Goal: Task Accomplishment & Management: Manage account settings

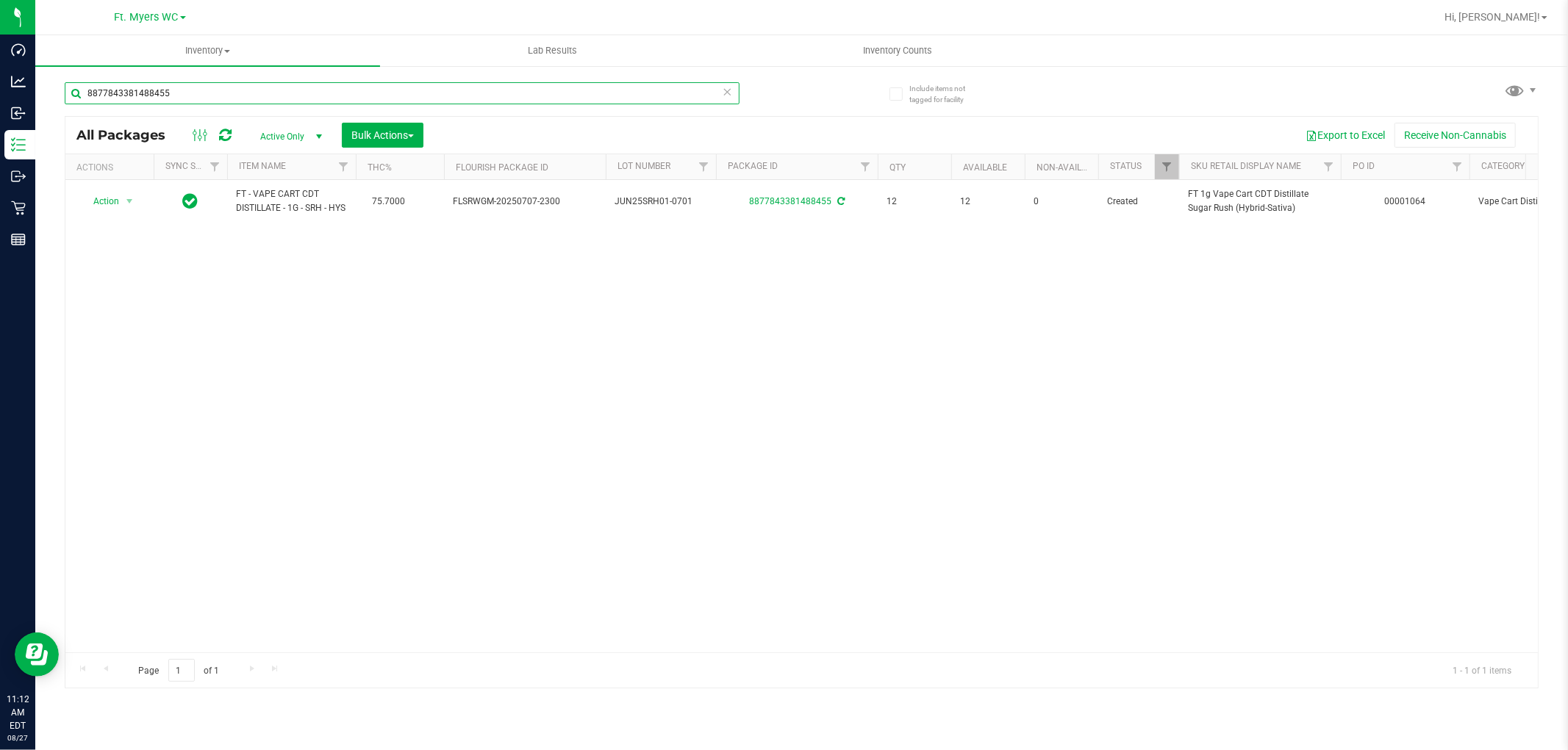
click at [177, 84] on input "8877843381488455" at bounding box center [402, 93] width 674 height 22
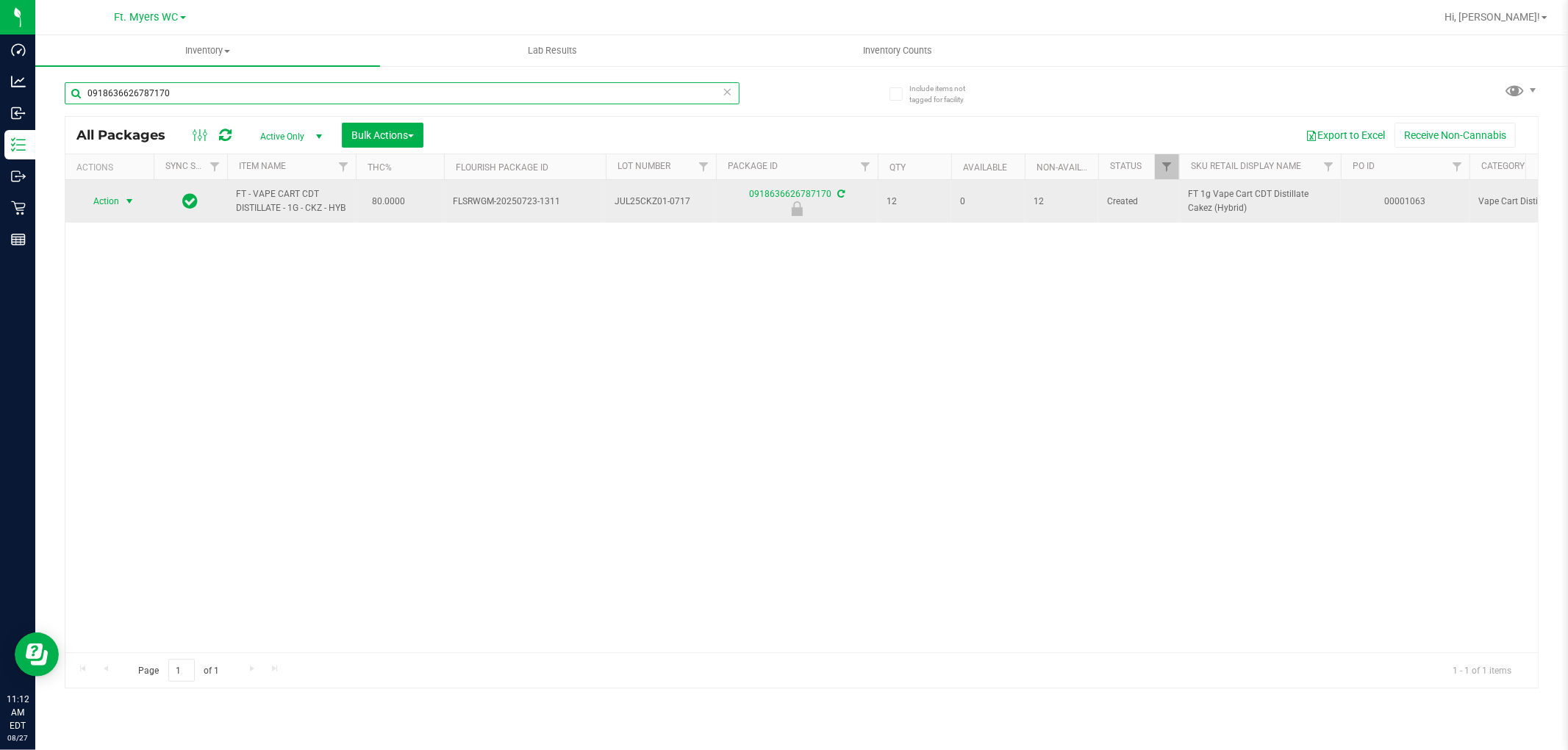
type input "0918636626787170"
click at [94, 199] on span "Action" at bounding box center [100, 202] width 40 height 21
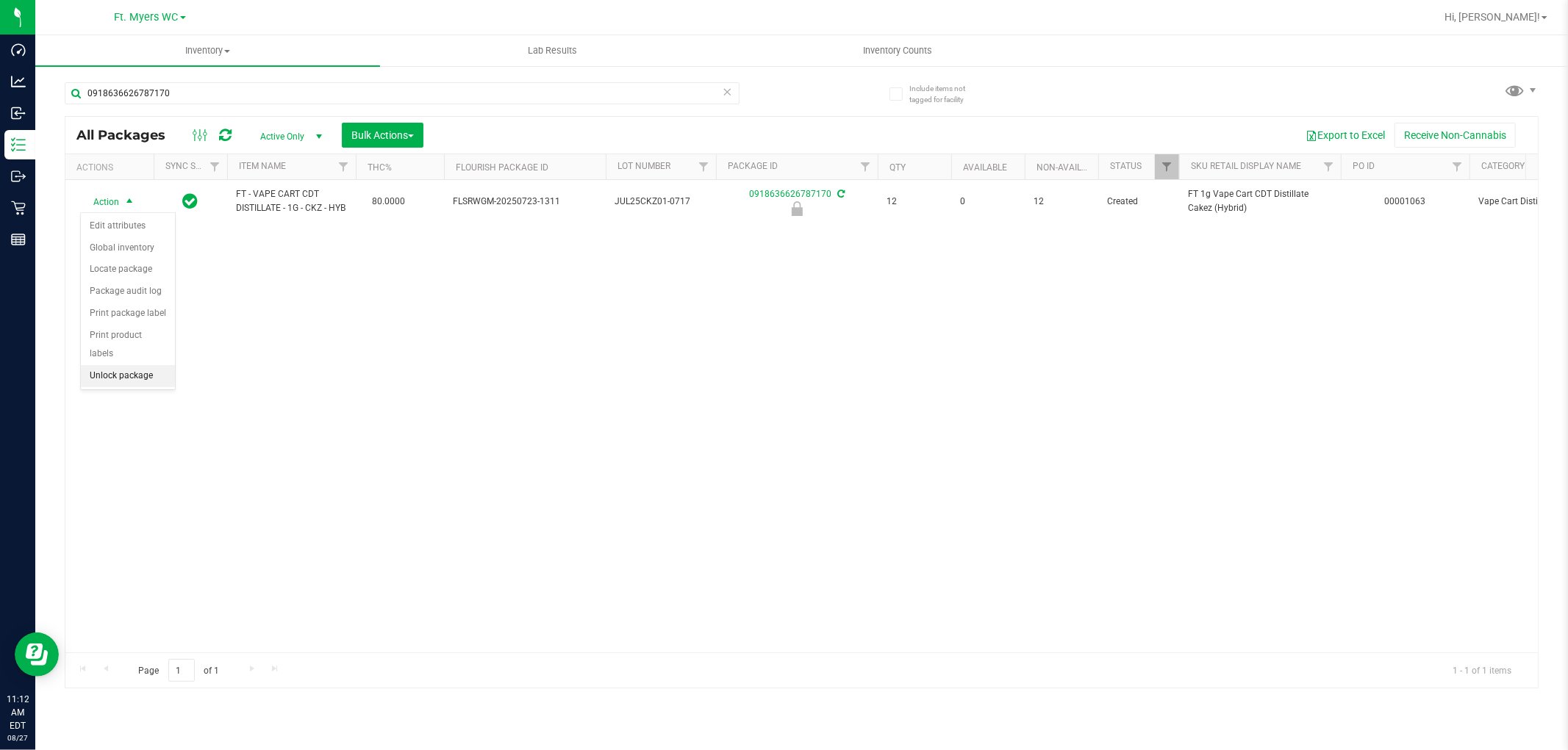
click at [152, 385] on li "Unlock package" at bounding box center [128, 377] width 94 height 22
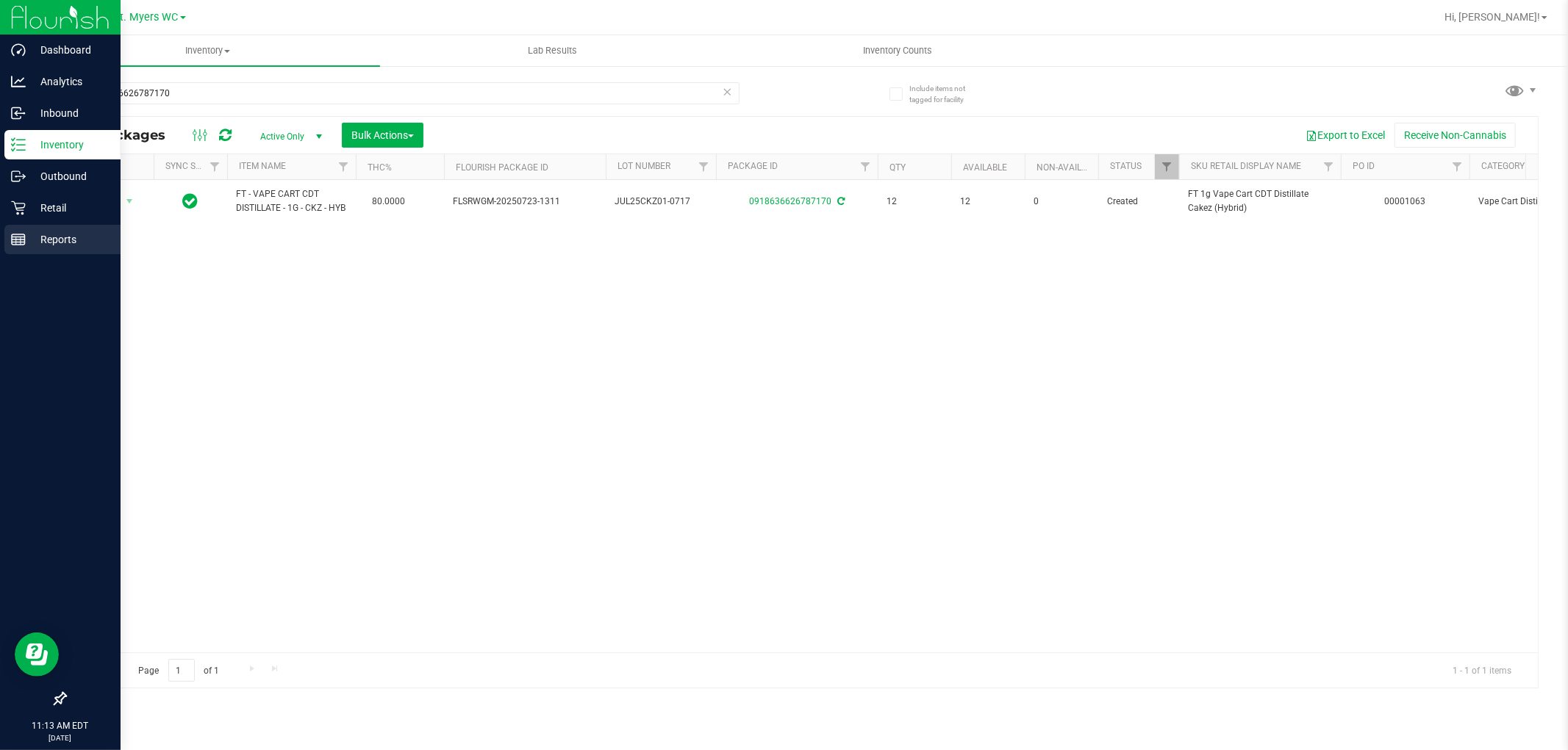
click at [16, 242] on line at bounding box center [18, 242] width 13 height 0
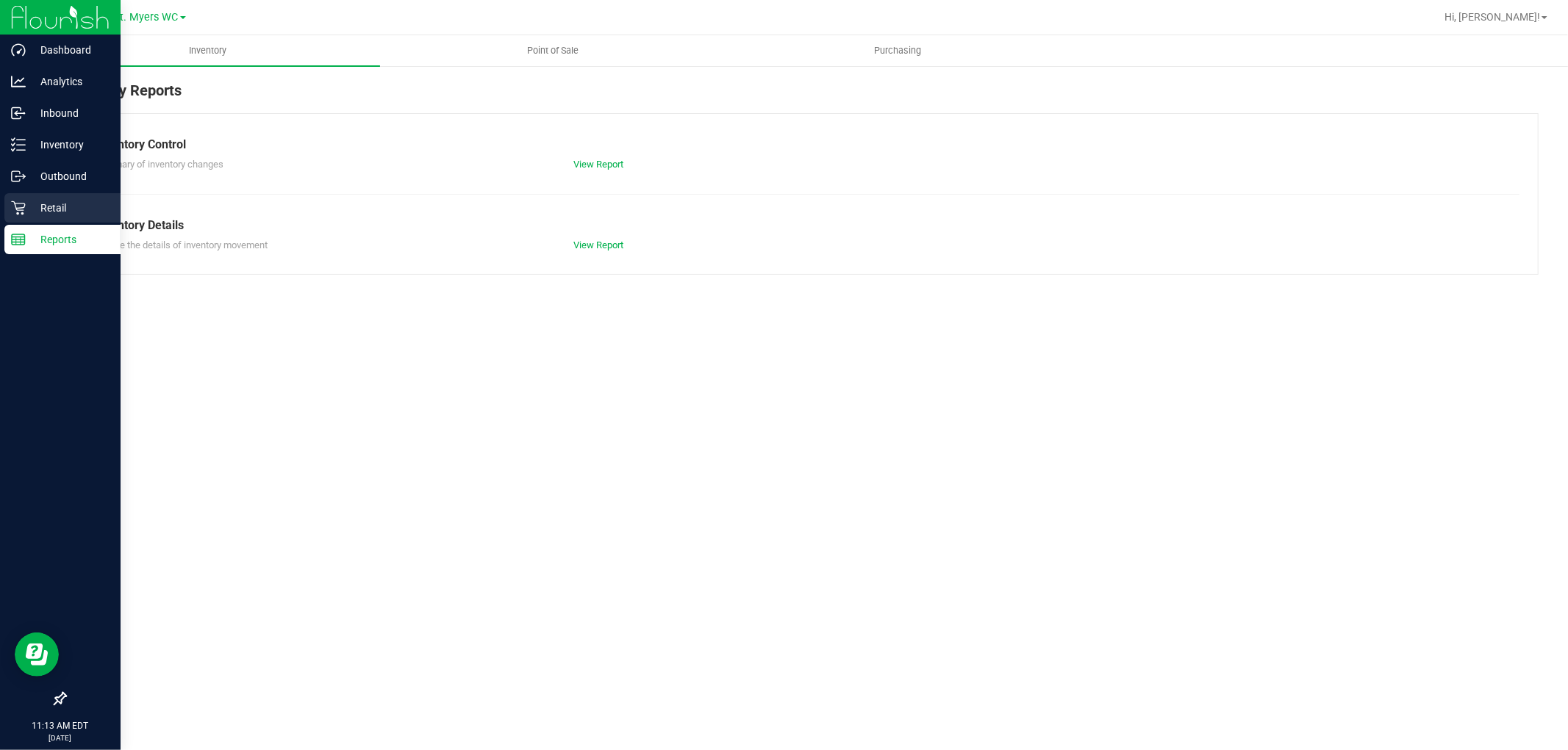
click at [37, 202] on p "Retail" at bounding box center [70, 208] width 88 height 17
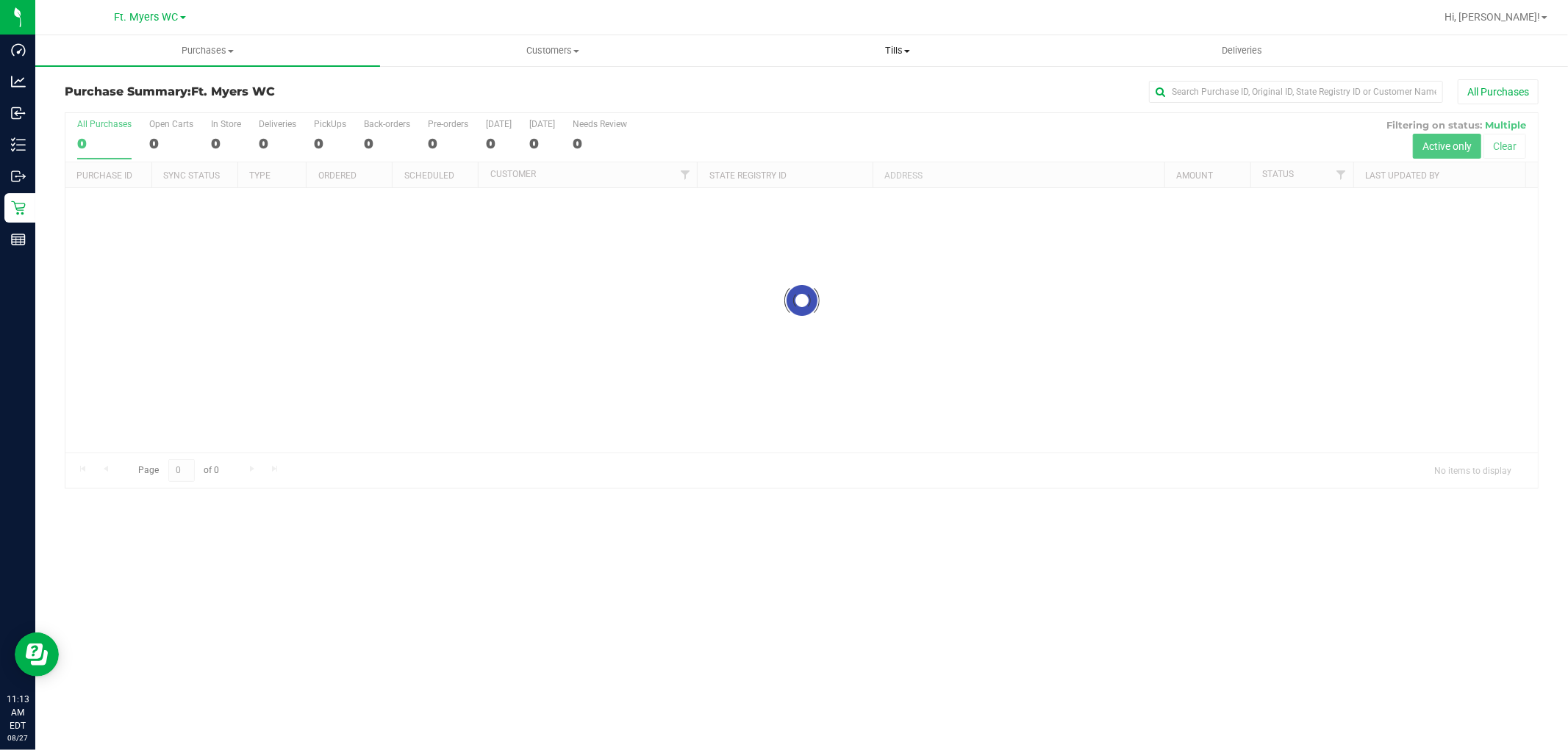
click at [872, 54] on span "Tills" at bounding box center [897, 50] width 343 height 13
click at [783, 92] on span "Manage tills" at bounding box center [774, 88] width 99 height 12
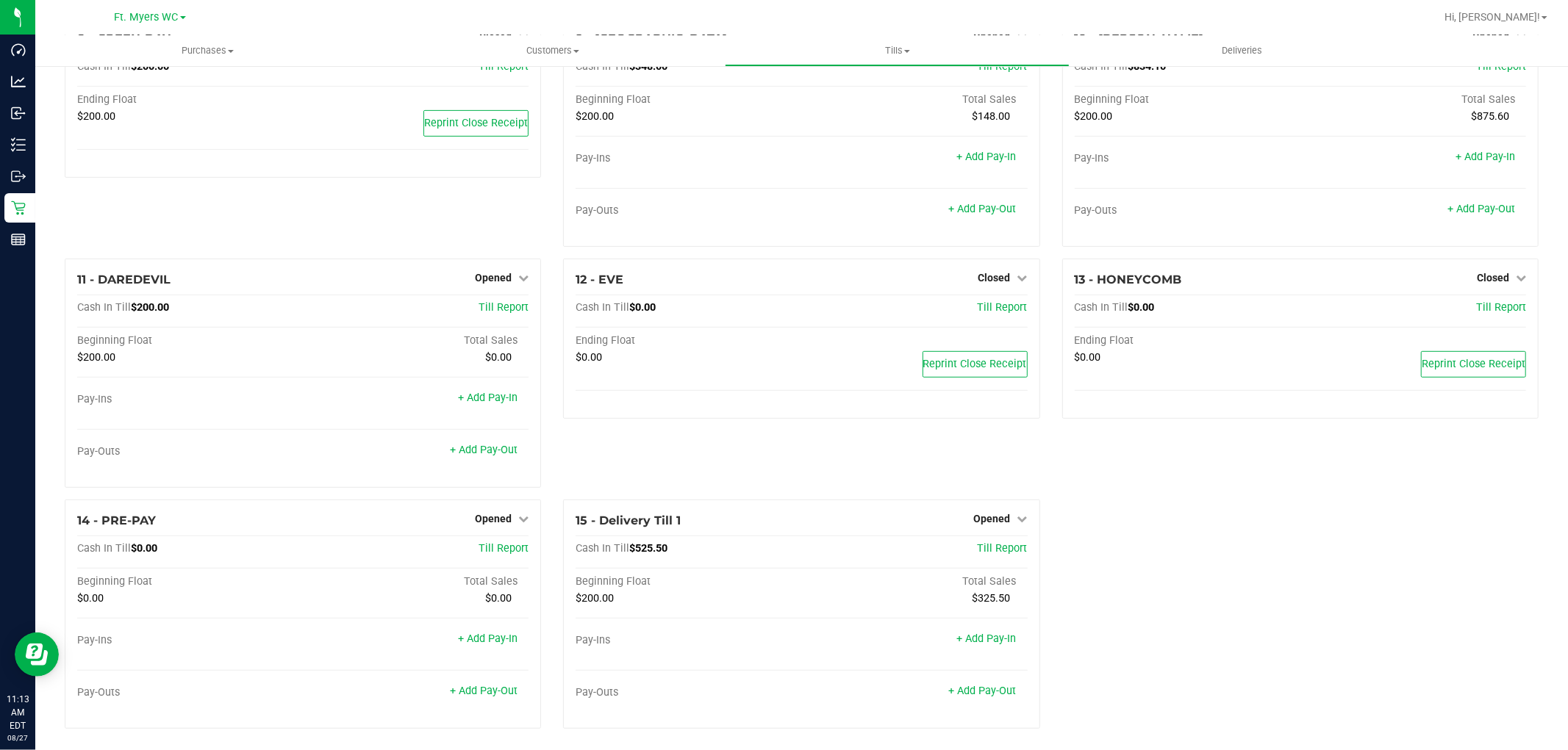
scroll to position [581, 0]
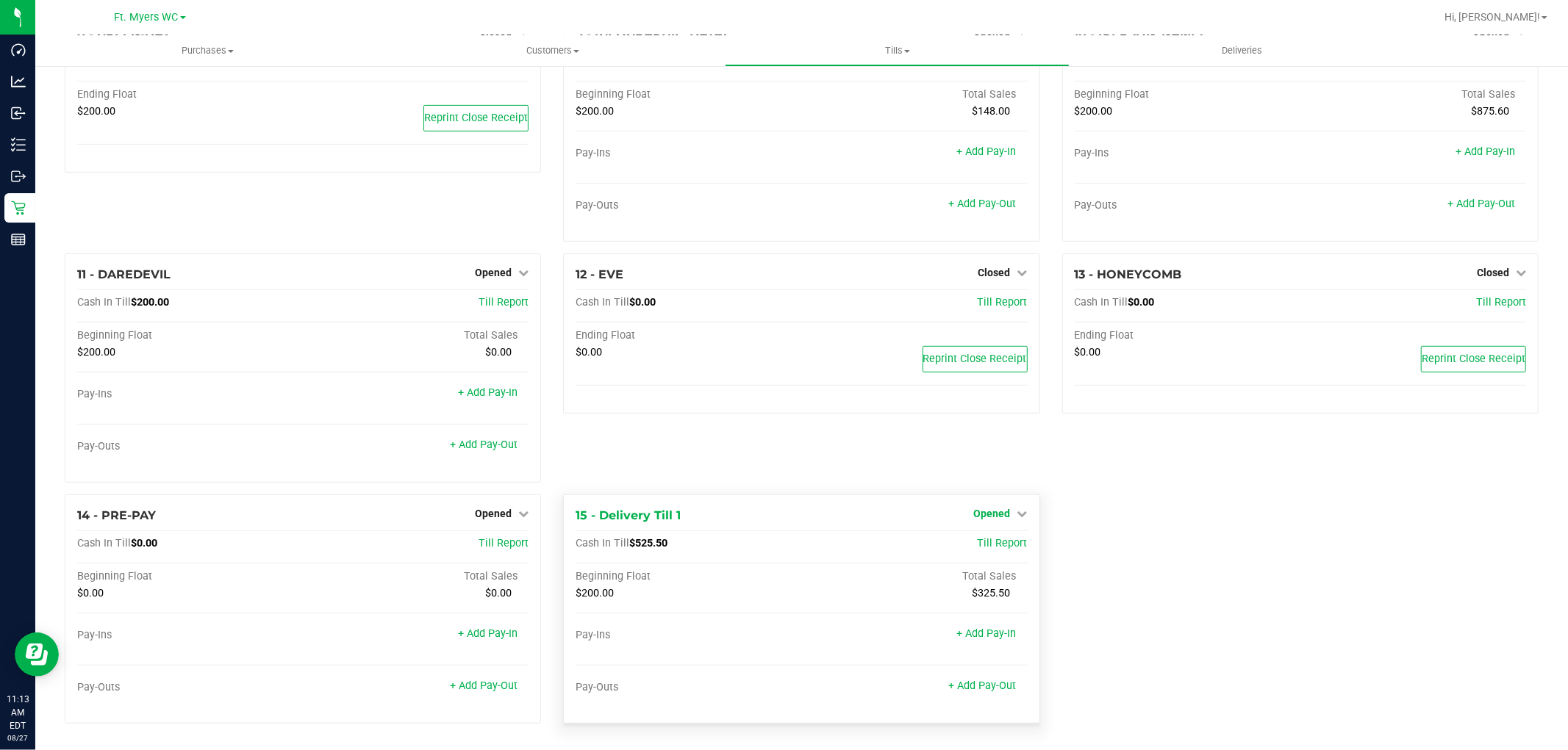
click at [995, 517] on span "Opened" at bounding box center [992, 514] width 37 height 12
click at [1002, 544] on link "Close Till" at bounding box center [994, 544] width 40 height 12
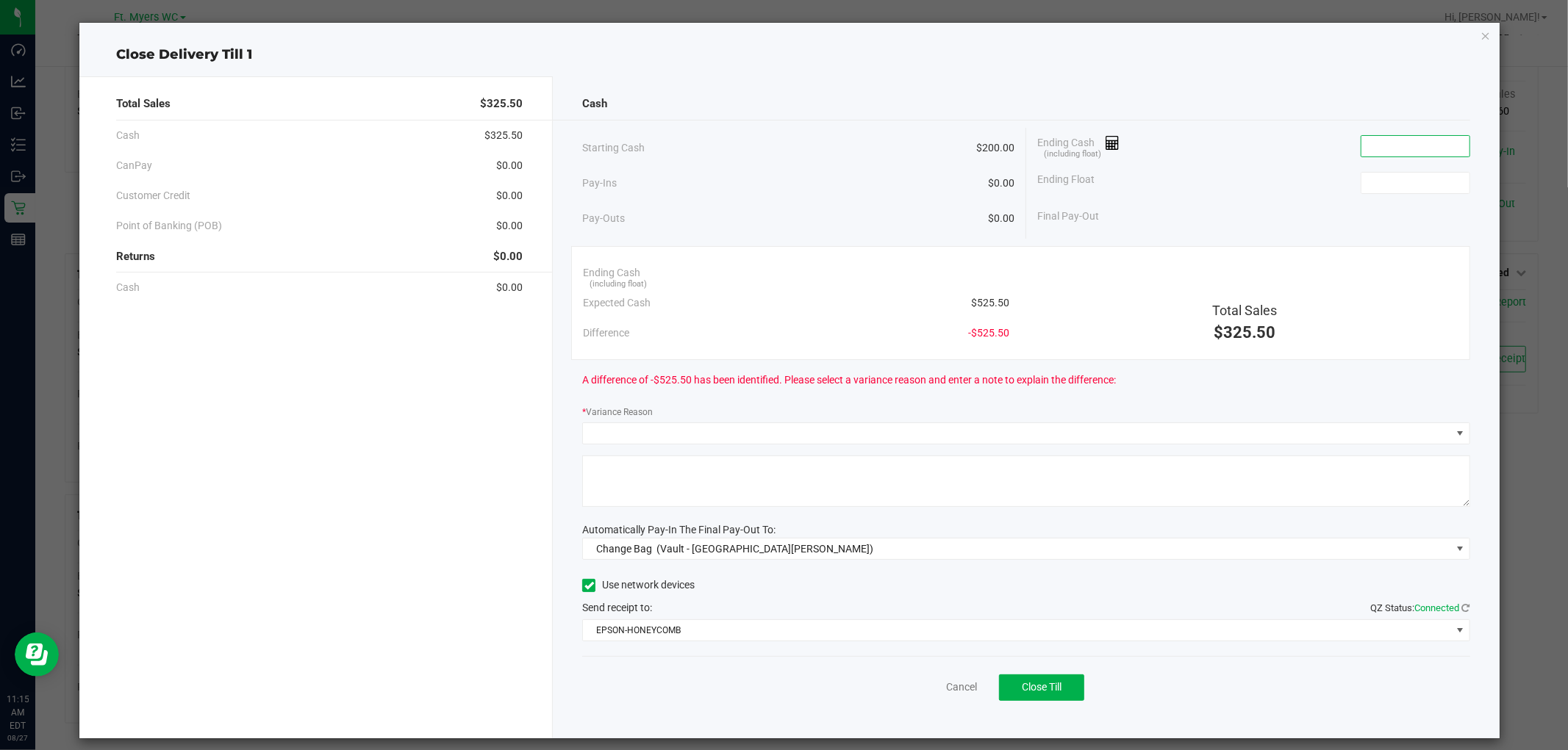
click at [1378, 141] on input at bounding box center [1414, 147] width 108 height 21
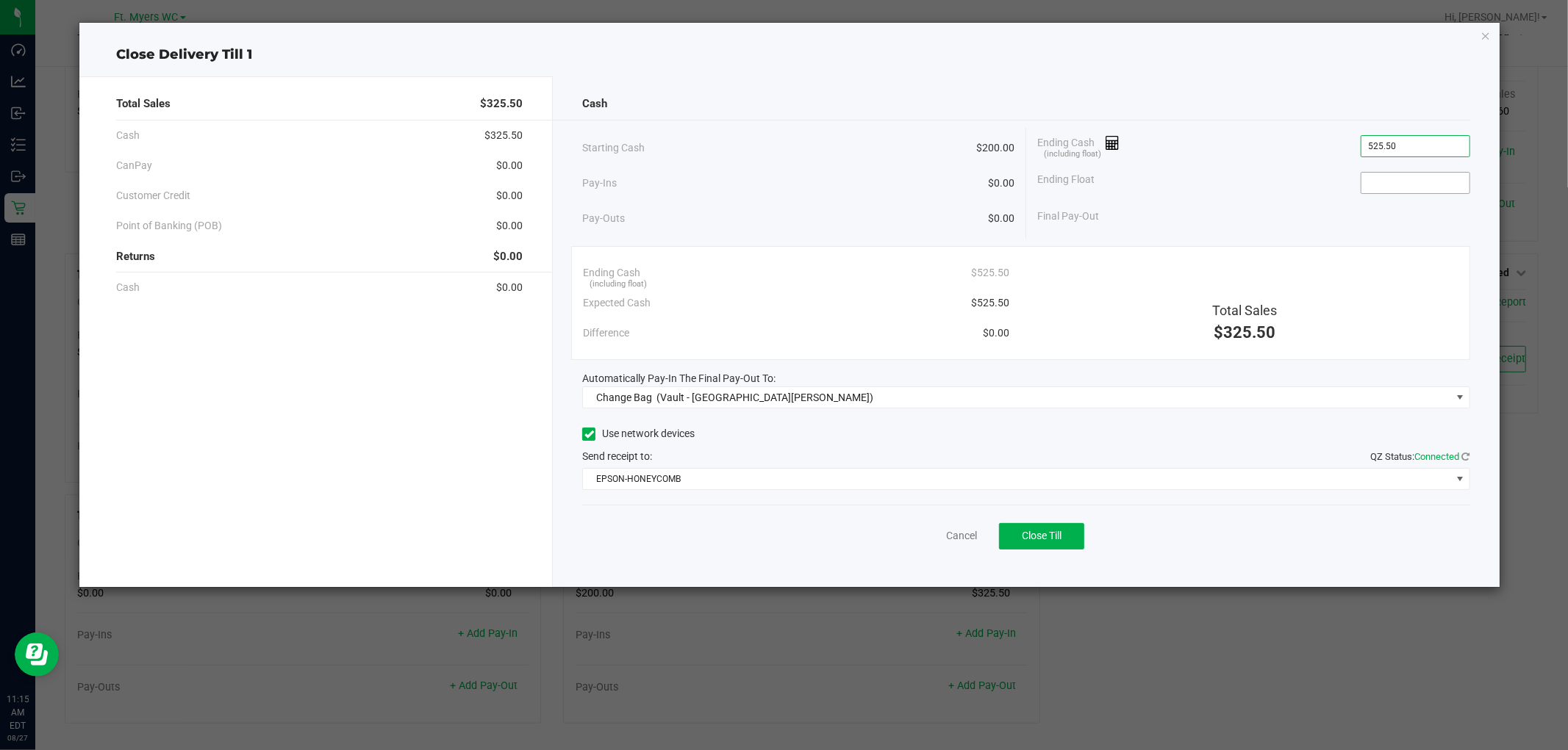
type input "$525.50"
click at [1408, 185] on input at bounding box center [1414, 183] width 108 height 21
type input "$200.00"
click at [1317, 221] on div "Final Pay-Out $325.50" at bounding box center [1253, 216] width 433 height 30
click at [812, 388] on span "Change Bag (Vault - [GEOGRAPHIC_DATA][PERSON_NAME])" at bounding box center [1016, 397] width 867 height 21
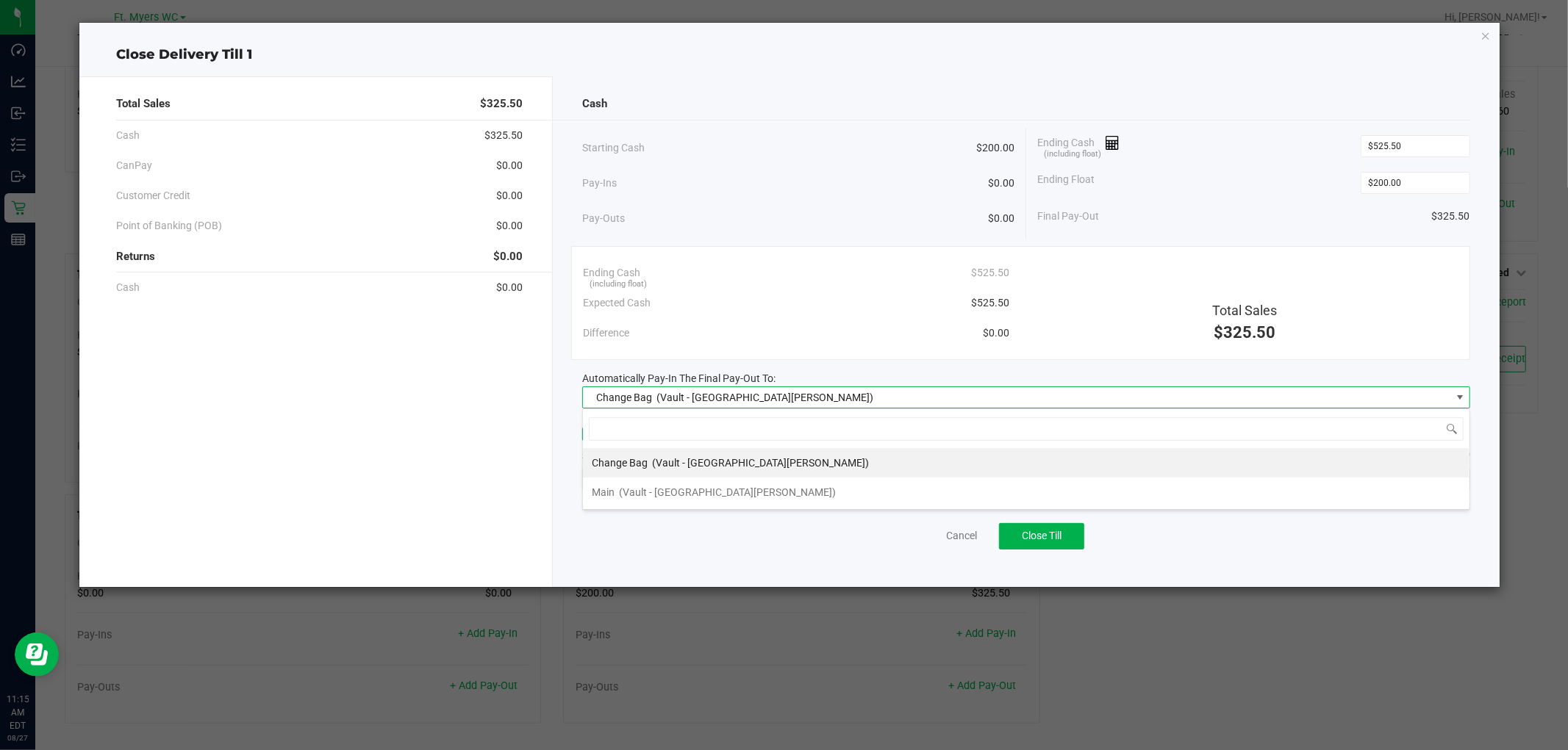
scroll to position [22, 887]
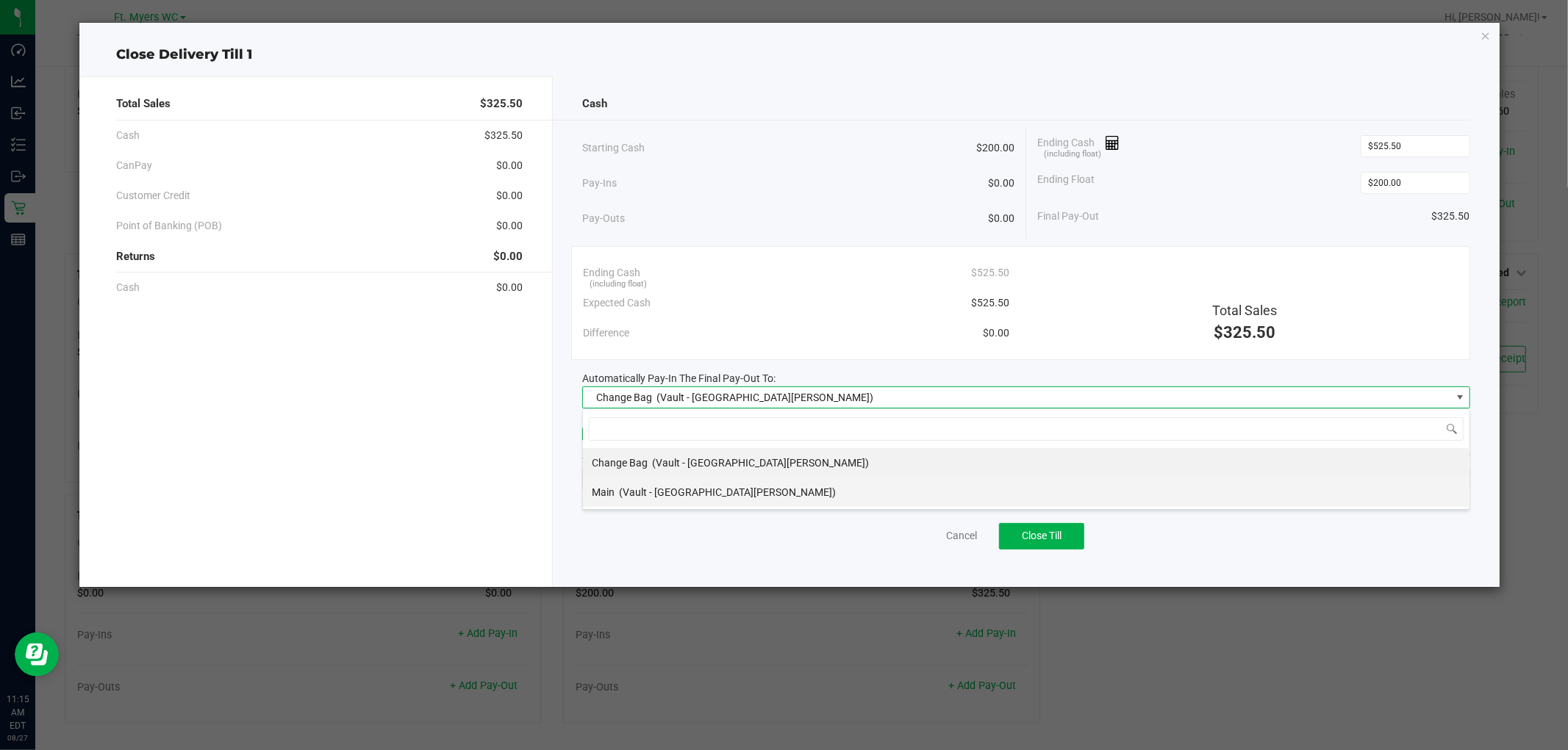
click at [765, 494] on li "Main (Vault - [GEOGRAPHIC_DATA][PERSON_NAME])" at bounding box center [1026, 492] width 887 height 29
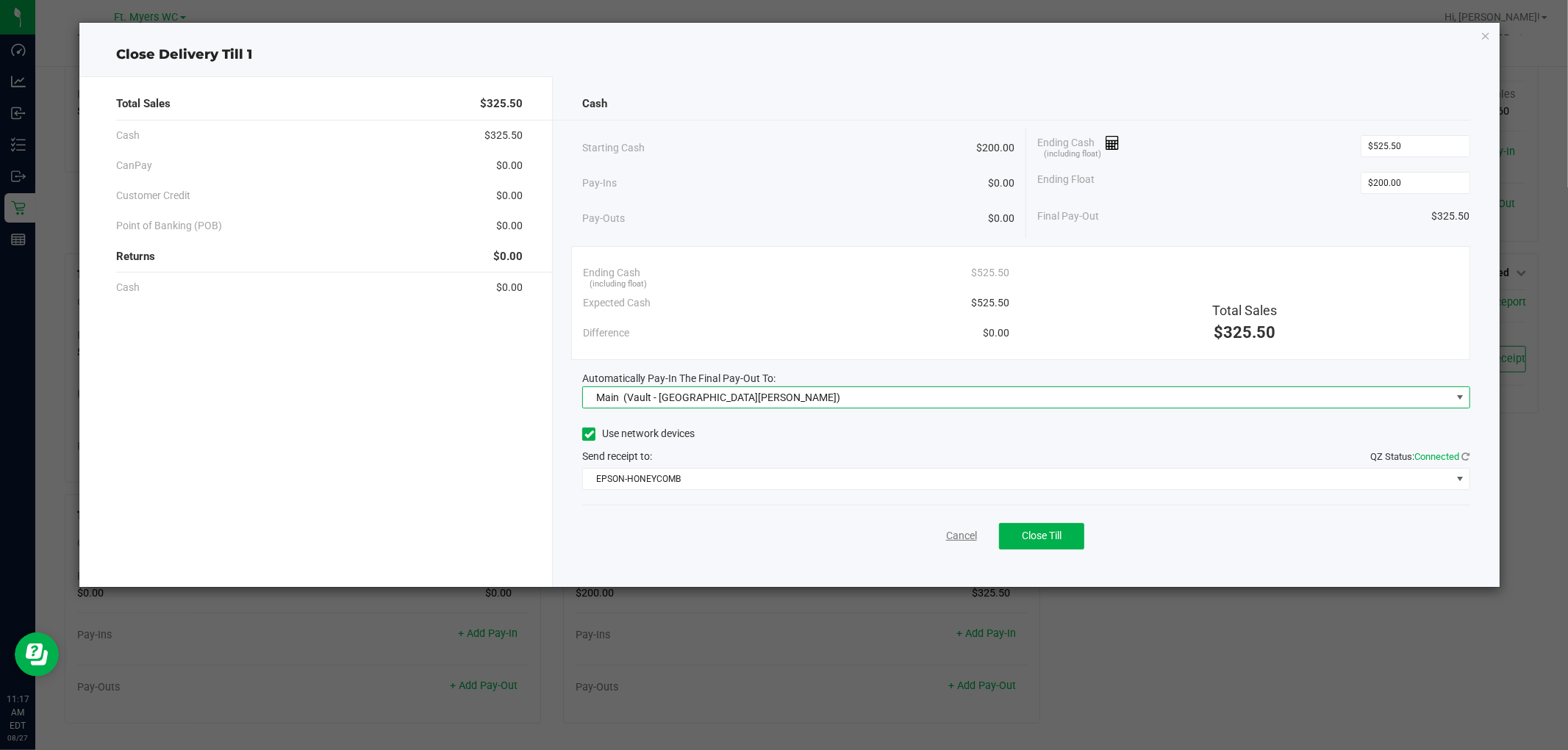
click at [951, 538] on link "Cancel" at bounding box center [962, 536] width 31 height 16
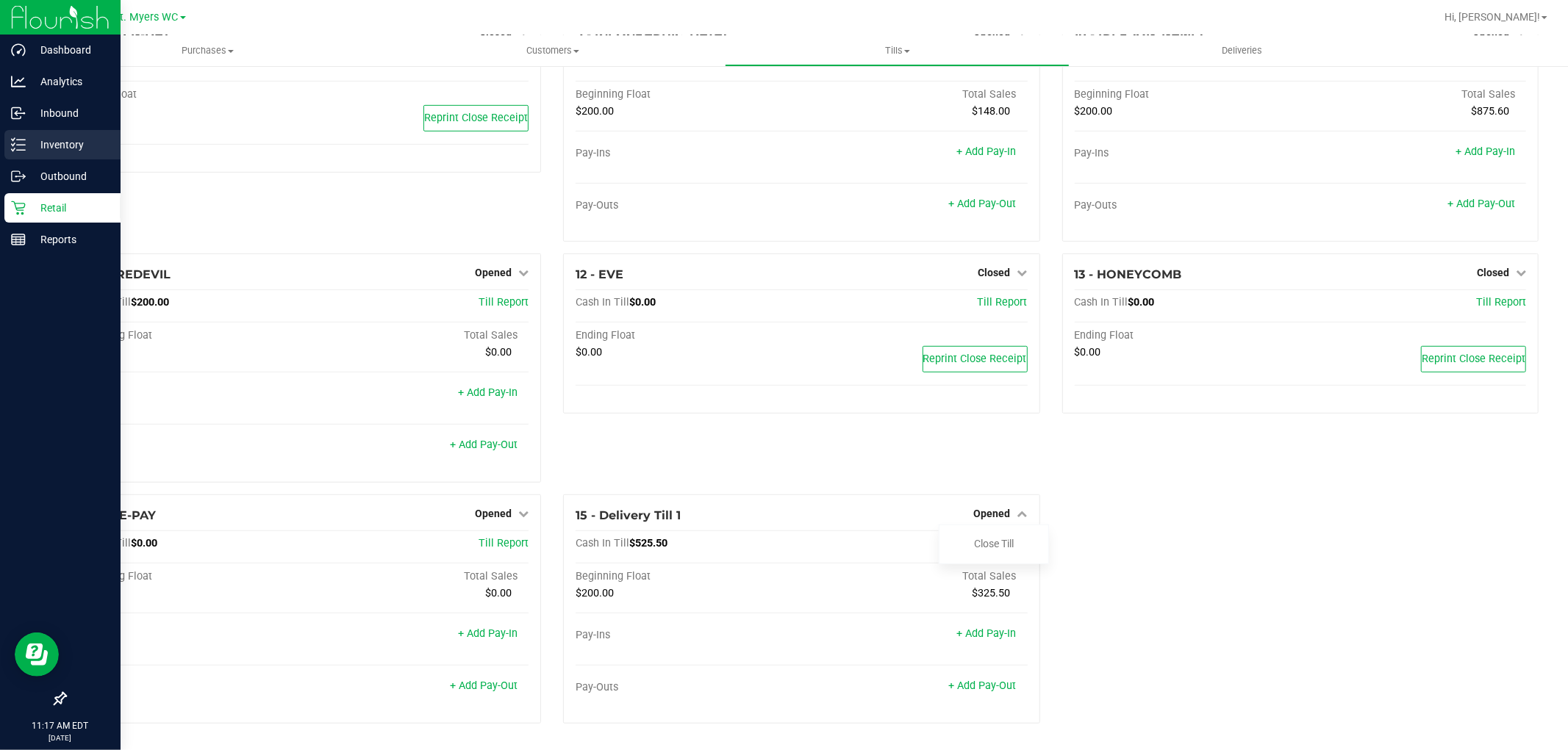
click at [60, 144] on p "Inventory" at bounding box center [70, 145] width 88 height 17
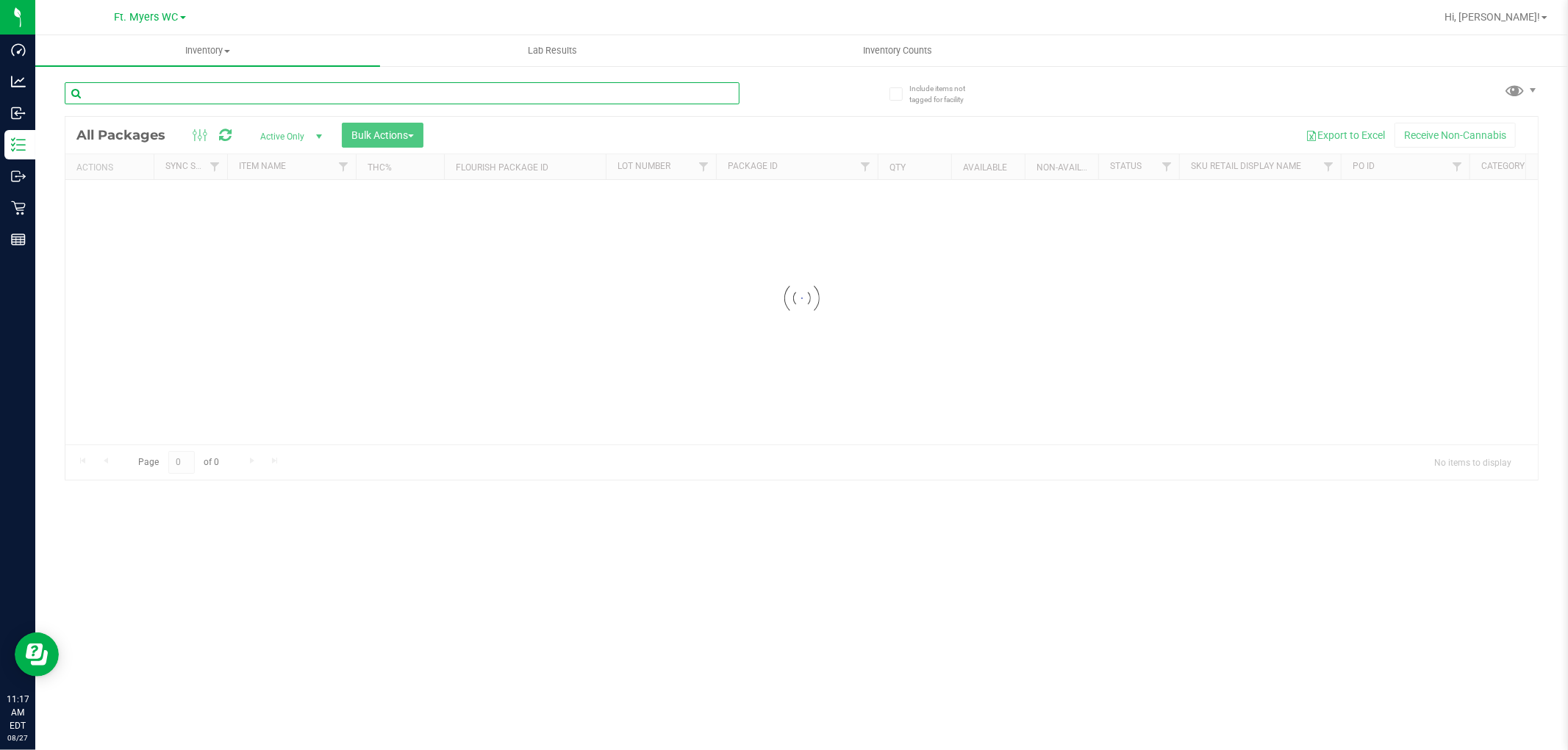
click at [229, 101] on input "text" at bounding box center [402, 93] width 674 height 22
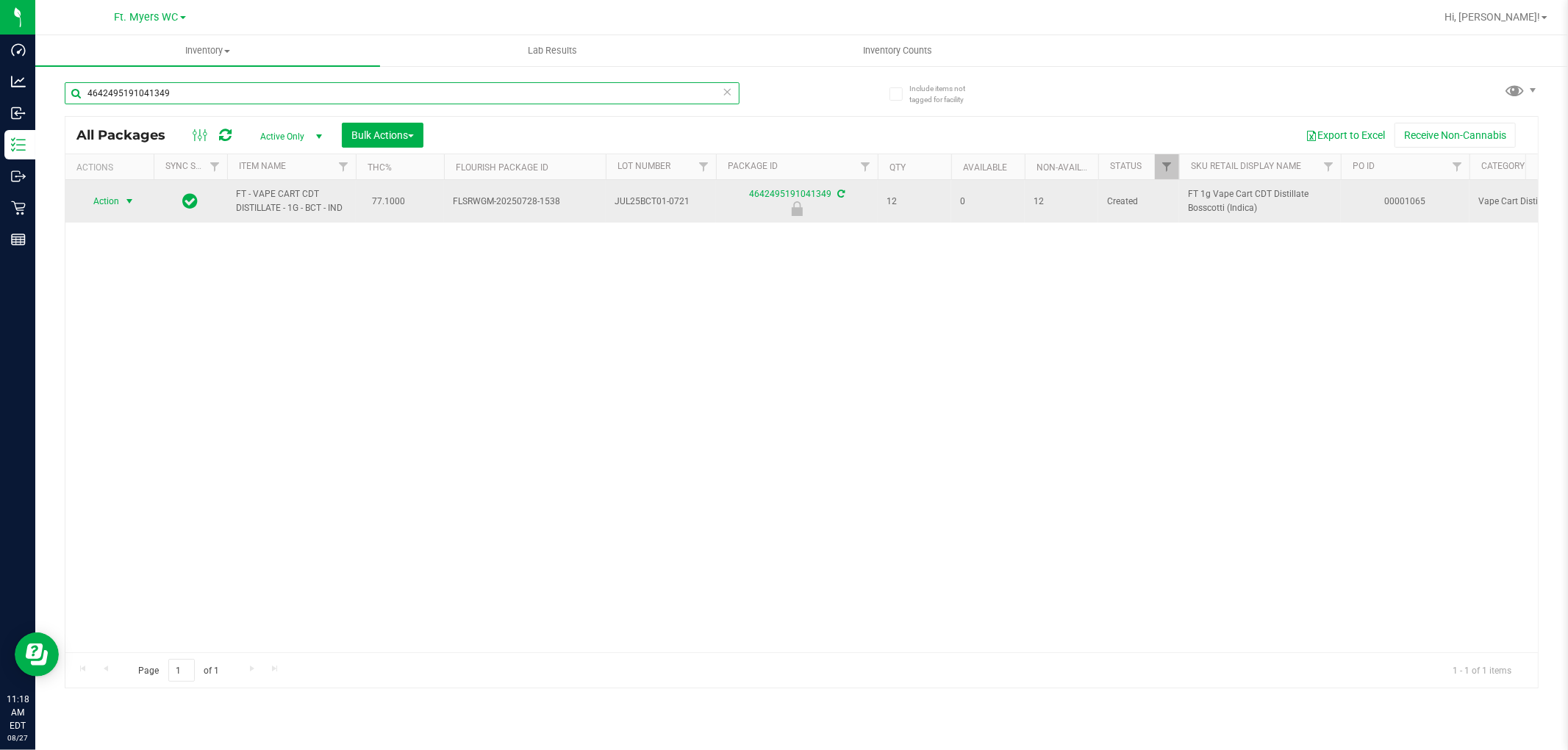
type input "4642495191041349"
click at [118, 198] on span "Action" at bounding box center [100, 202] width 40 height 21
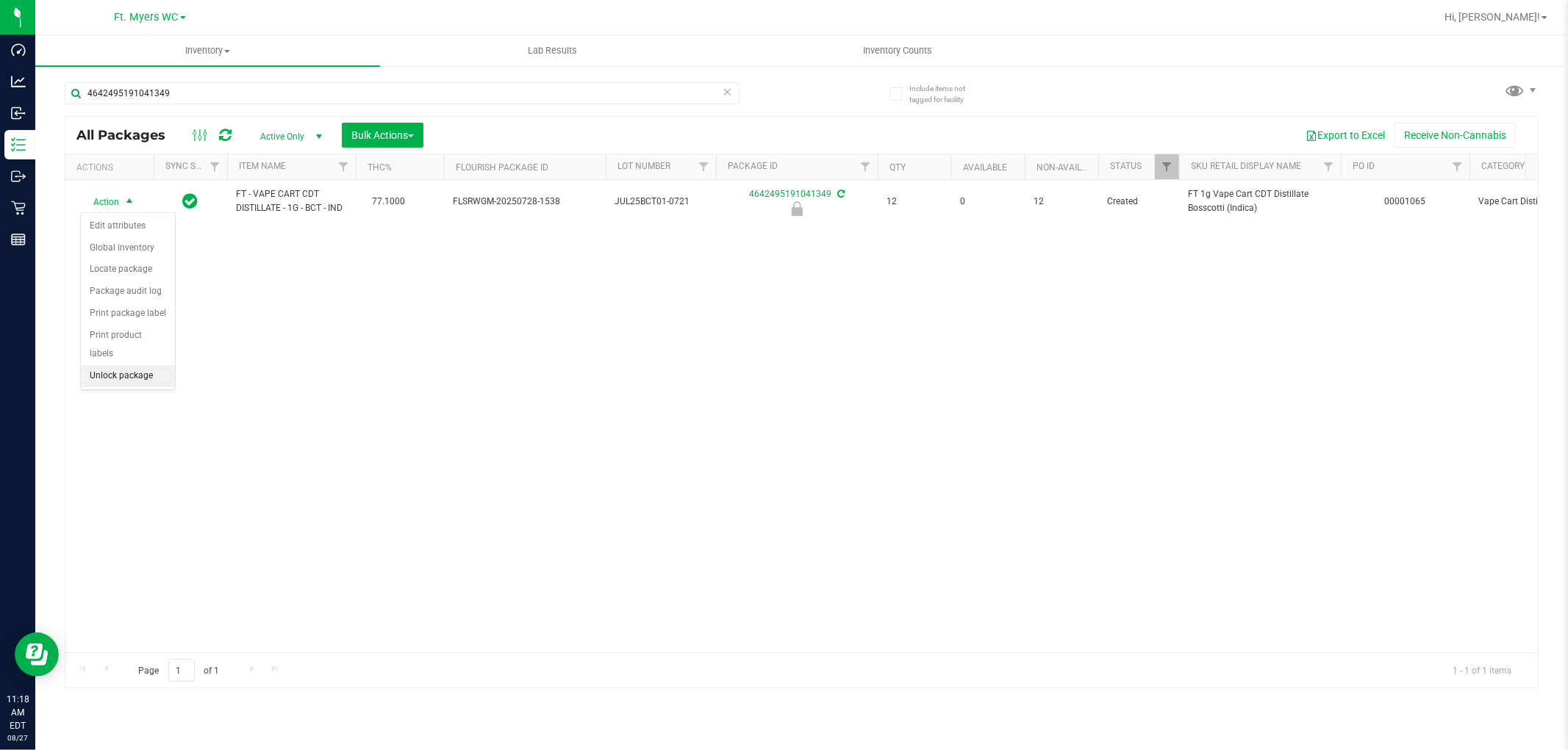
click at [129, 367] on li "Unlock package" at bounding box center [128, 377] width 94 height 22
drag, startPoint x: 129, startPoint y: 367, endPoint x: 635, endPoint y: 328, distance: 507.5
click at [635, 328] on div "Action Action Adjust qty Create package Edit attributes Global inventory Locate…" at bounding box center [801, 416] width 1472 height 472
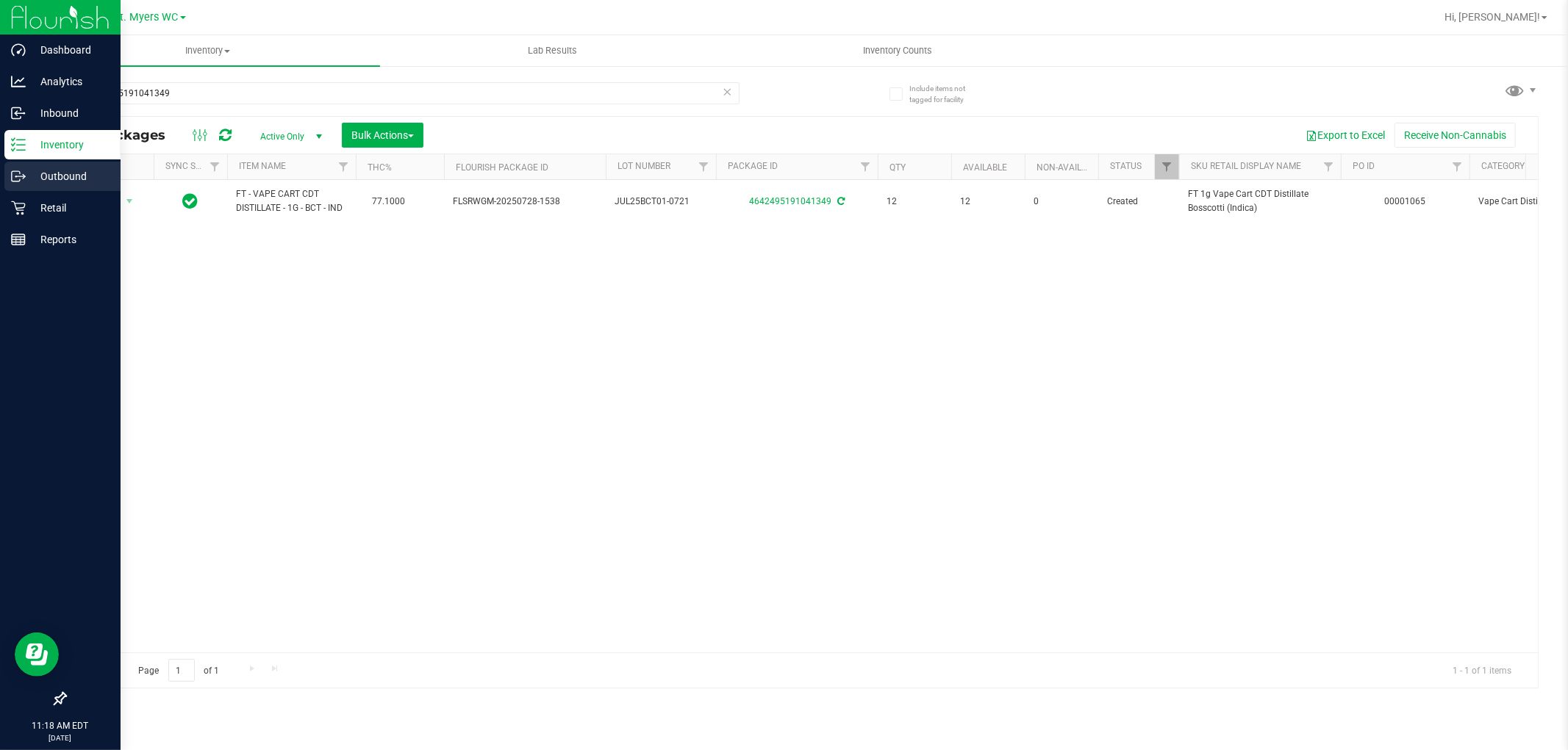
click at [47, 178] on p "Outbound" at bounding box center [70, 176] width 88 height 17
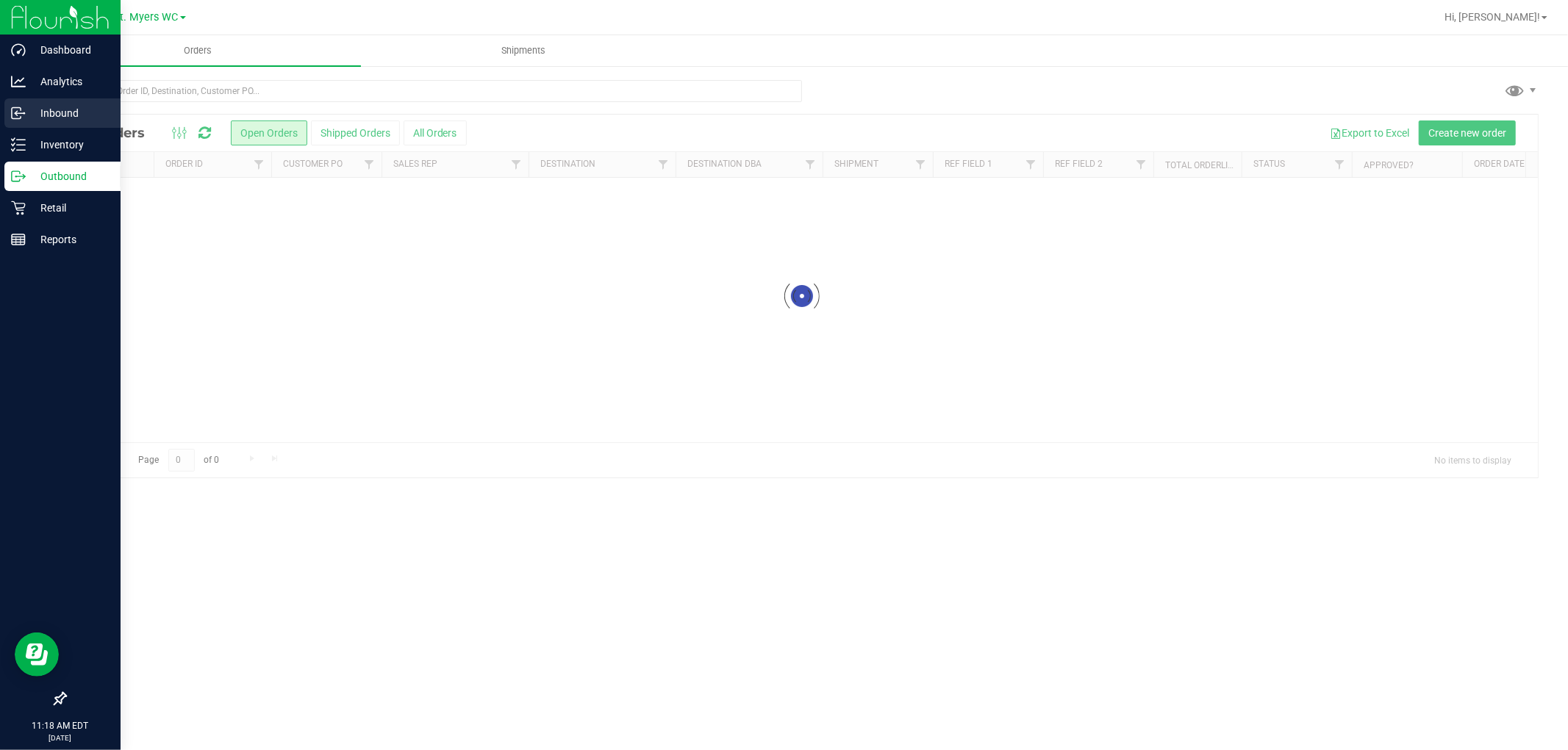
click at [52, 121] on p "Inbound" at bounding box center [70, 113] width 88 height 17
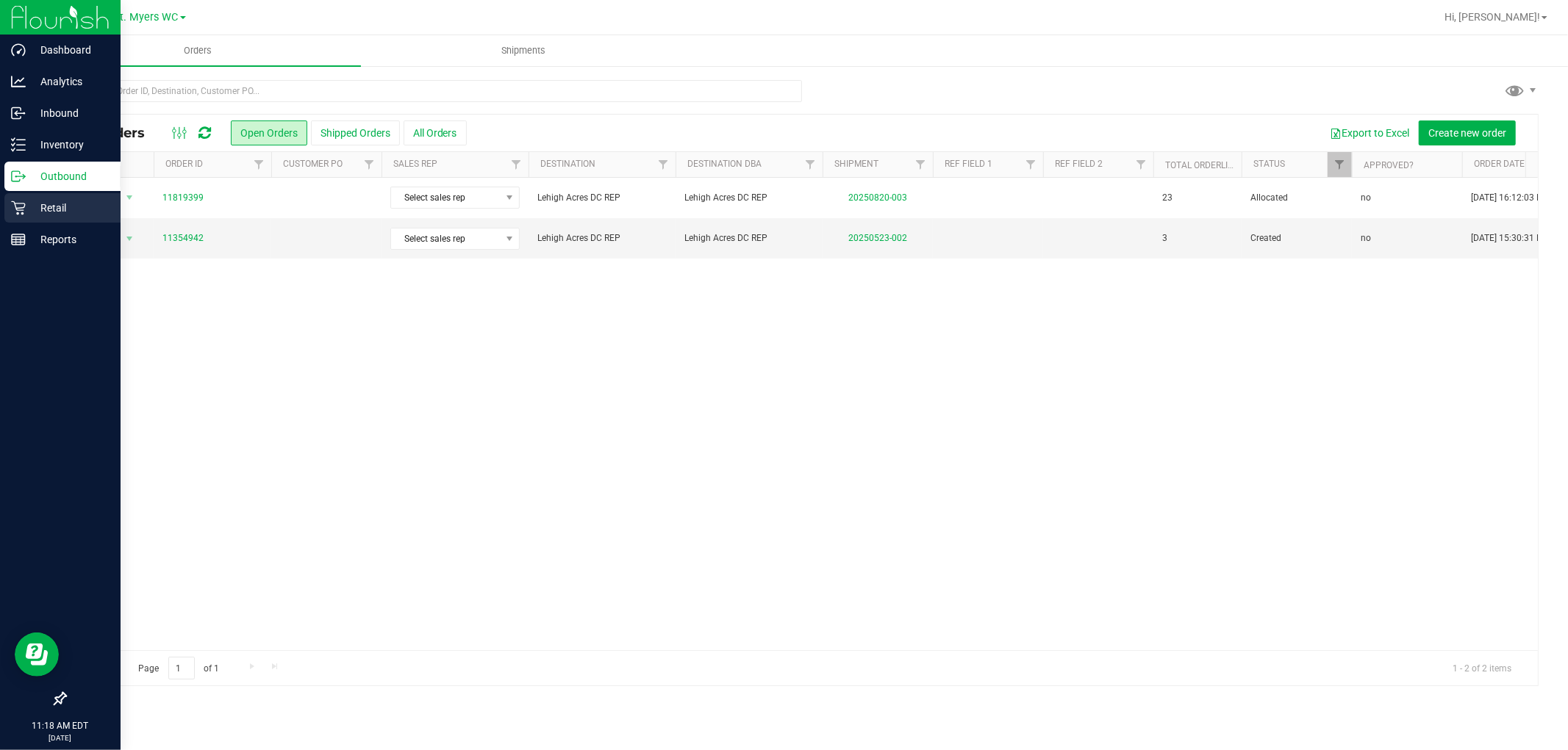
click at [78, 209] on p "Retail" at bounding box center [70, 208] width 88 height 17
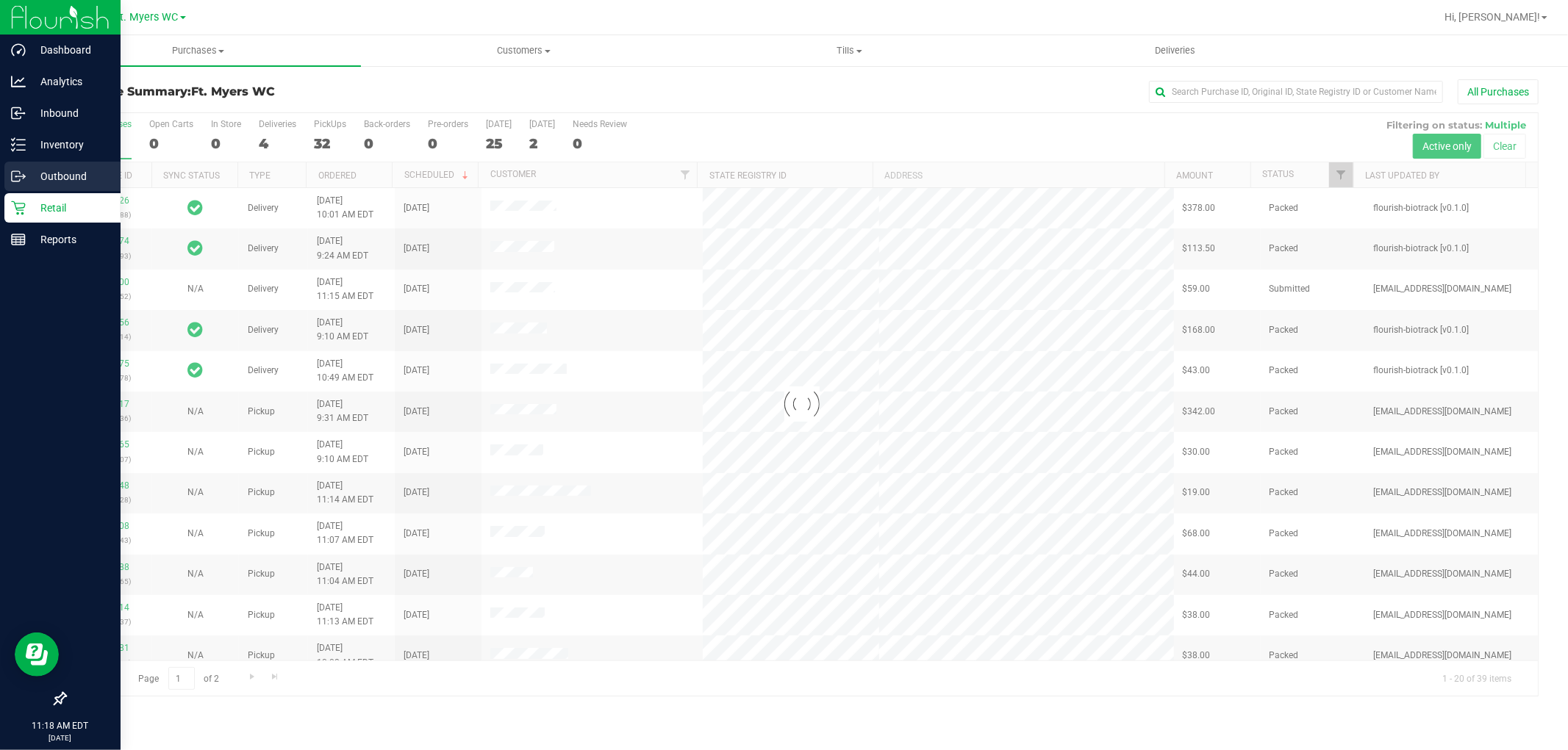
click at [20, 165] on div "Outbound" at bounding box center [62, 176] width 116 height 29
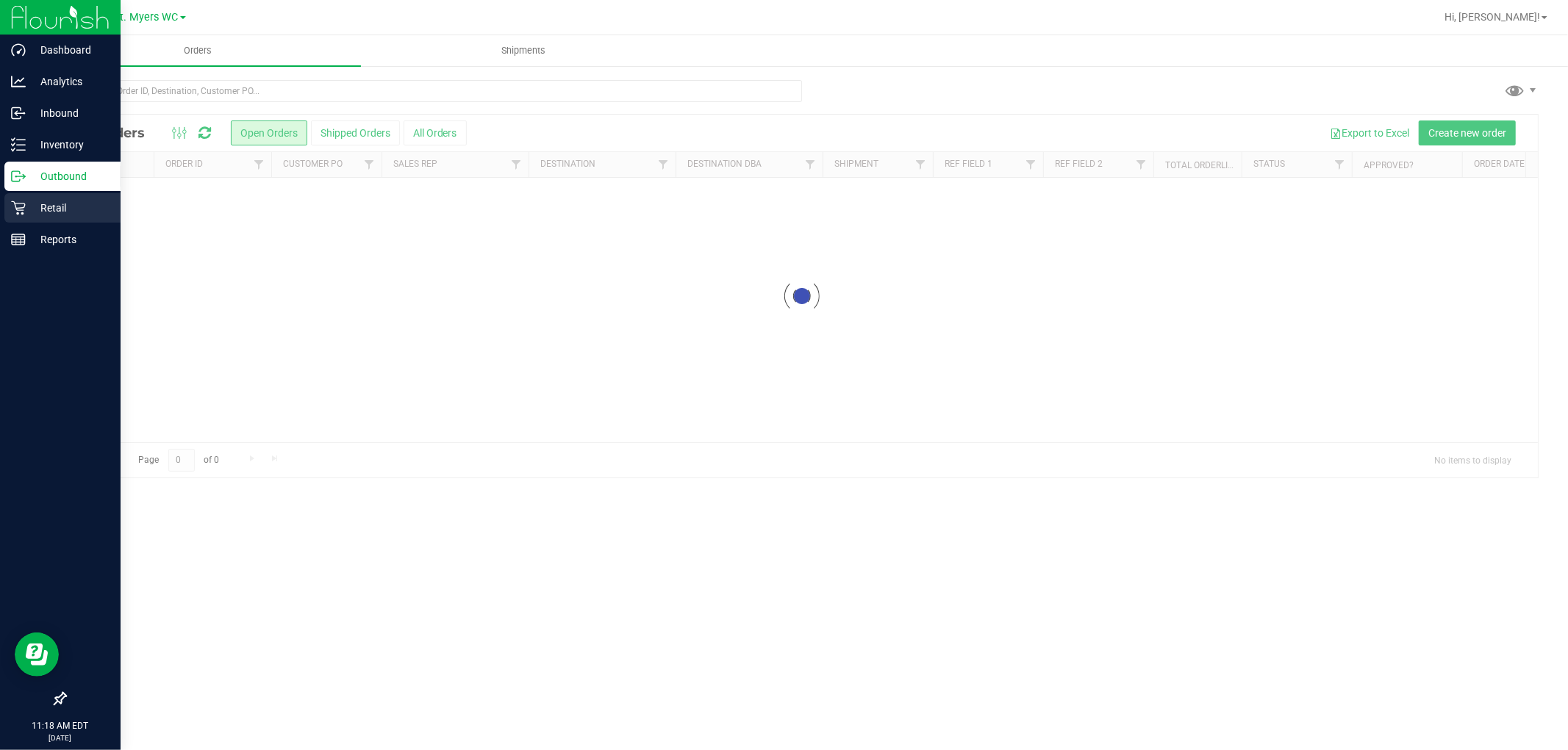
click at [28, 211] on p "Retail" at bounding box center [70, 208] width 88 height 17
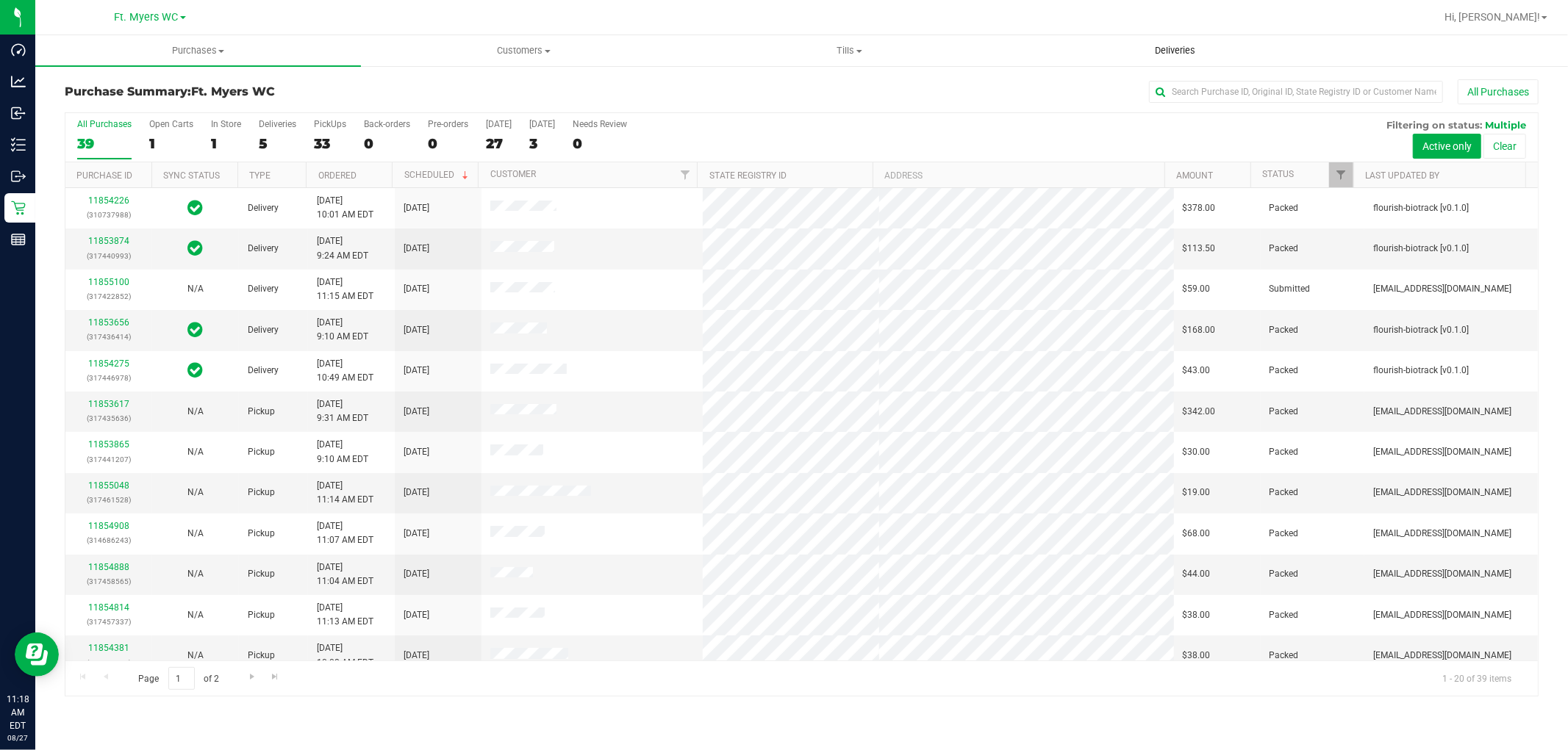
click at [1185, 56] on span "Deliveries" at bounding box center [1175, 50] width 80 height 13
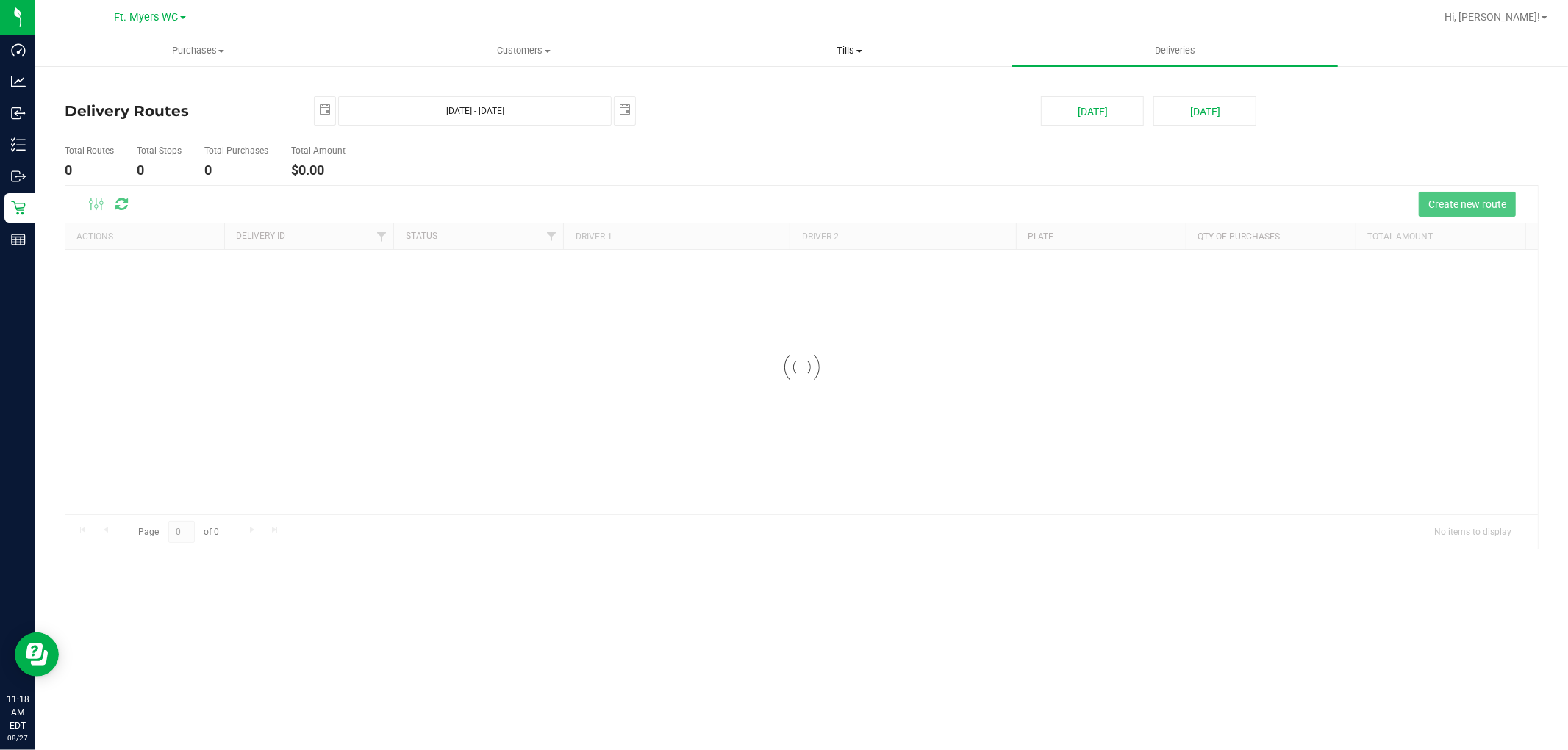
click at [835, 56] on span "Tills" at bounding box center [850, 50] width 324 height 13
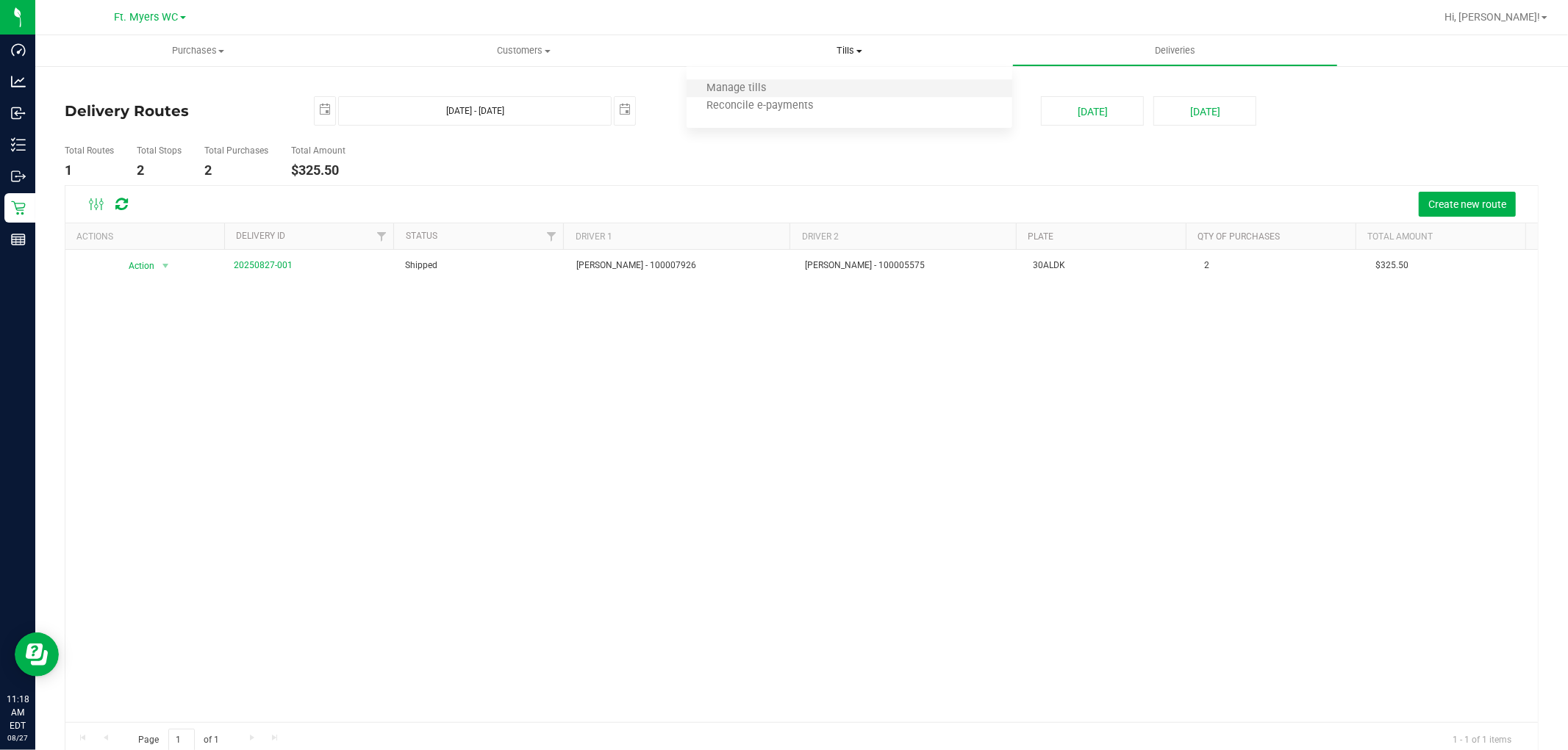
click at [818, 85] on li "Manage tills" at bounding box center [849, 89] width 325 height 17
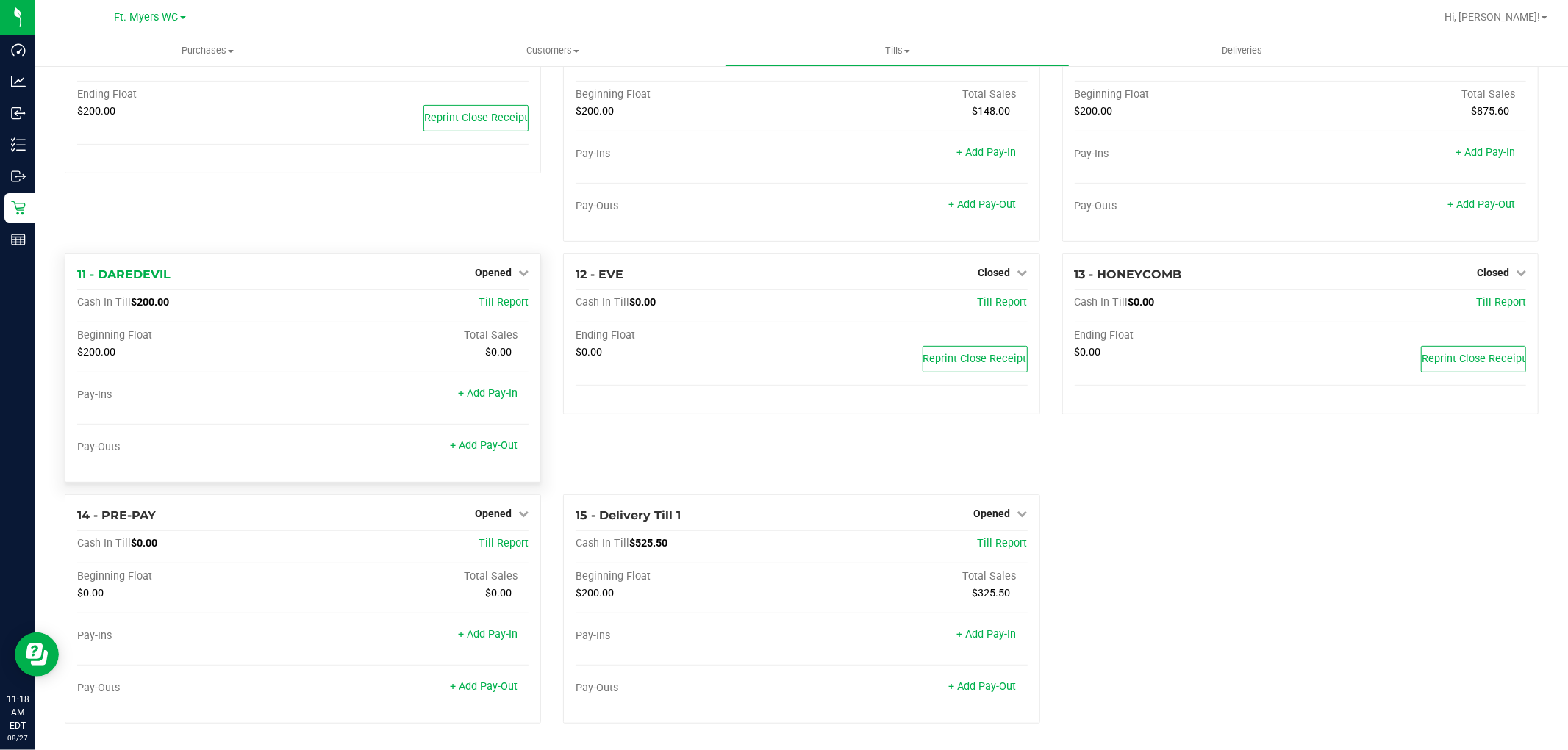
scroll to position [581, 0]
click at [1007, 516] on link "Opened" at bounding box center [1000, 514] width 53 height 12
click at [996, 544] on link "Close Till" at bounding box center [994, 544] width 40 height 12
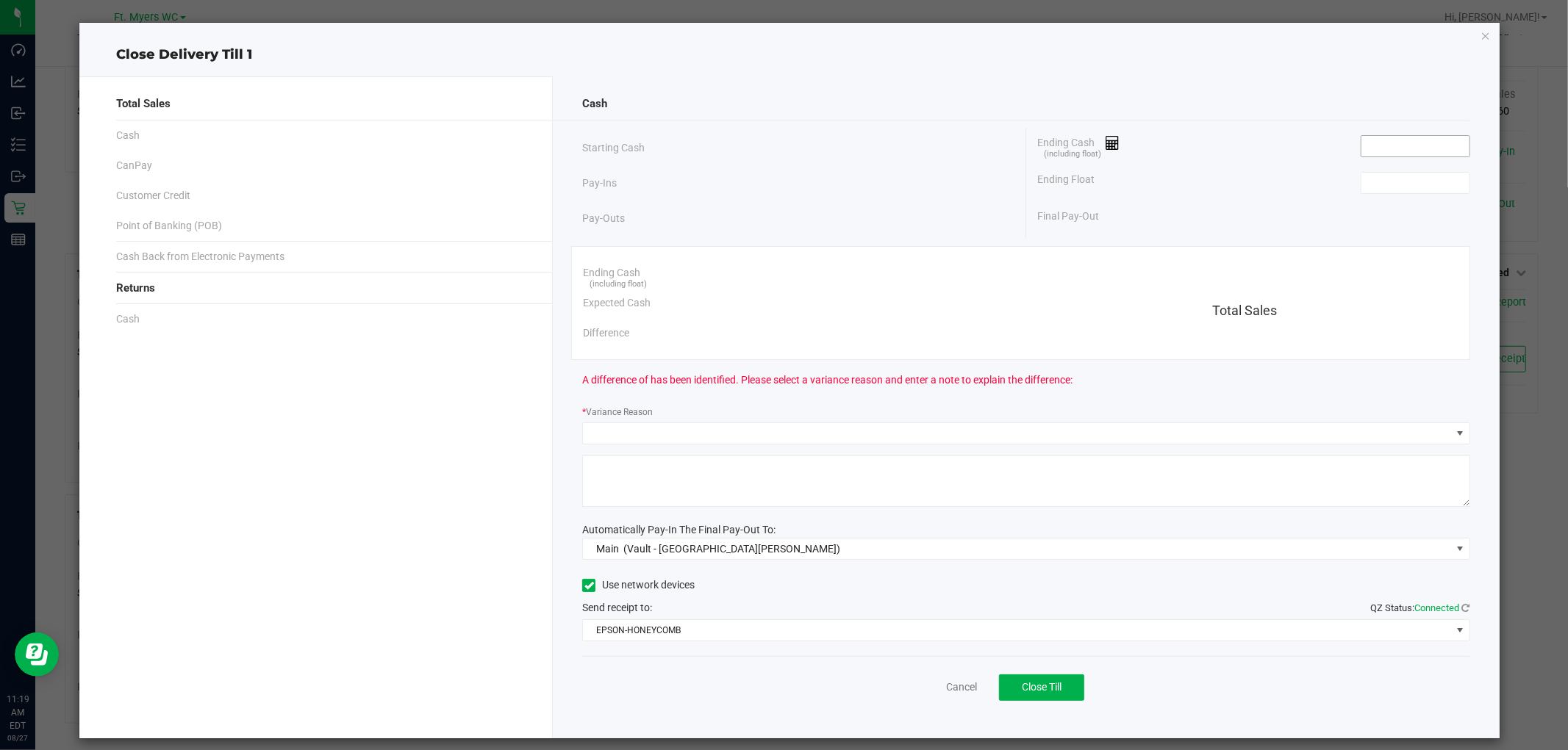
click at [1397, 142] on input at bounding box center [1414, 147] width 108 height 21
click at [1361, 144] on input at bounding box center [1414, 147] width 108 height 21
click at [1364, 148] on input at bounding box center [1414, 147] width 108 height 21
click at [1361, 178] on input at bounding box center [1414, 183] width 108 height 21
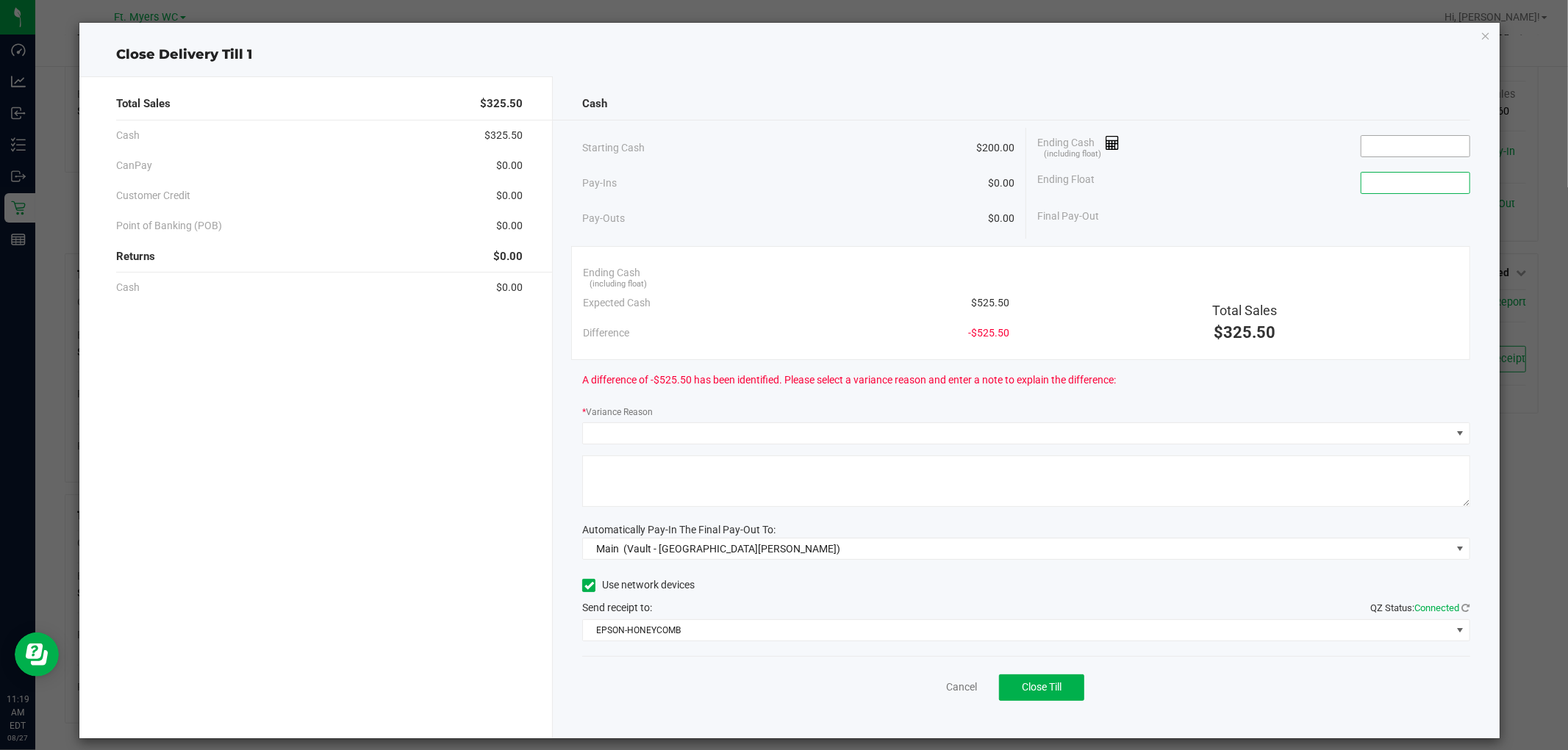
click at [1362, 154] on input at bounding box center [1414, 147] width 108 height 21
click at [1364, 174] on input at bounding box center [1414, 183] width 108 height 21
click at [1369, 151] on input at bounding box center [1414, 147] width 108 height 21
click at [1370, 149] on input at bounding box center [1414, 147] width 108 height 21
click at [1370, 166] on div "Ending Float" at bounding box center [1253, 183] width 433 height 37
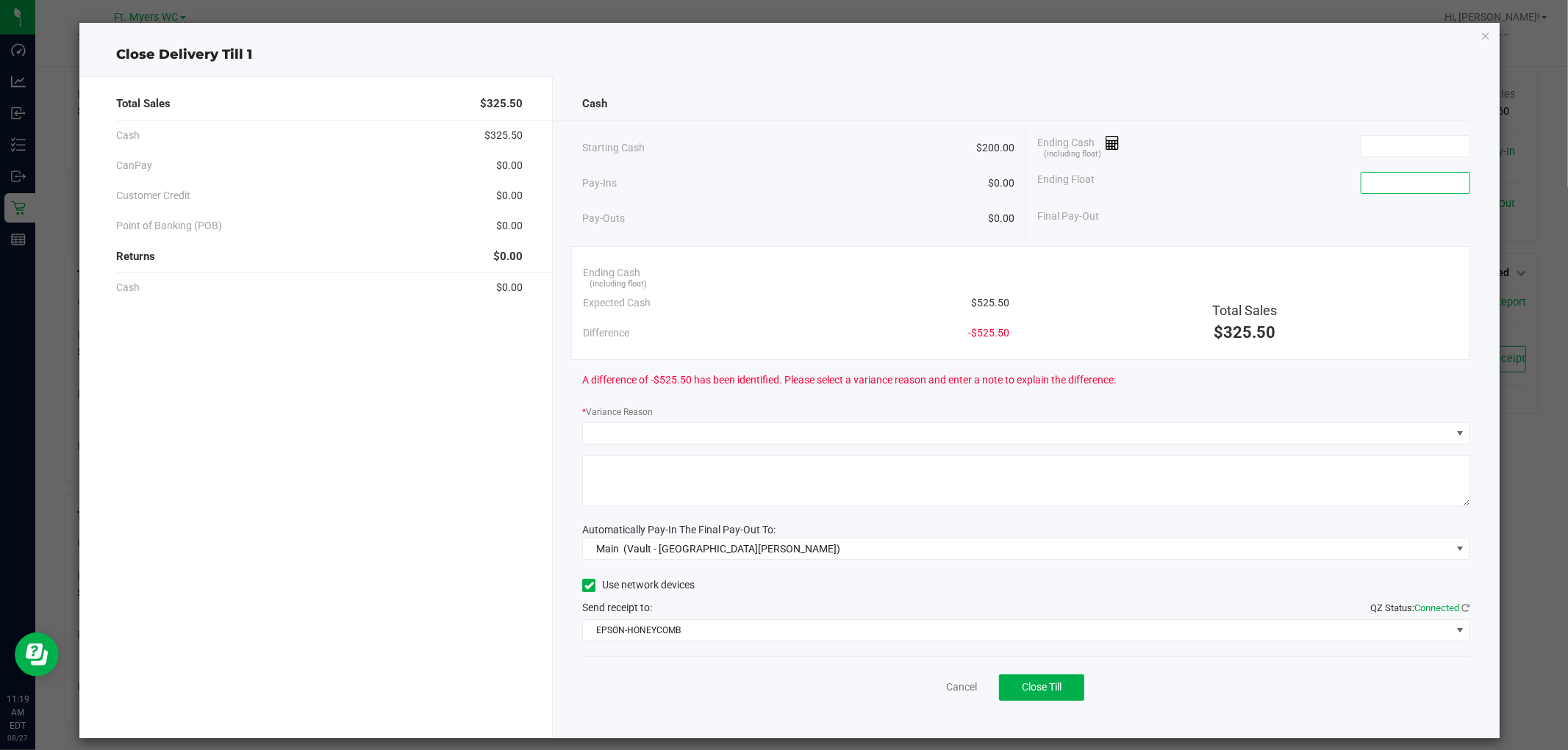
click at [1370, 186] on input at bounding box center [1414, 183] width 108 height 21
click at [1375, 150] on input at bounding box center [1414, 147] width 108 height 21
click at [1382, 172] on input at bounding box center [1414, 183] width 108 height 21
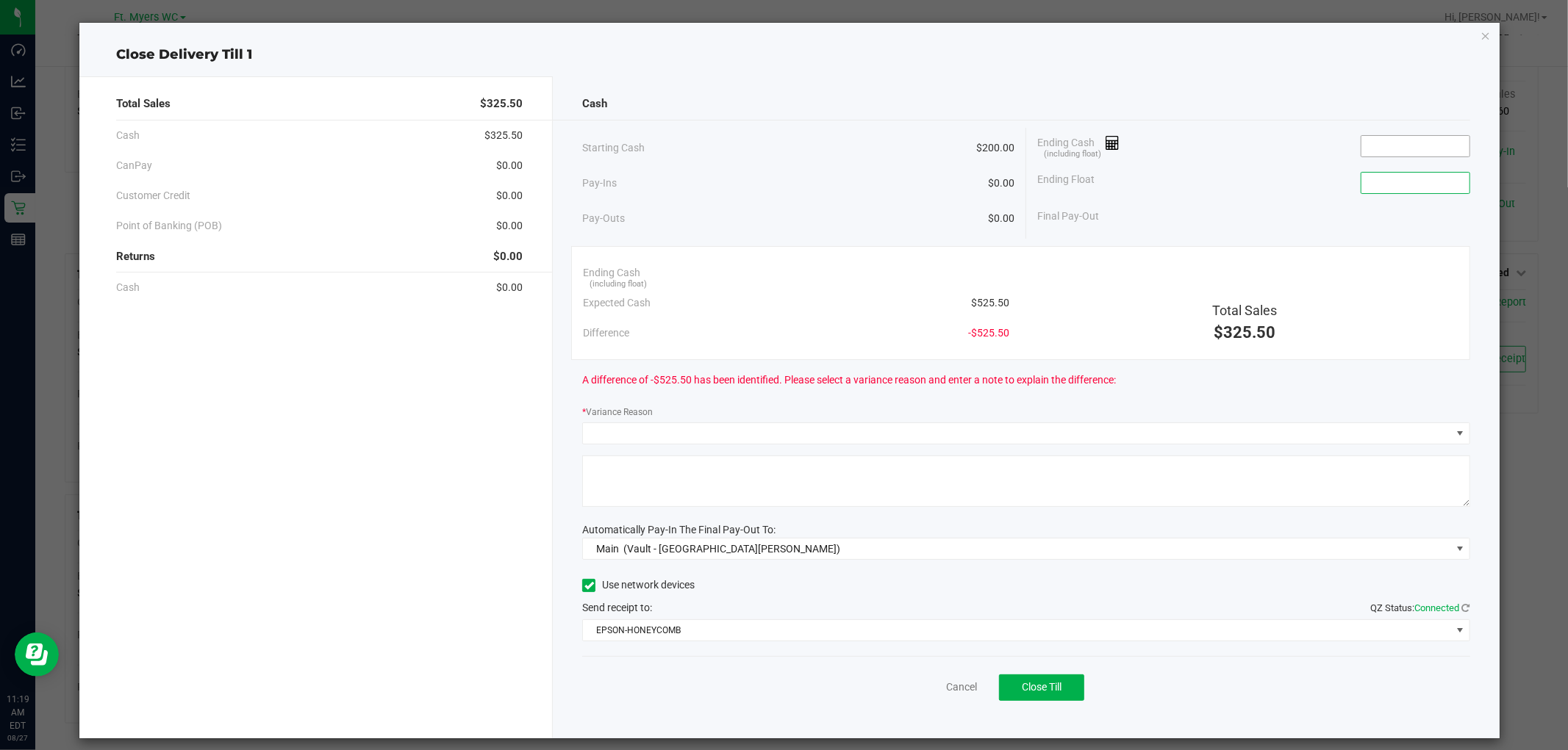
click at [1380, 156] on input at bounding box center [1414, 147] width 108 height 21
click at [1361, 152] on input at bounding box center [1414, 147] width 108 height 21
click at [1361, 181] on input at bounding box center [1414, 183] width 108 height 21
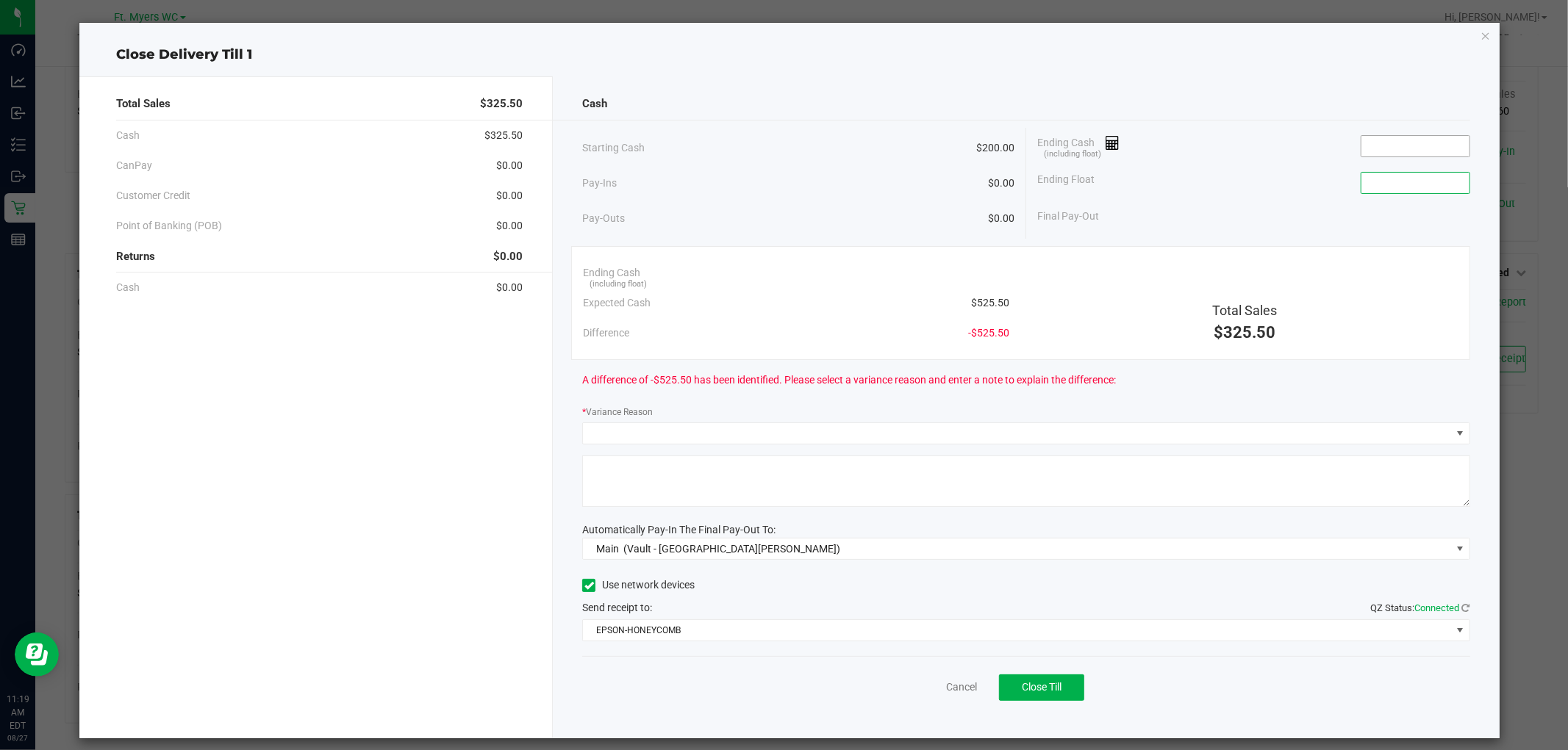
click at [1361, 153] on input at bounding box center [1414, 147] width 108 height 21
click at [1361, 174] on input at bounding box center [1414, 183] width 108 height 21
click at [1359, 166] on div "Ending Float" at bounding box center [1253, 183] width 433 height 37
click at [1361, 152] on input at bounding box center [1414, 147] width 108 height 21
click at [1362, 179] on input at bounding box center [1414, 183] width 108 height 21
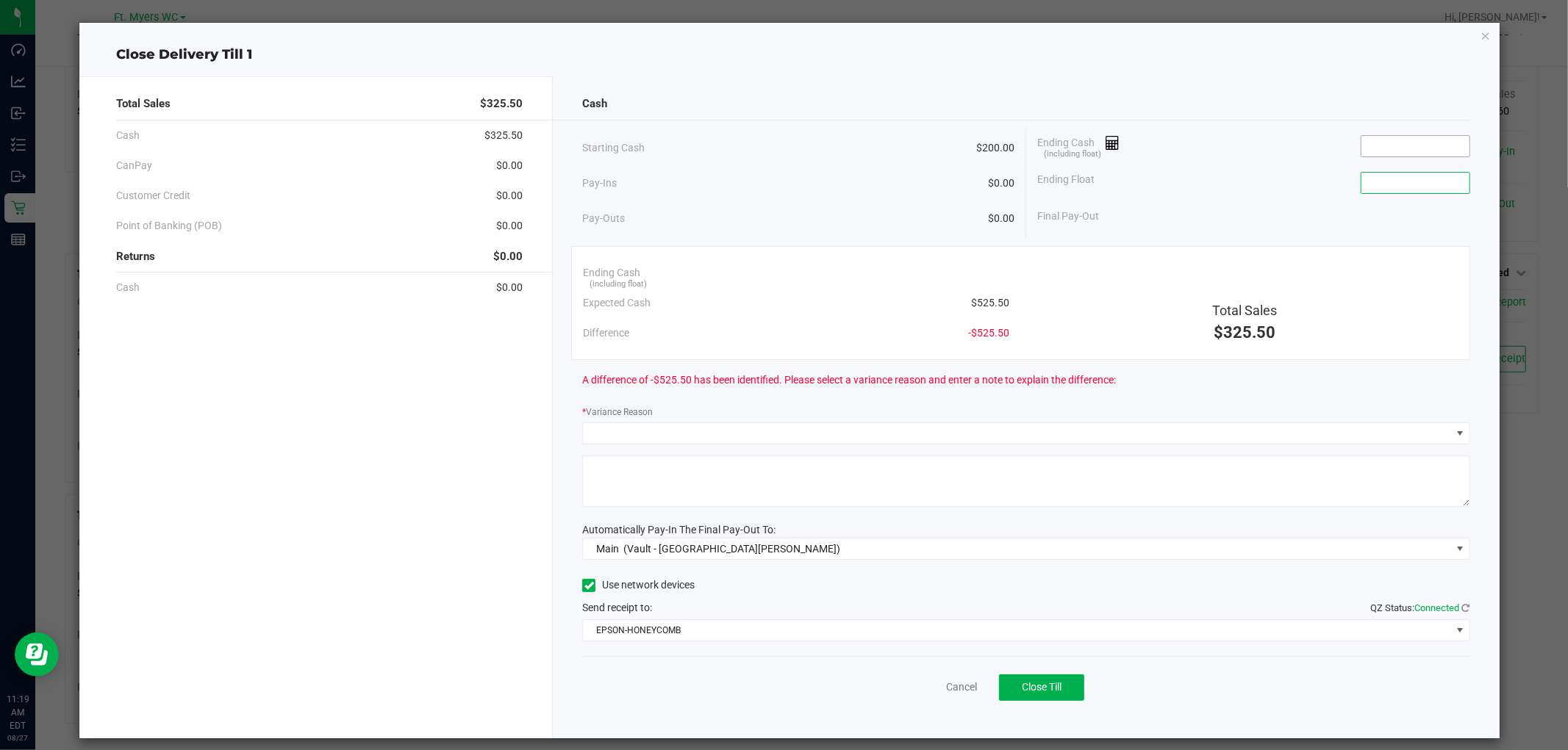
click at [1372, 152] on input at bounding box center [1414, 147] width 108 height 21
click at [1362, 180] on input at bounding box center [1414, 183] width 108 height 21
click at [1365, 152] on input at bounding box center [1414, 147] width 108 height 21
type input "$525.00"
type input "$200.00"
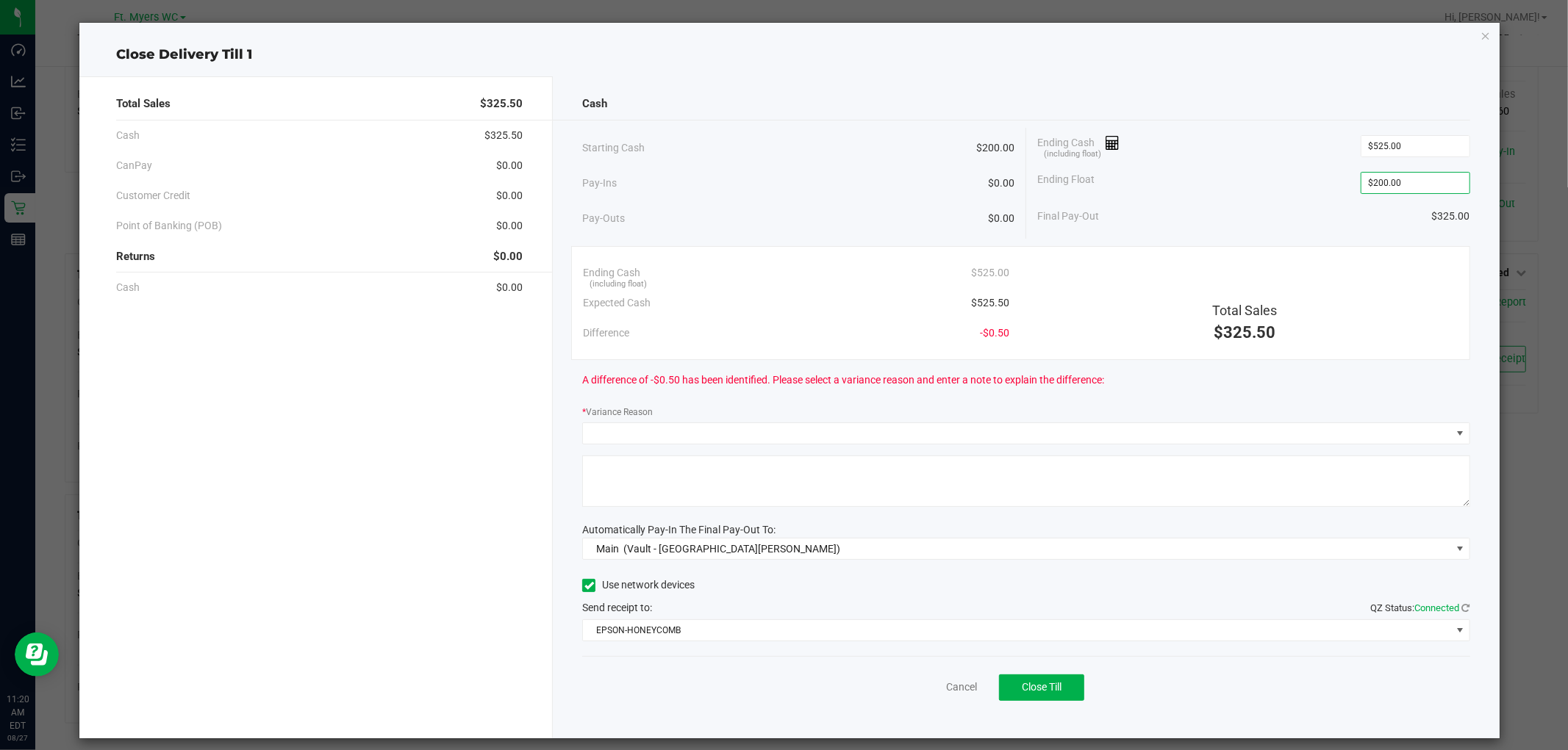
click at [1203, 391] on div "A difference of -$0.50 has been identified. Please select a variance reason and…" at bounding box center [1025, 380] width 887 height 41
click at [1405, 149] on input "525" at bounding box center [1414, 147] width 108 height 21
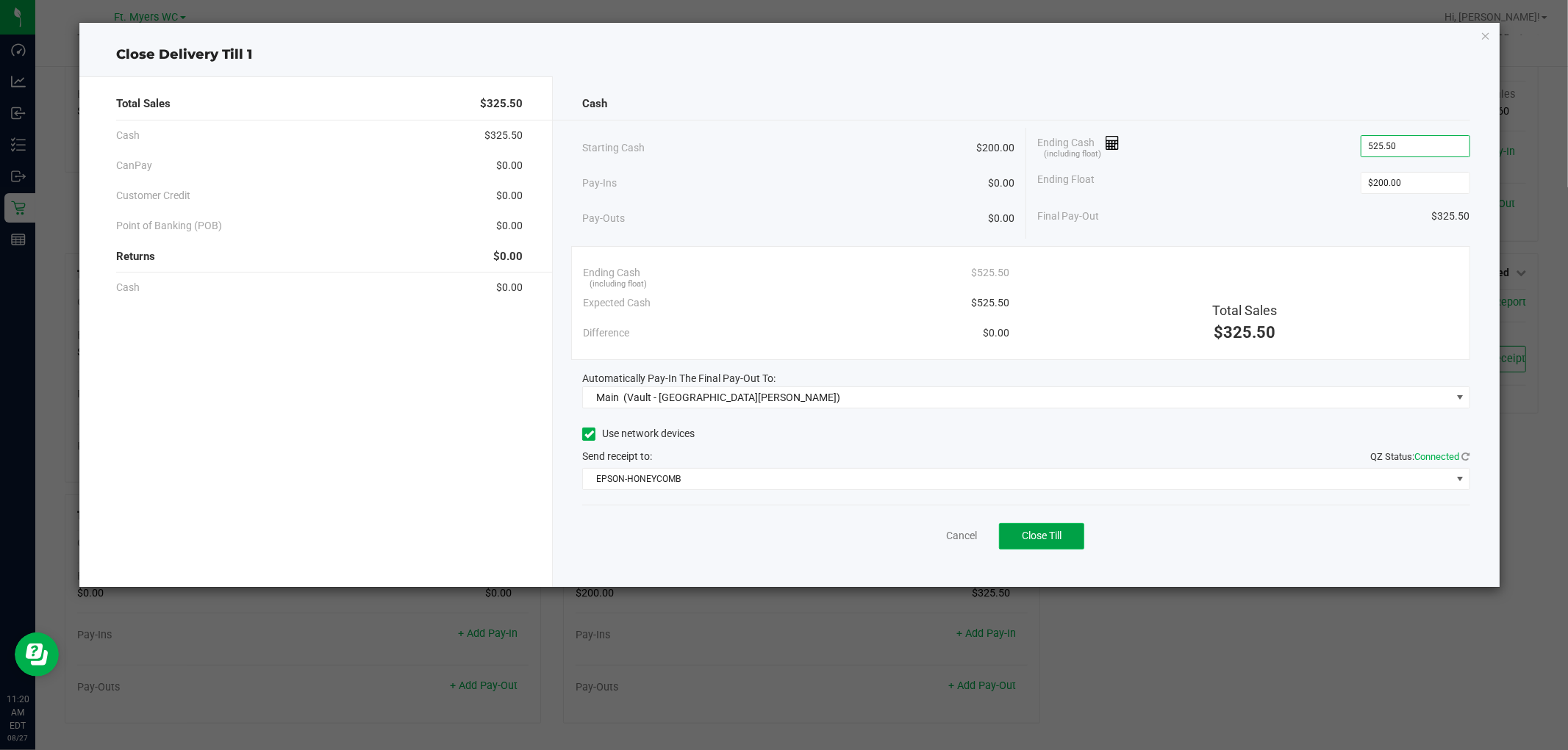
type input "$525.50"
click at [1066, 526] on button "Close Till" at bounding box center [1041, 536] width 85 height 27
drag, startPoint x: 980, startPoint y: 529, endPoint x: 731, endPoint y: 524, distance: 249.1
click at [731, 524] on div "Dismiss Print Closing Receipt" at bounding box center [1025, 533] width 887 height 57
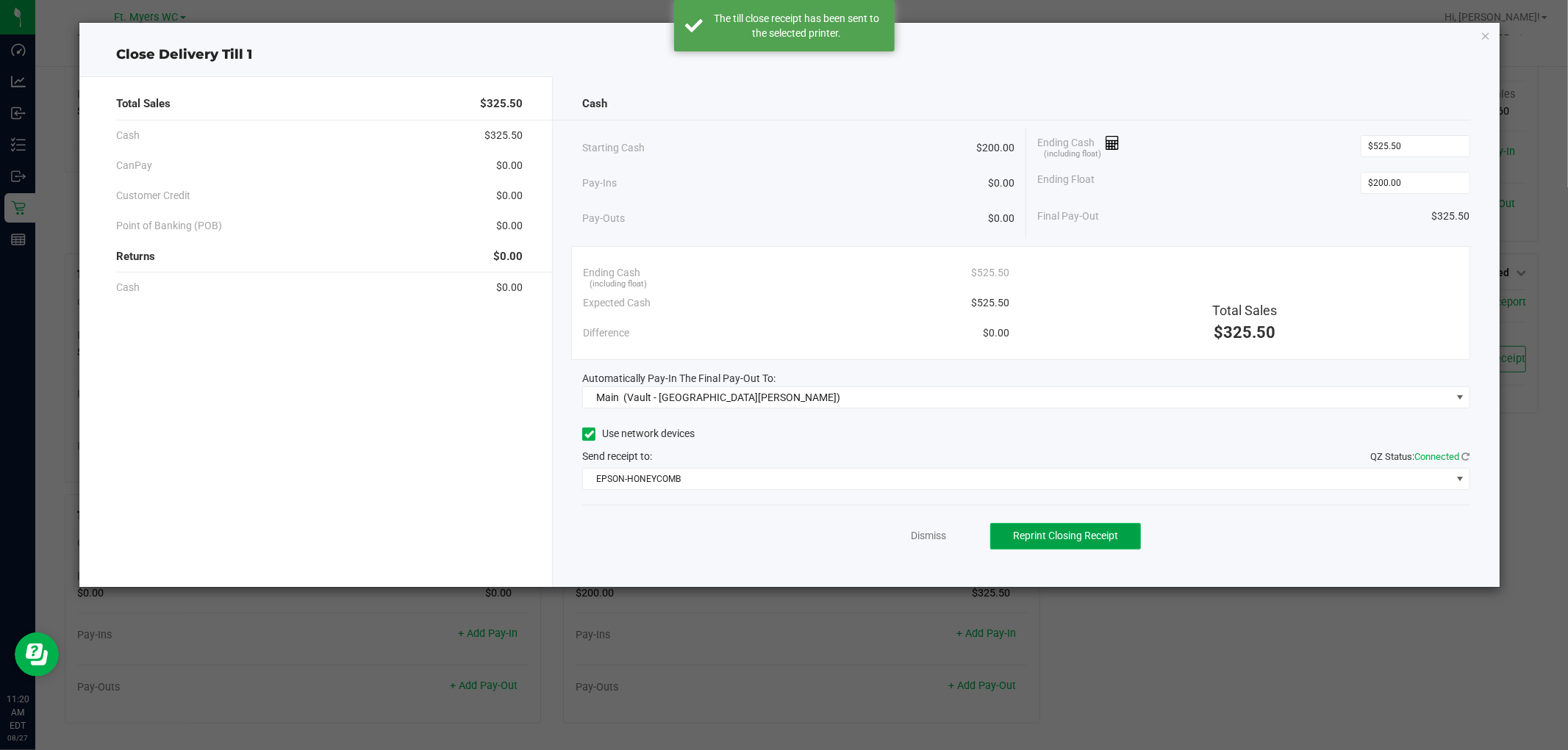
click at [1061, 531] on span "Reprint Closing Receipt" at bounding box center [1065, 535] width 105 height 12
click at [915, 539] on link "Dismiss" at bounding box center [928, 536] width 35 height 16
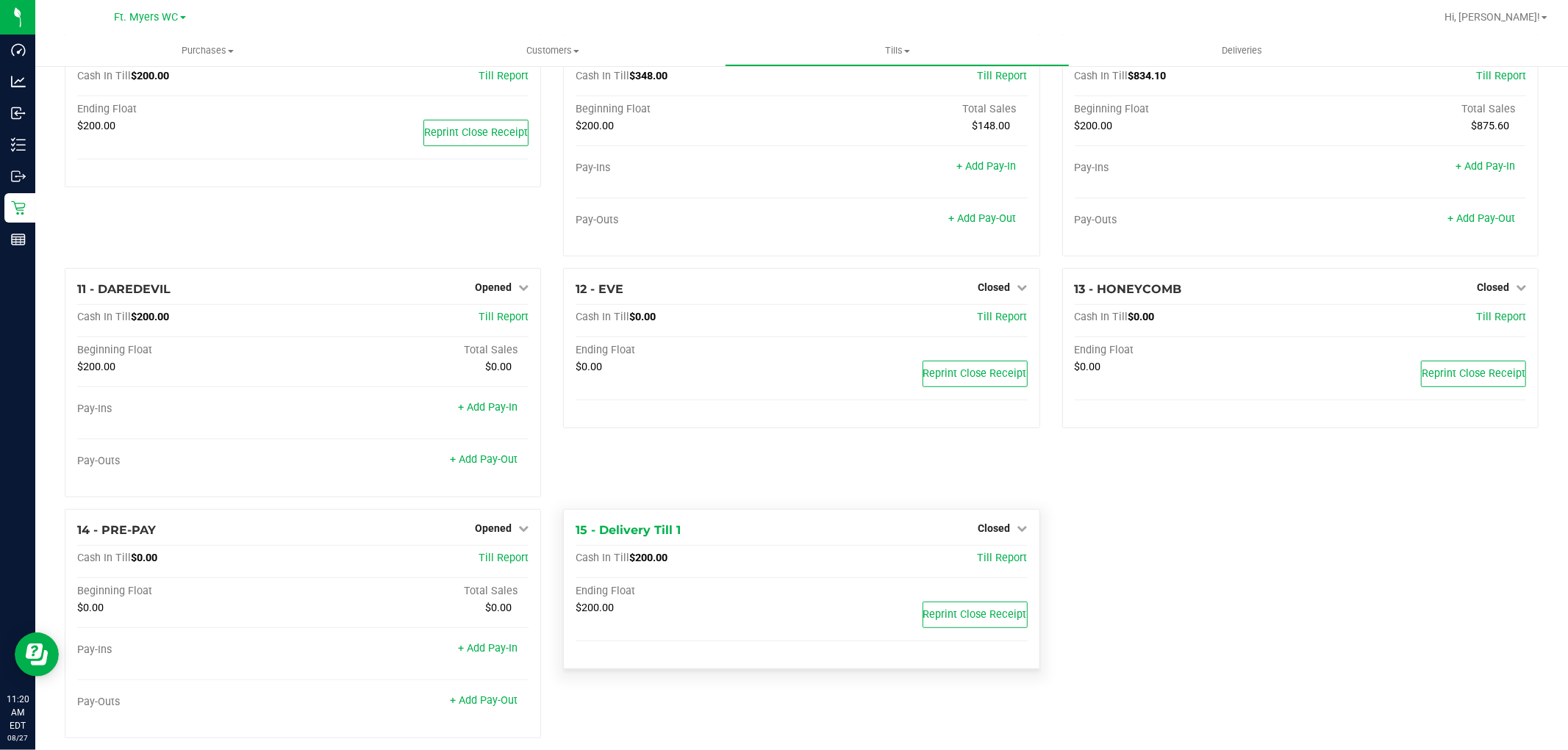
scroll to position [601, 0]
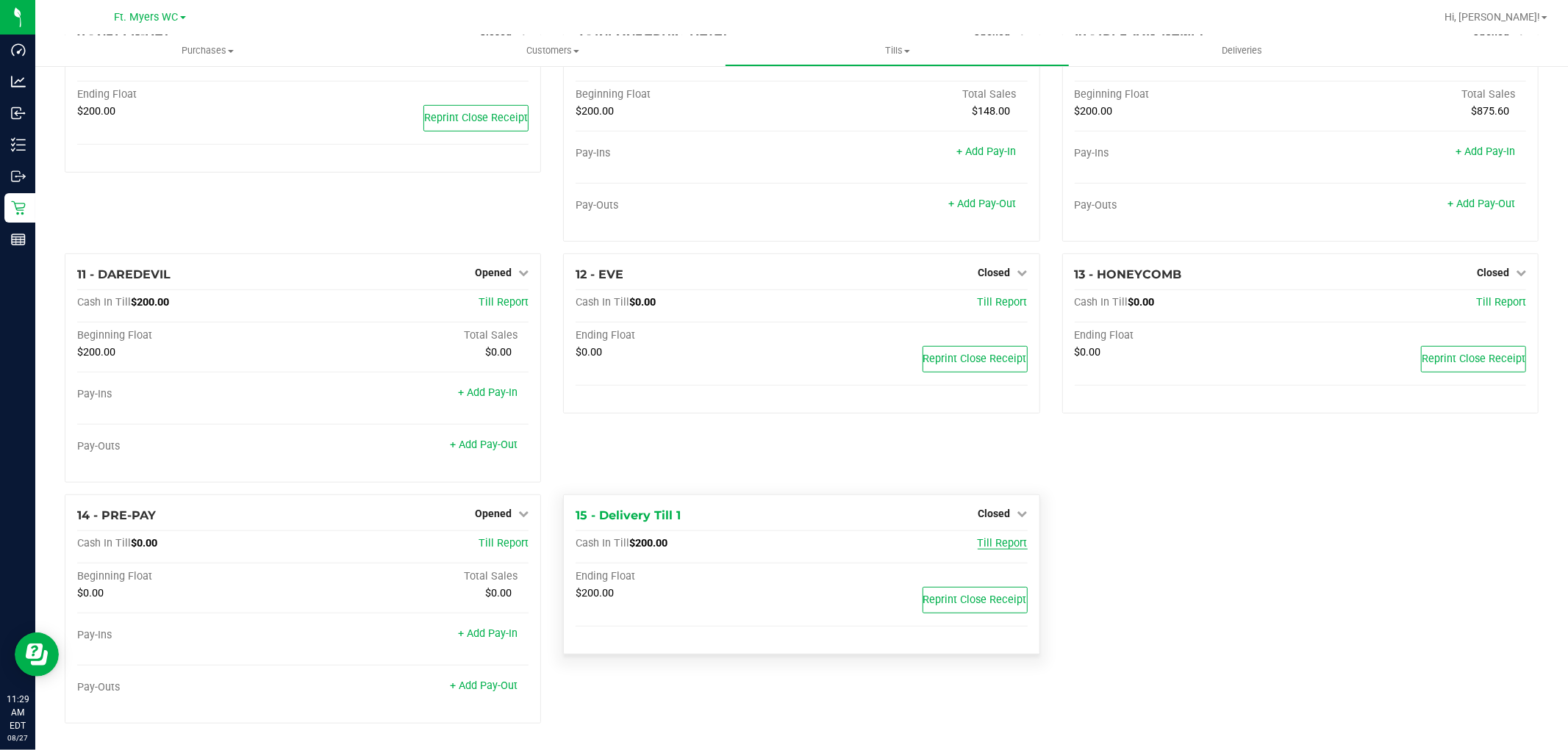
click at [990, 547] on span "Till Report" at bounding box center [1002, 543] width 50 height 12
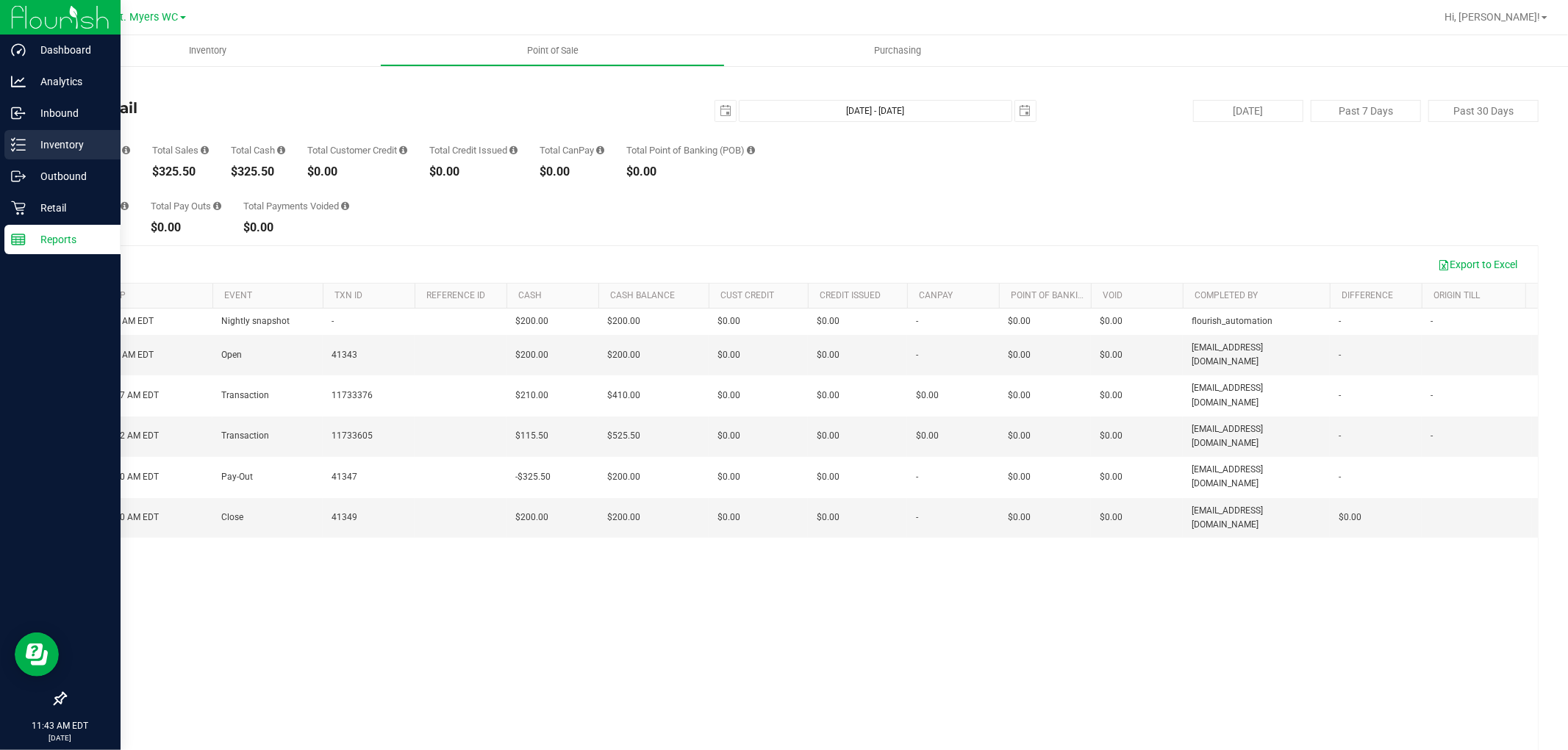
click at [42, 154] on div "Inventory" at bounding box center [62, 145] width 116 height 29
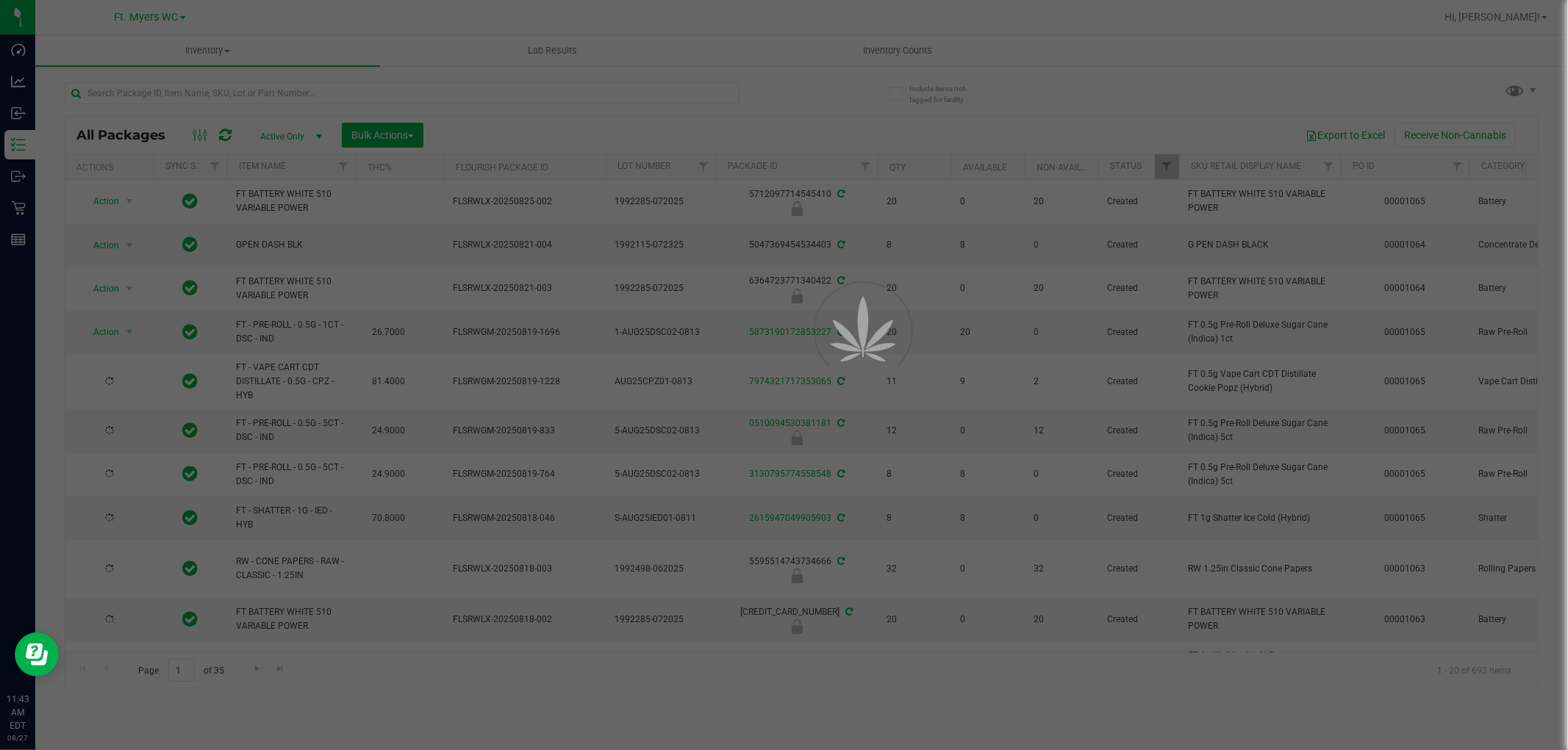
click at [216, 98] on div at bounding box center [784, 375] width 1568 height 750
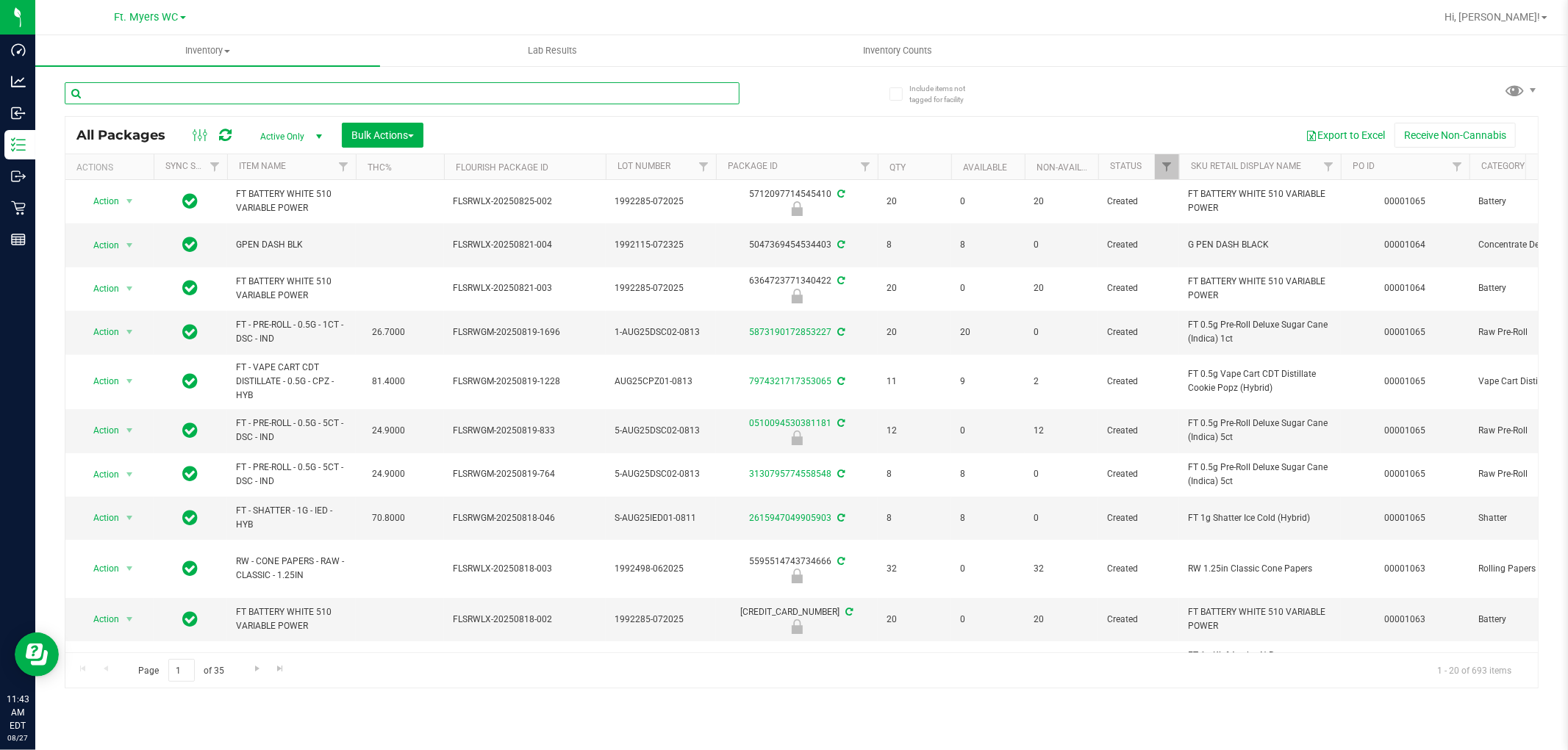
click at [216, 92] on input "text" at bounding box center [402, 93] width 674 height 22
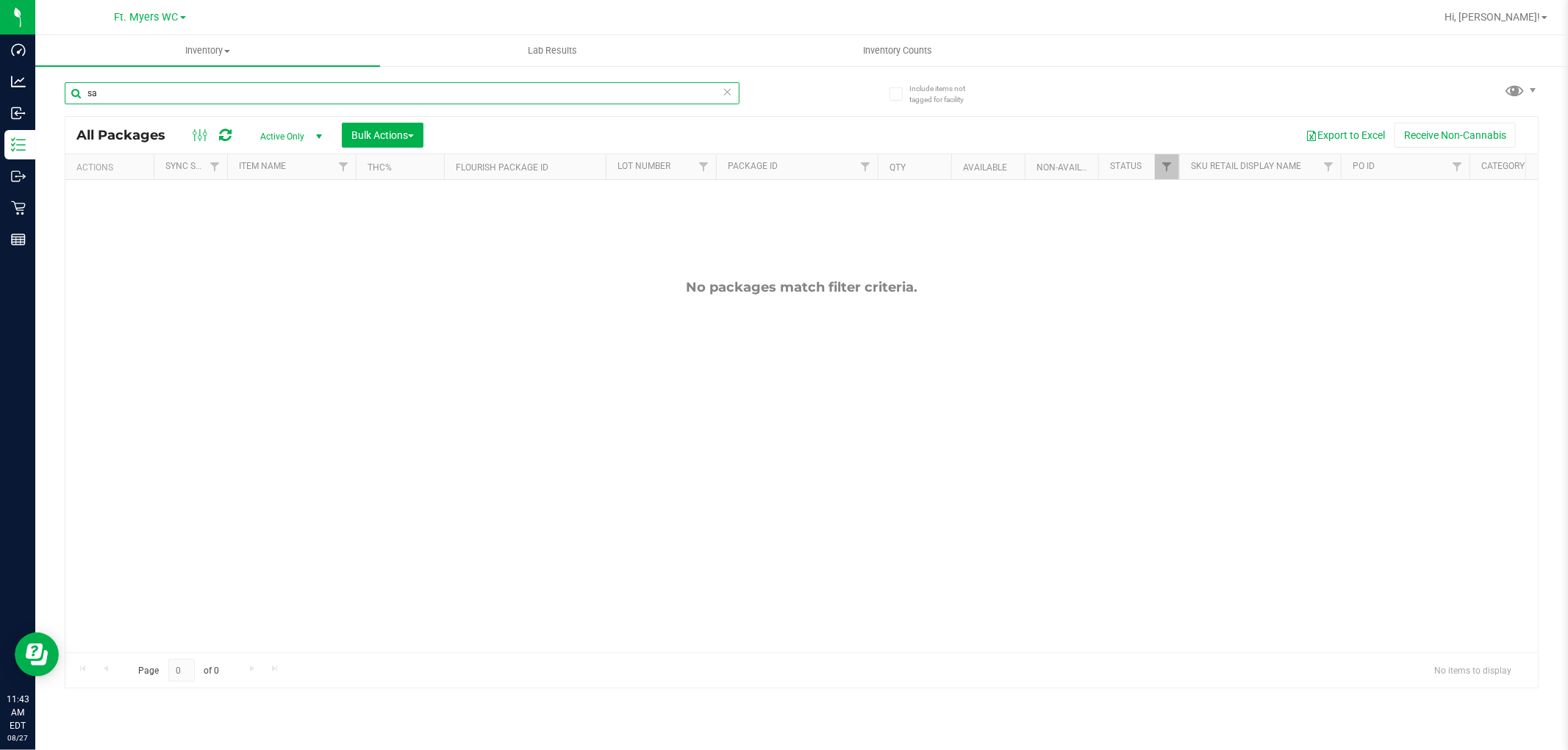
type input "s"
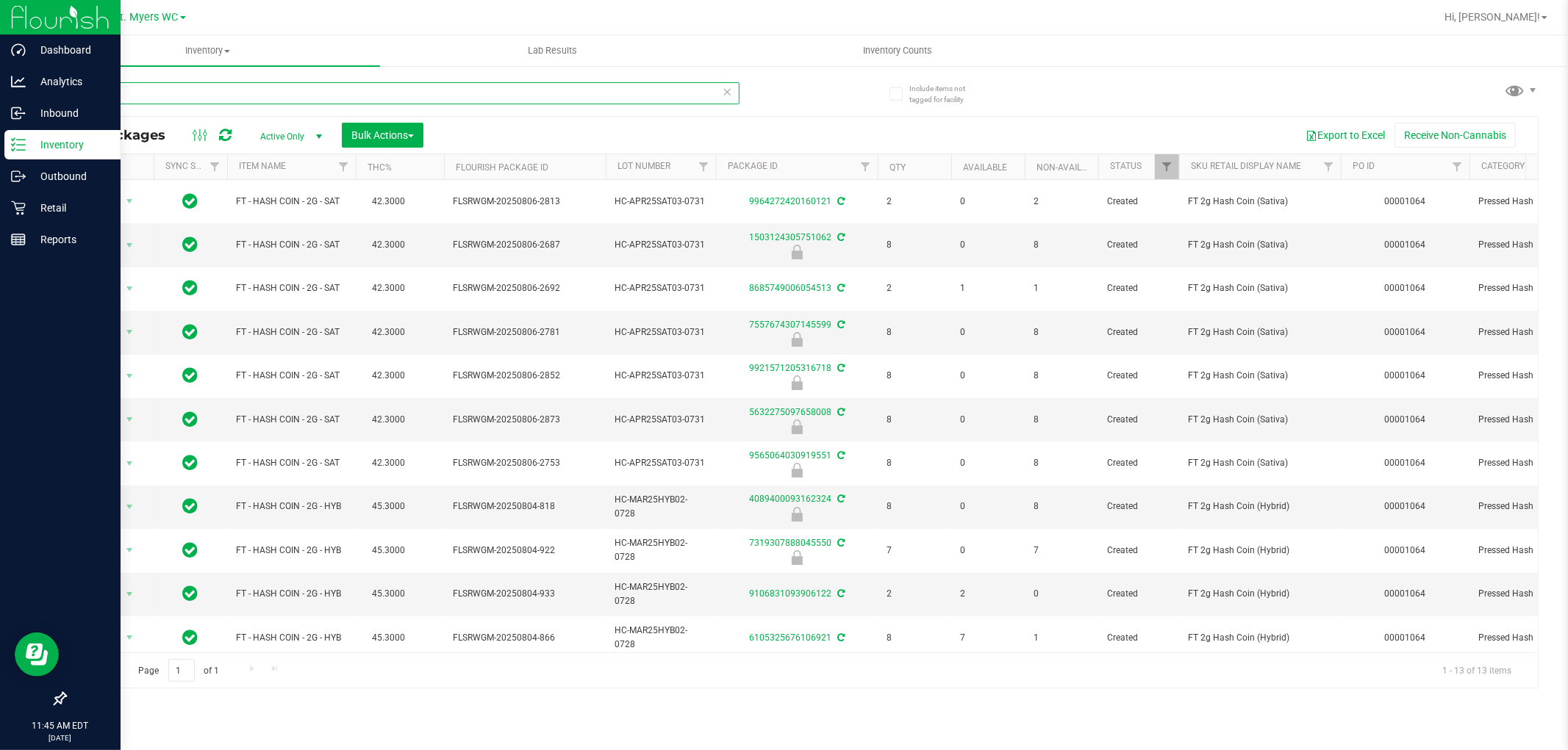
type input "h"
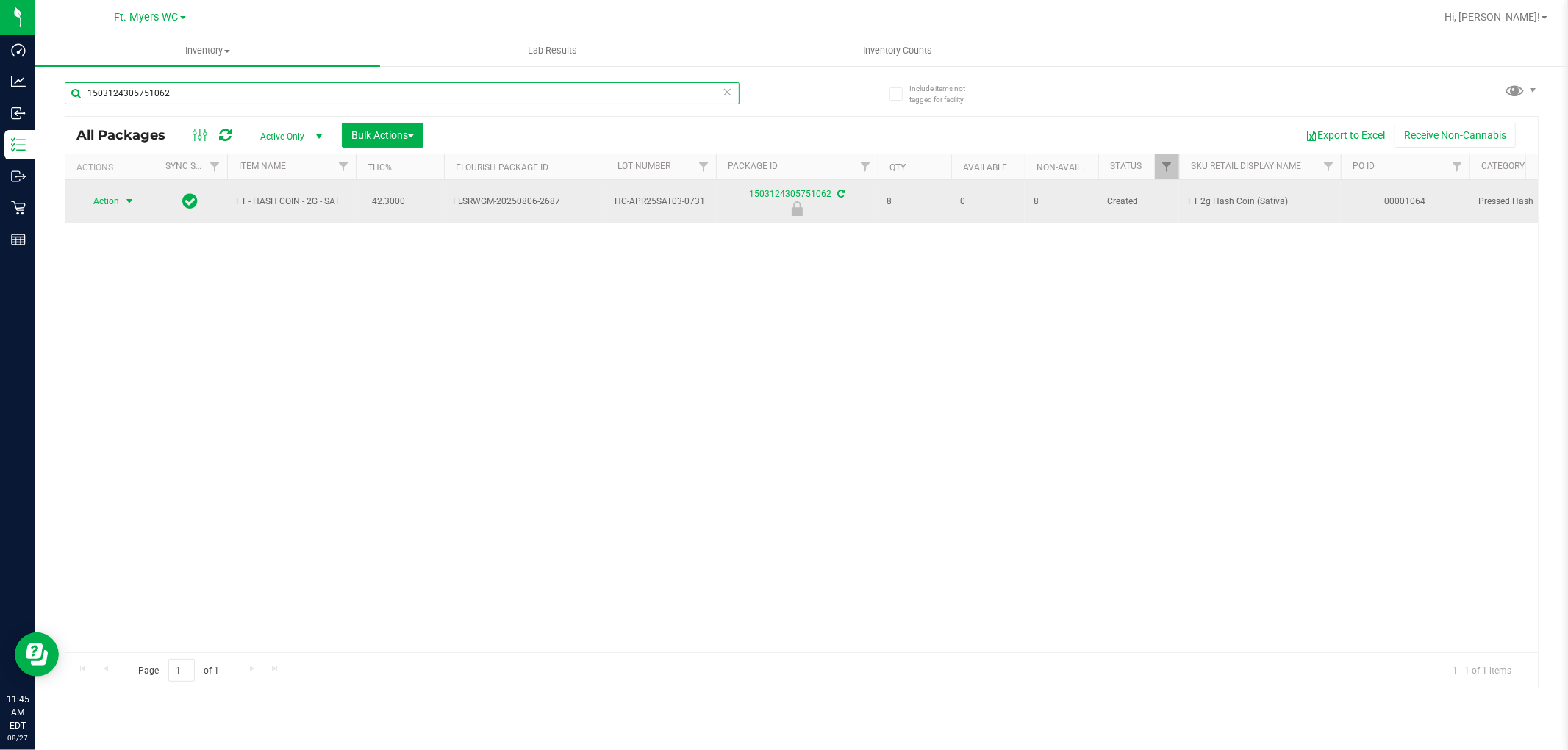
type input "1503124305751062"
click at [114, 195] on span "Action" at bounding box center [100, 202] width 40 height 21
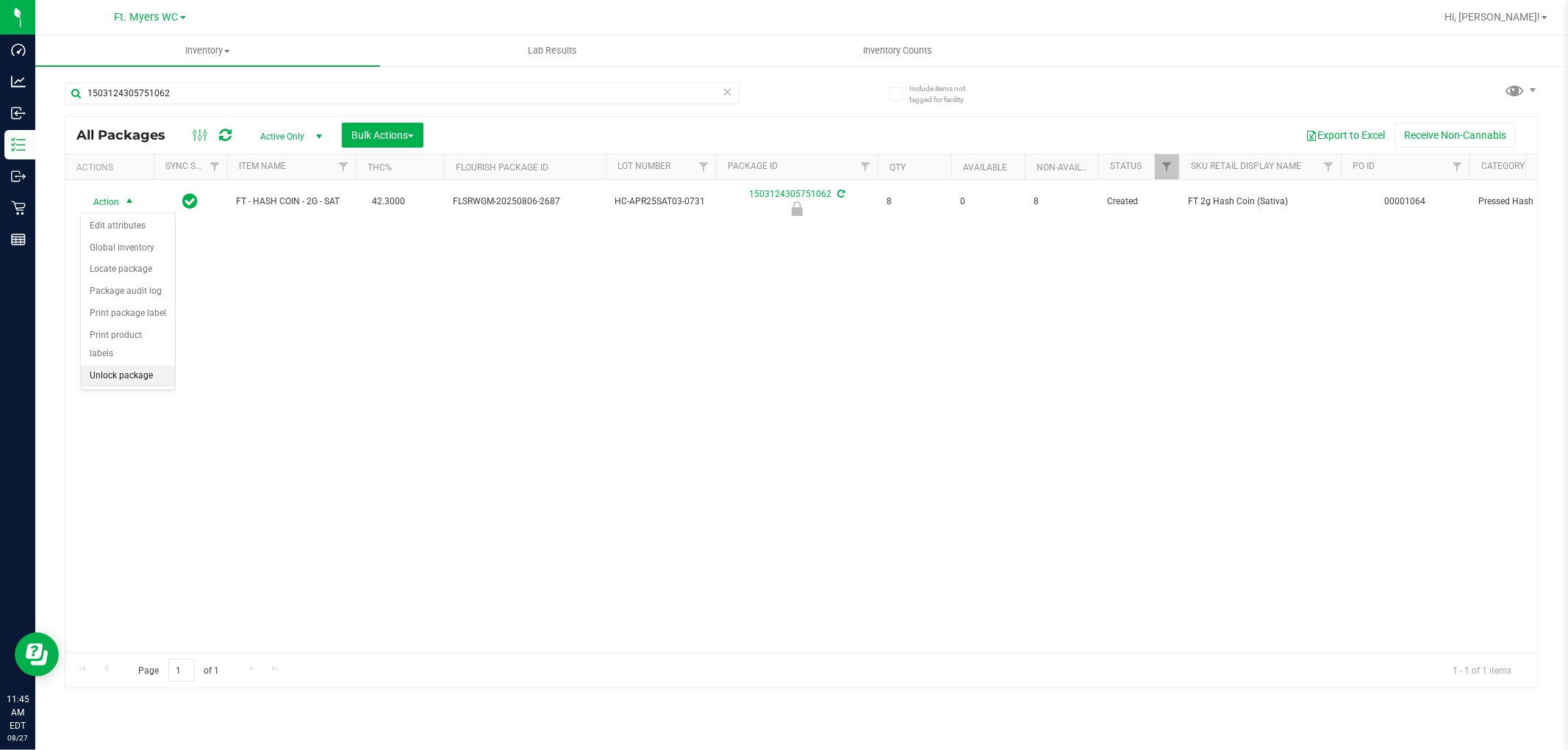
click at [136, 386] on li "Unlock package" at bounding box center [128, 377] width 94 height 22
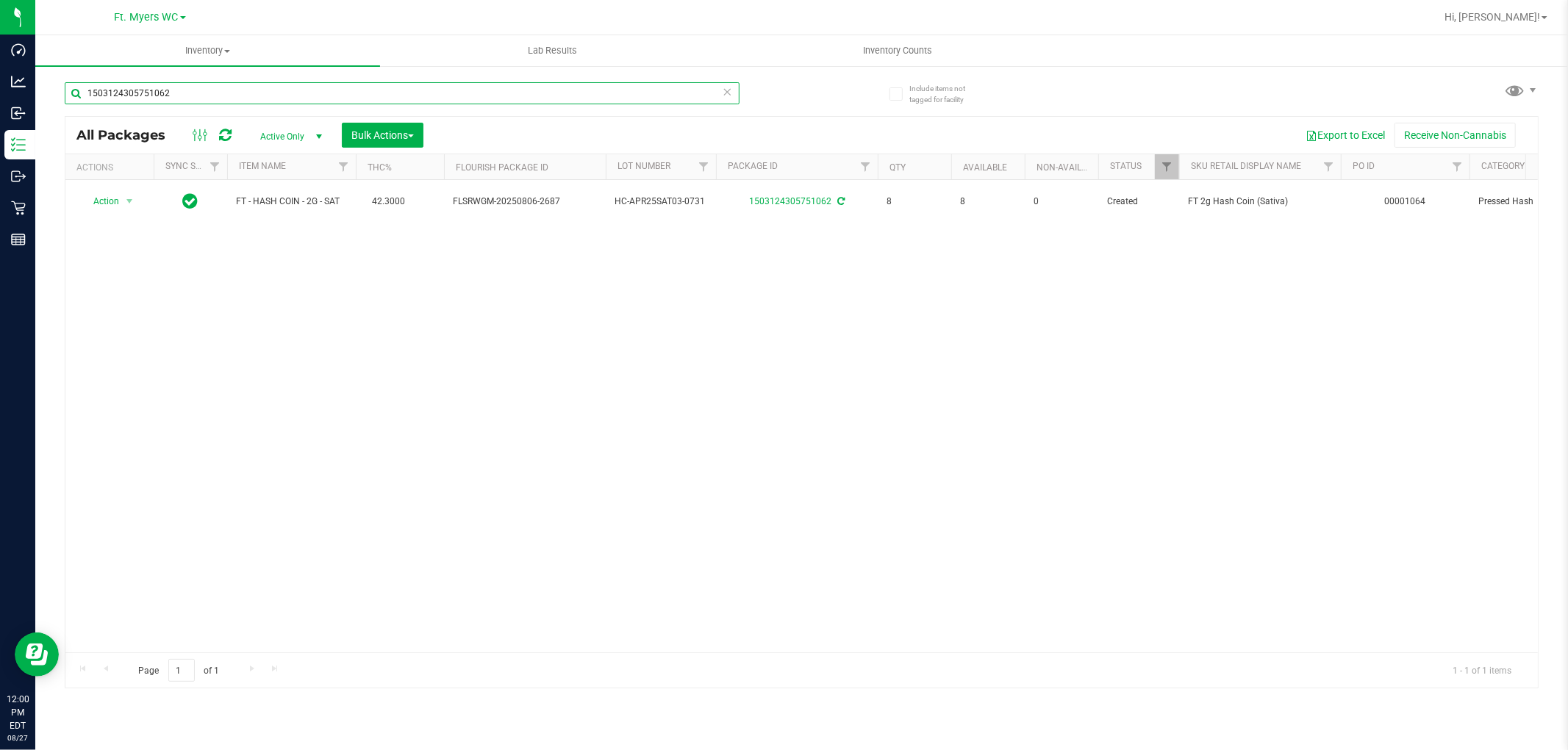
click at [182, 97] on input "1503124305751062" at bounding box center [402, 93] width 674 height 22
type input "1"
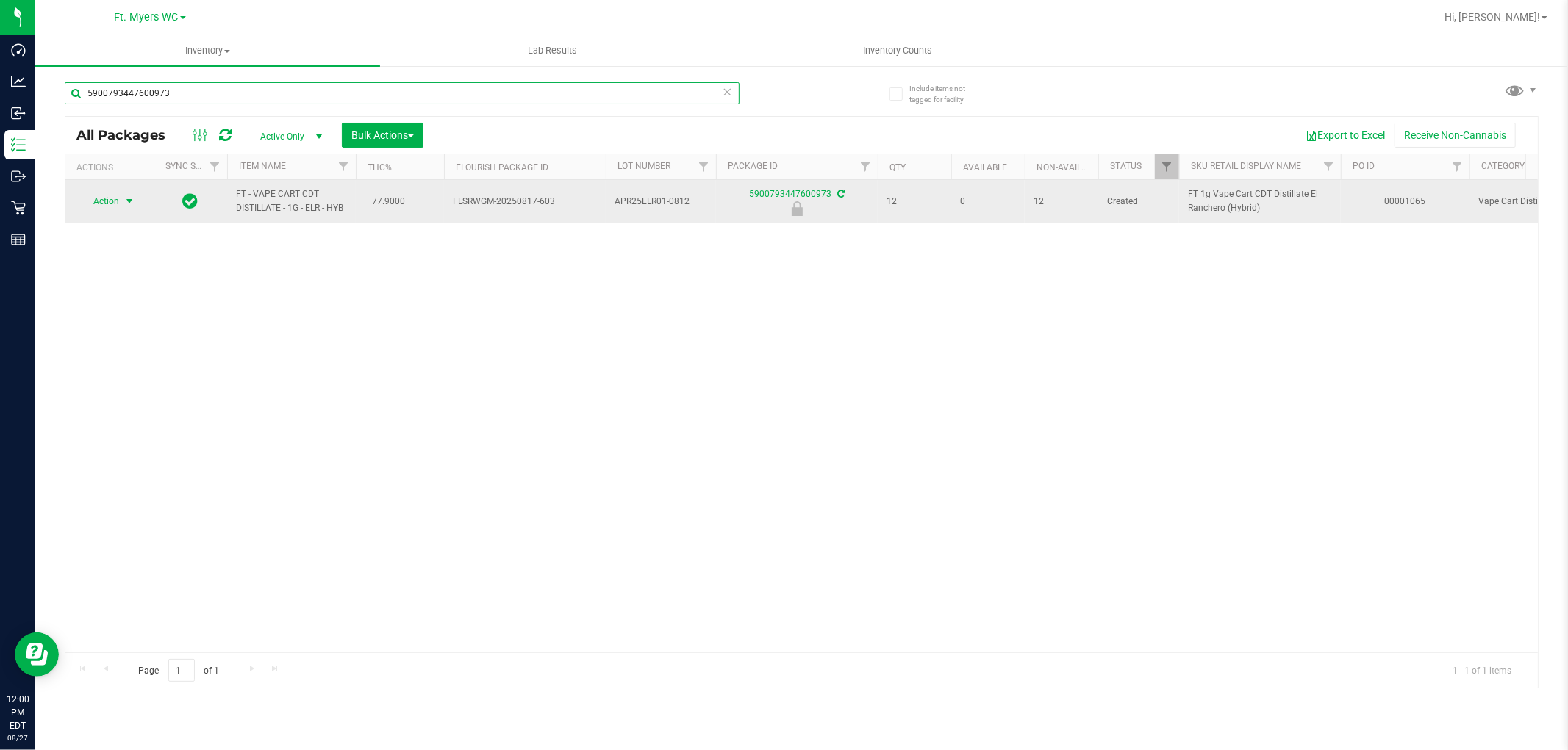
type input "5900793447600973"
click at [109, 197] on span "Action" at bounding box center [100, 202] width 40 height 21
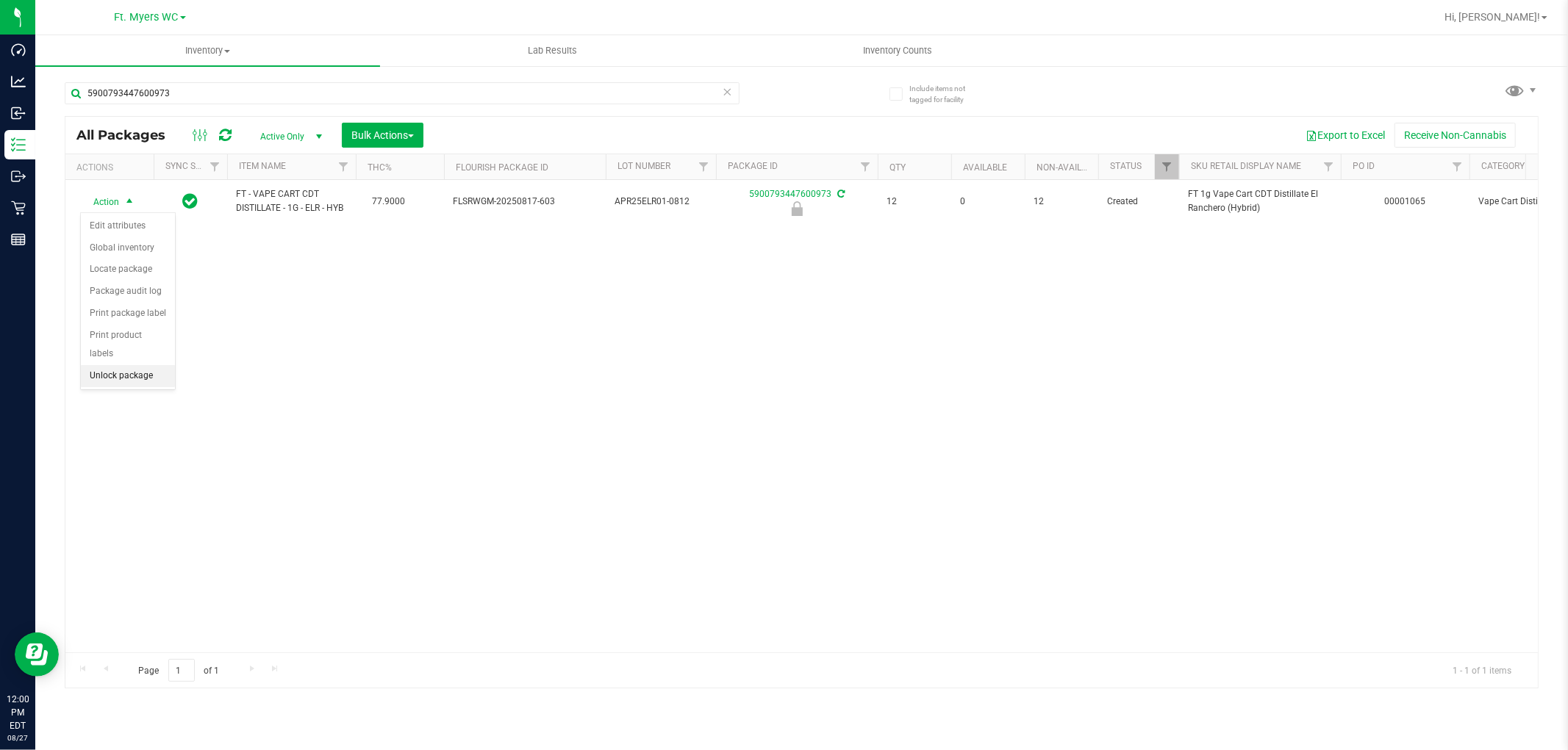
click at [145, 380] on li "Unlock package" at bounding box center [128, 377] width 94 height 22
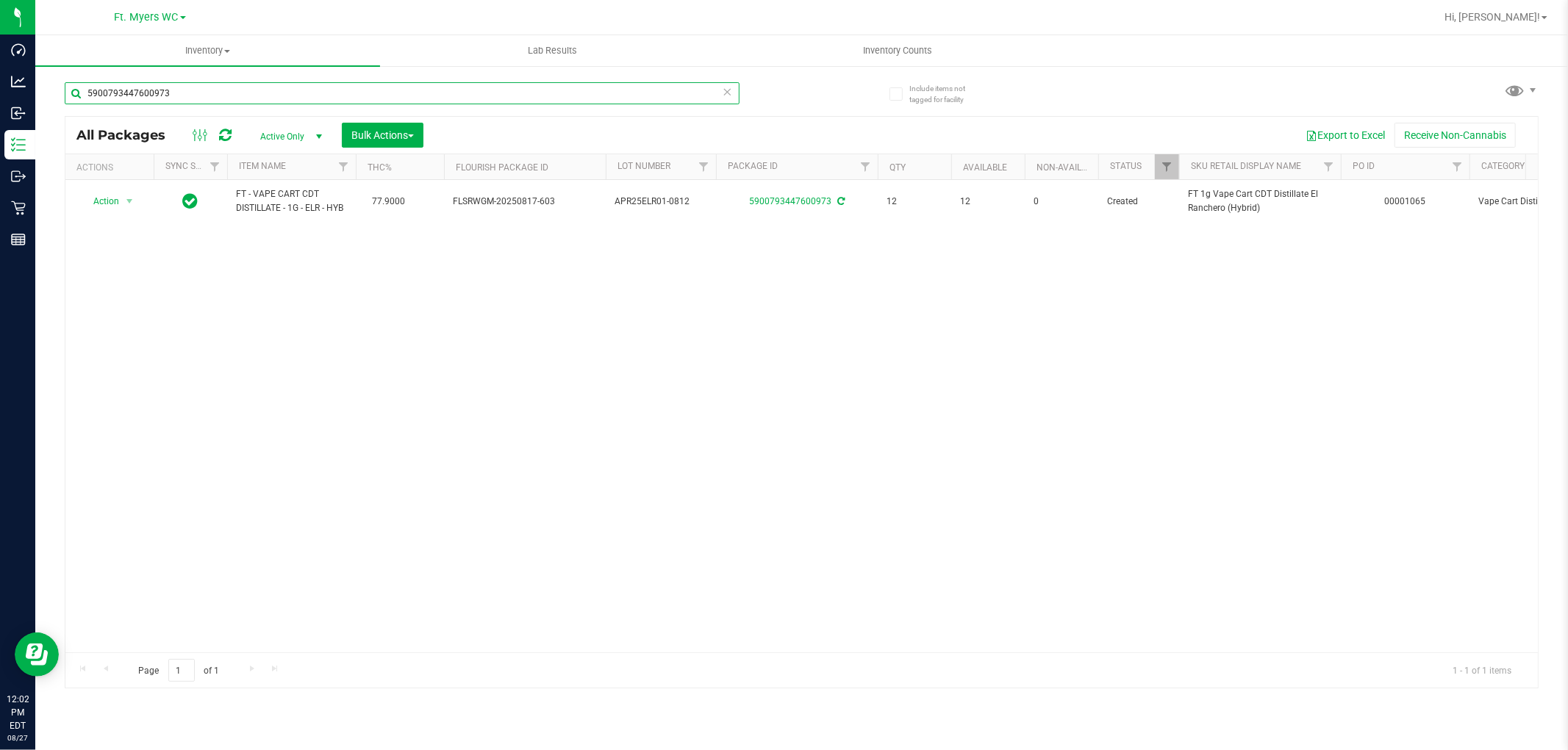
click at [206, 98] on input "5900793447600973" at bounding box center [402, 93] width 674 height 22
type input "5"
type input "9"
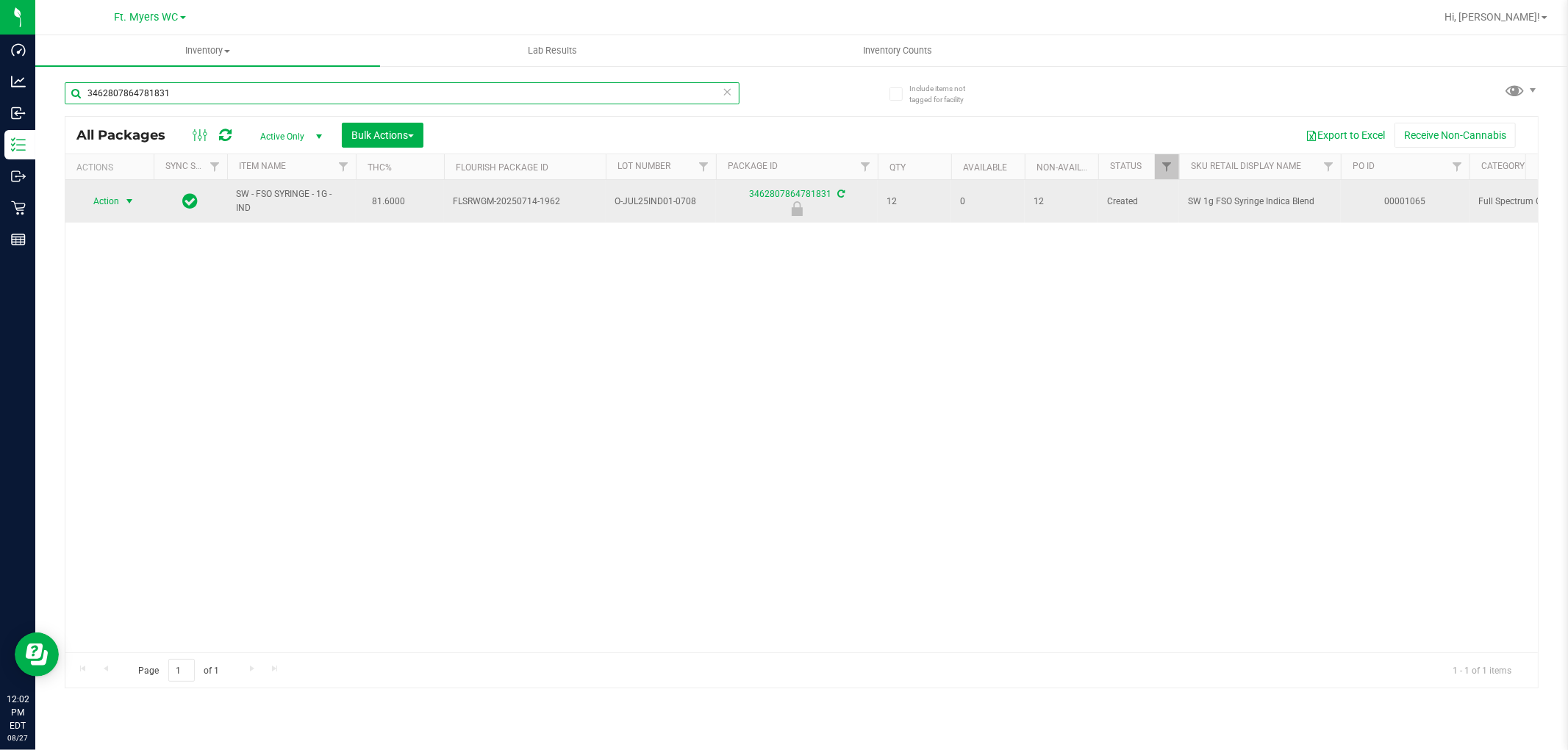
type input "3462807864781831"
click at [127, 201] on span "select" at bounding box center [129, 202] width 12 height 12
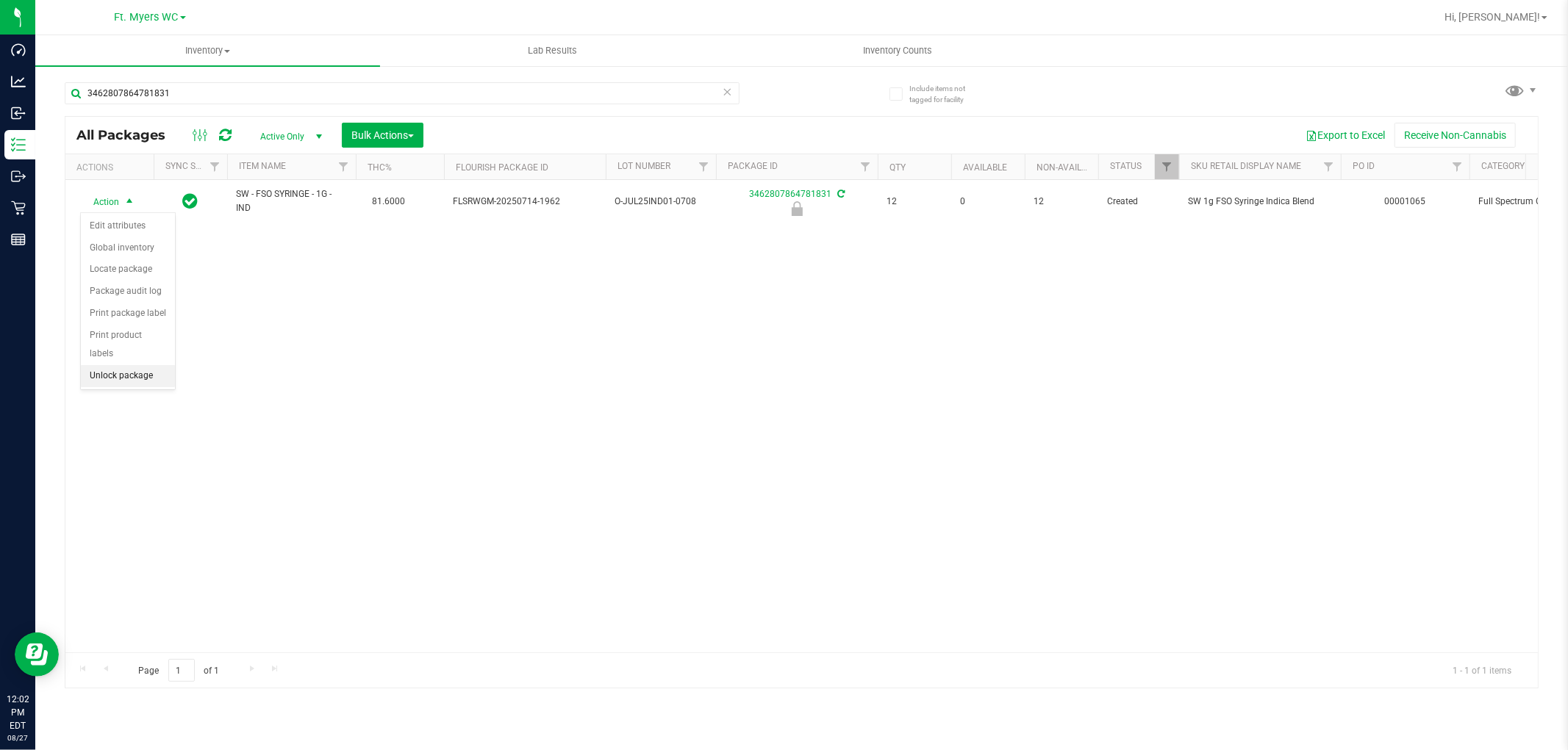
click at [119, 379] on li "Unlock package" at bounding box center [128, 377] width 94 height 22
click at [1413, 310] on div "Action Action Adjust qty Create package Edit attributes Global inventory Locate…" at bounding box center [801, 416] width 1472 height 472
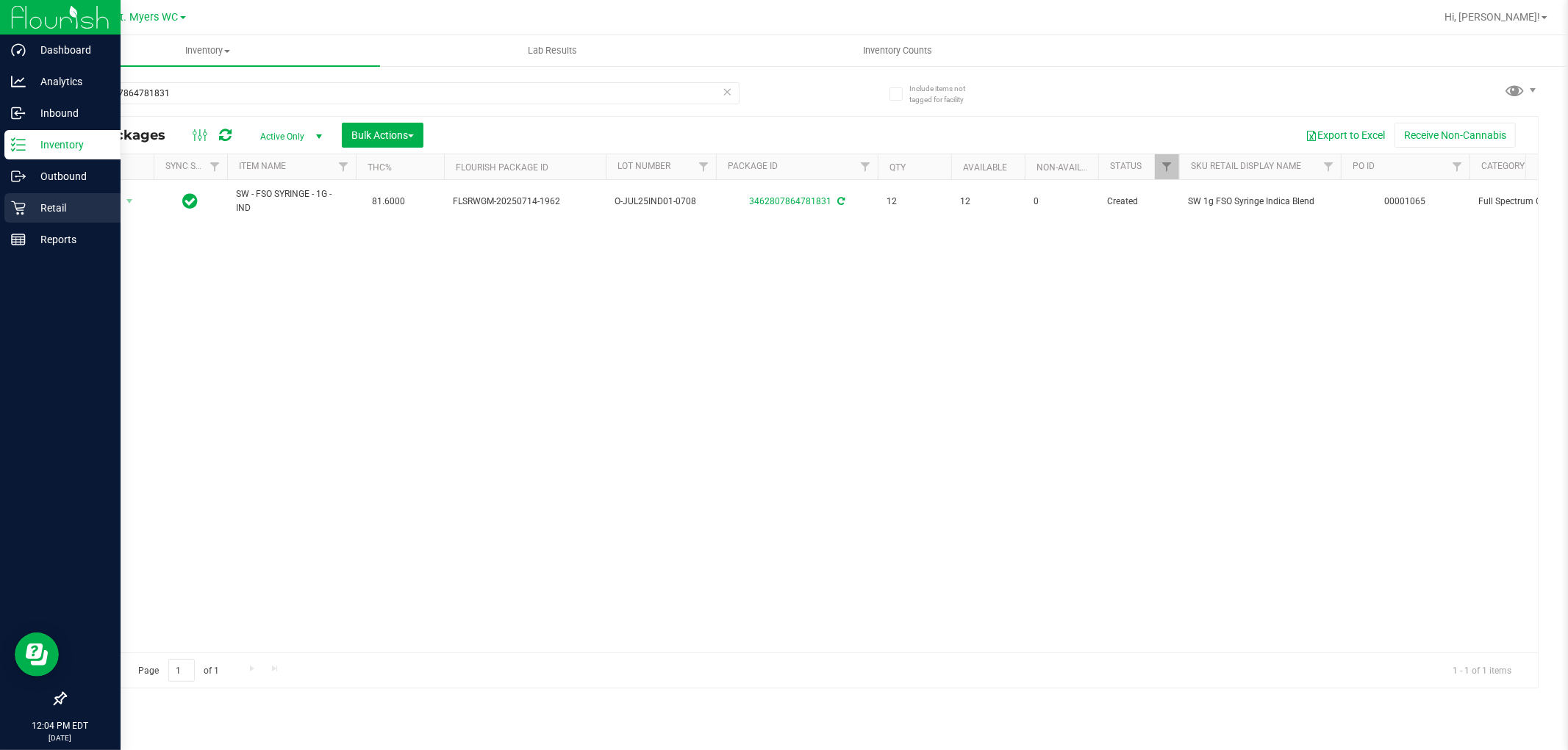
click at [96, 221] on div "Retail" at bounding box center [62, 208] width 116 height 29
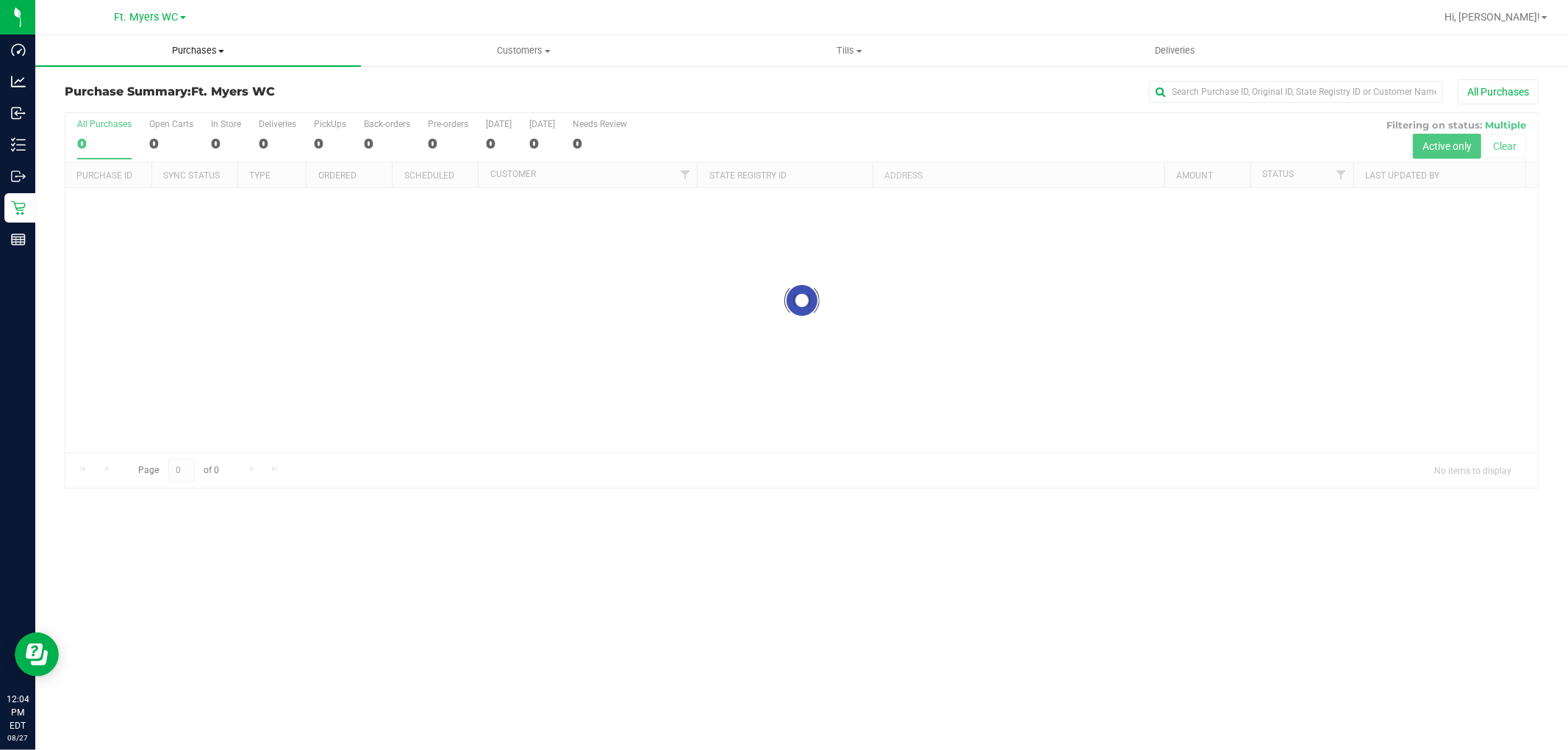
click at [237, 53] on span "Purchases" at bounding box center [198, 50] width 325 height 13
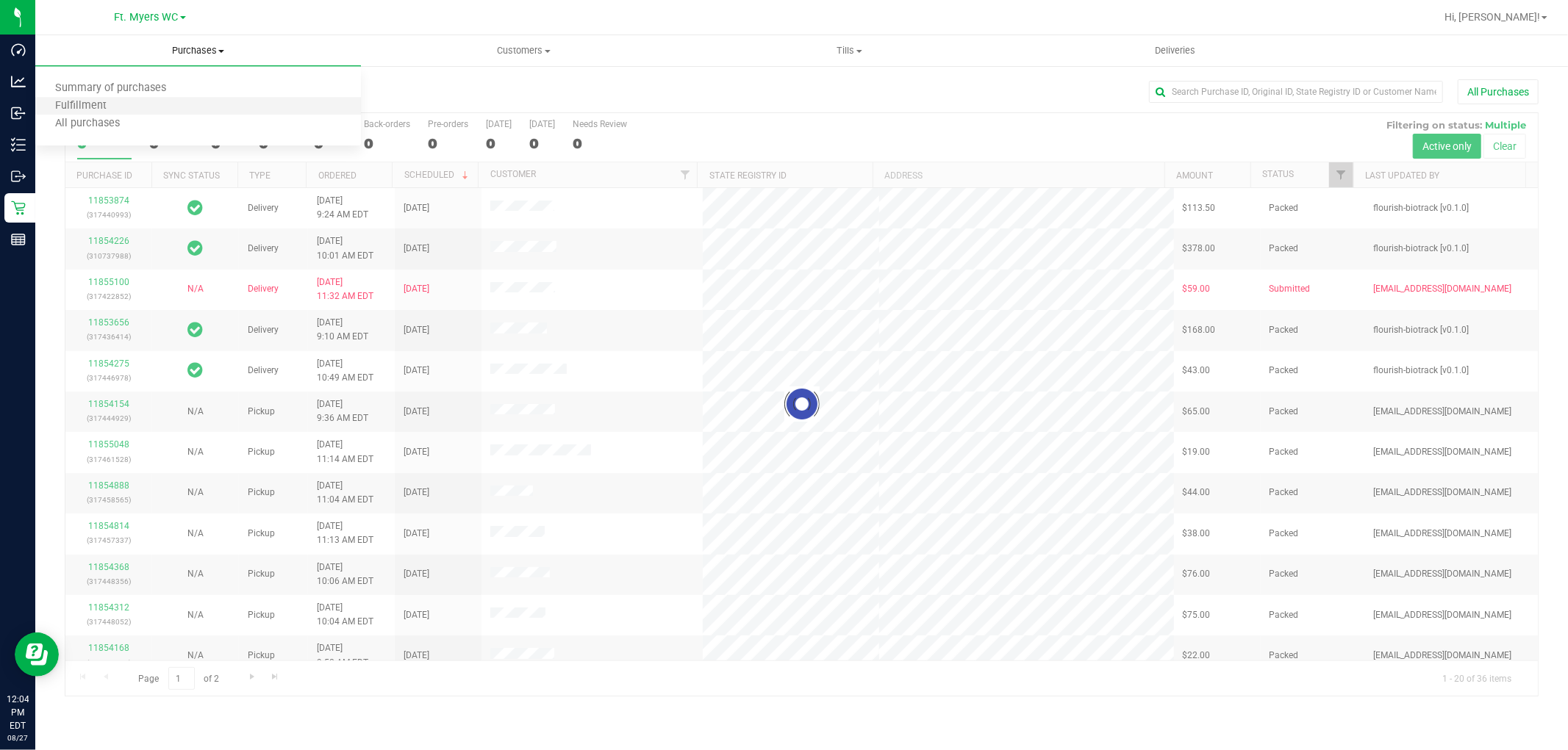
click at [214, 103] on li "Fulfillment" at bounding box center [198, 106] width 325 height 17
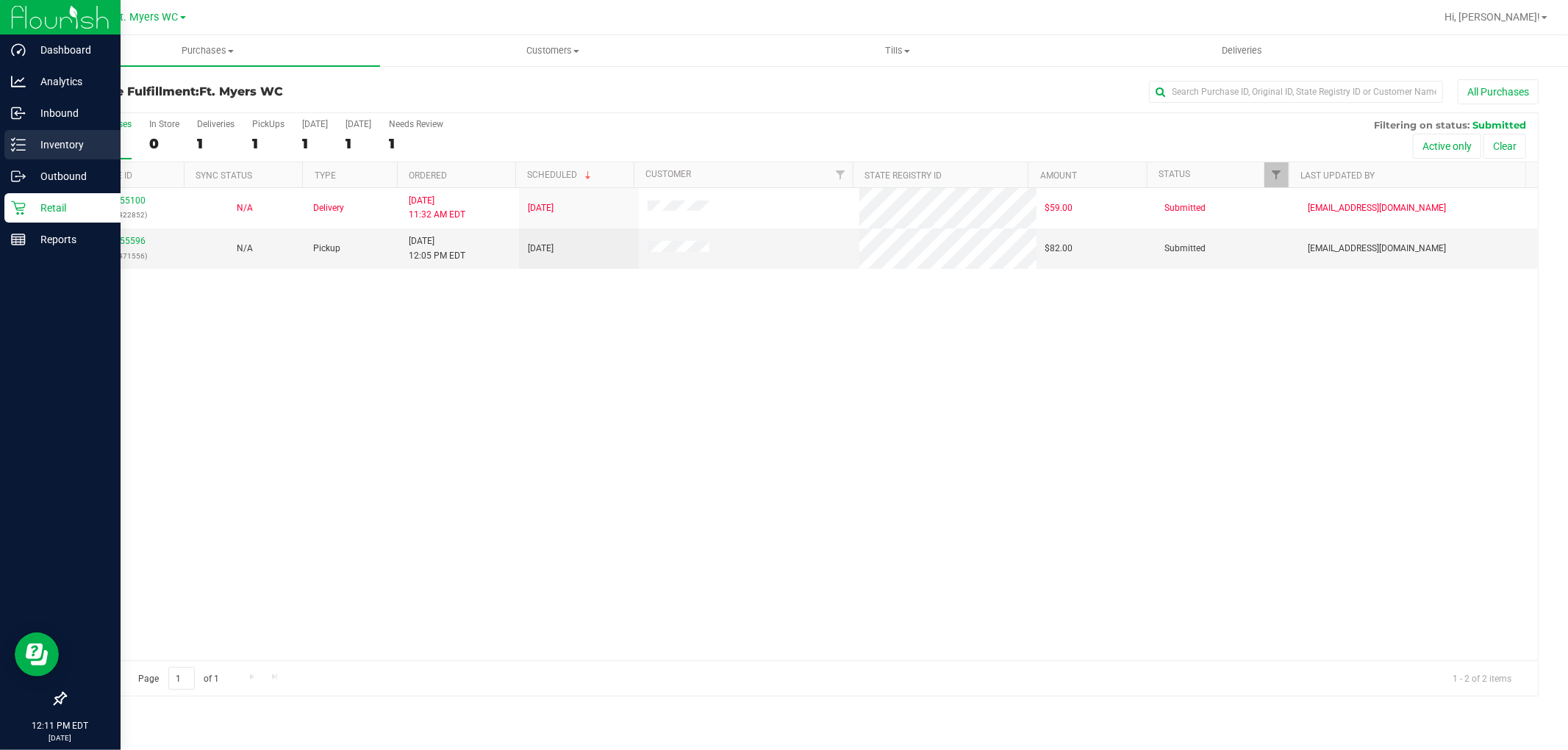
click at [33, 140] on p "Inventory" at bounding box center [70, 145] width 88 height 17
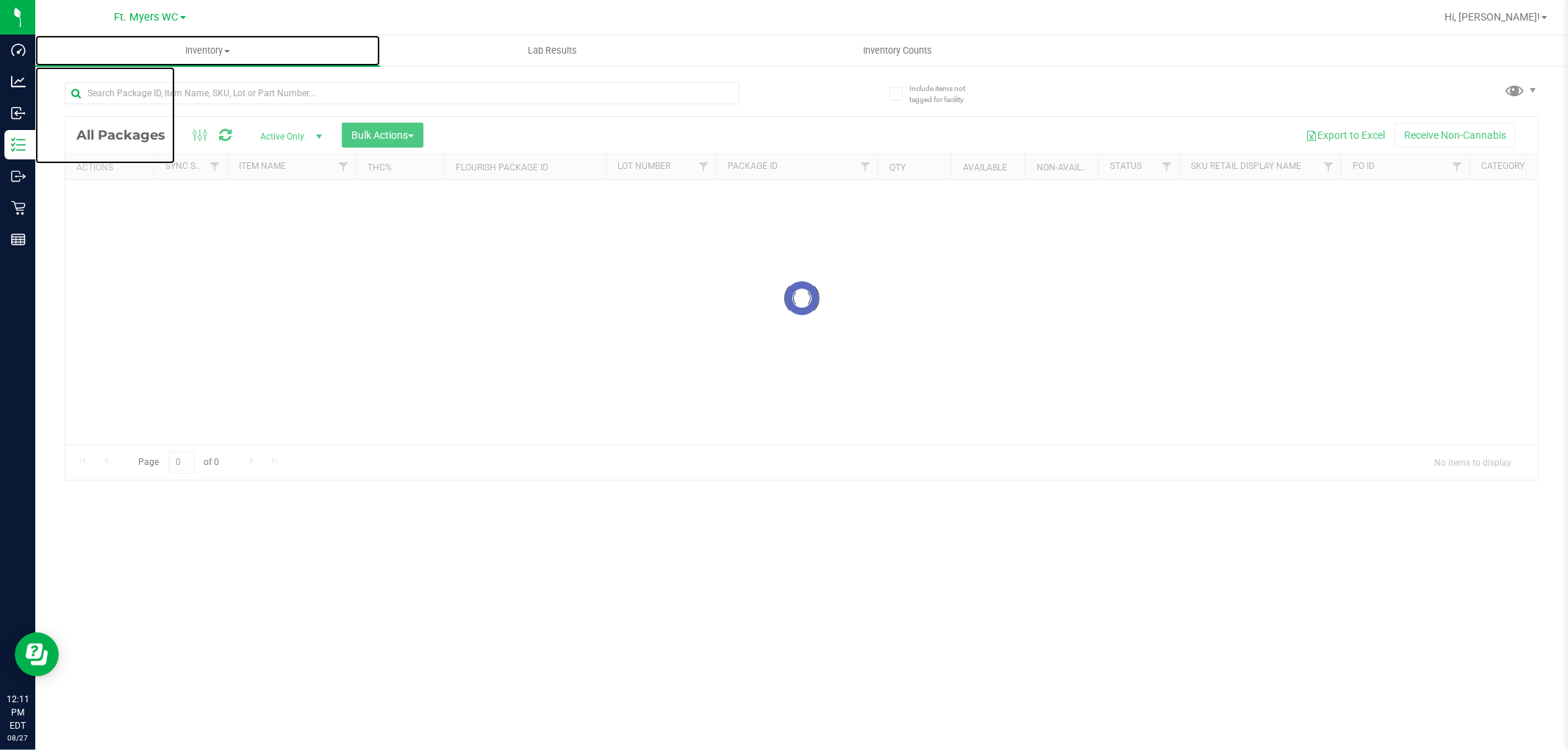
click at [299, 64] on link "Inventory All packages All inventory Waste log Create inventory" at bounding box center [208, 51] width 345 height 31
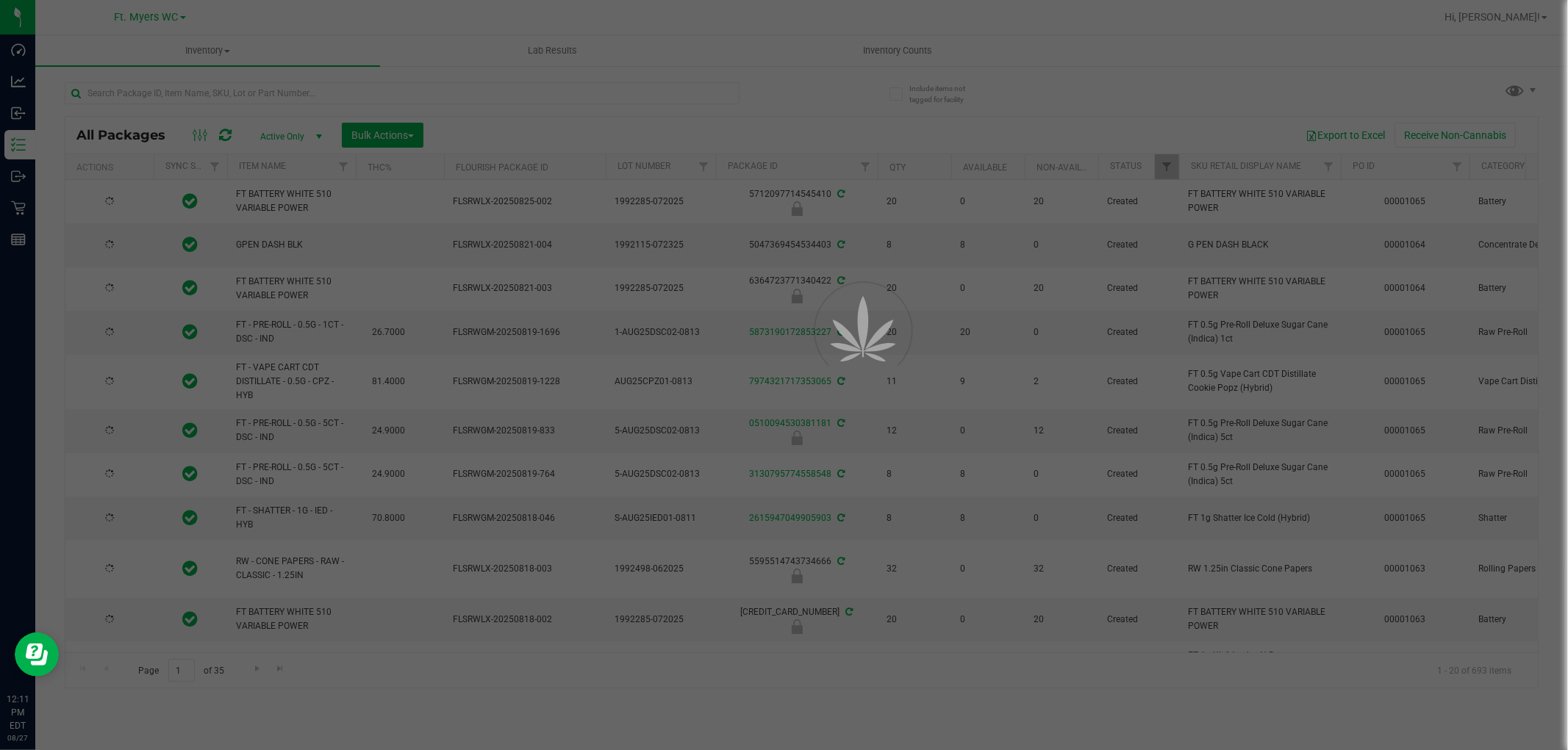
click at [388, 78] on div at bounding box center [433, 92] width 737 height 47
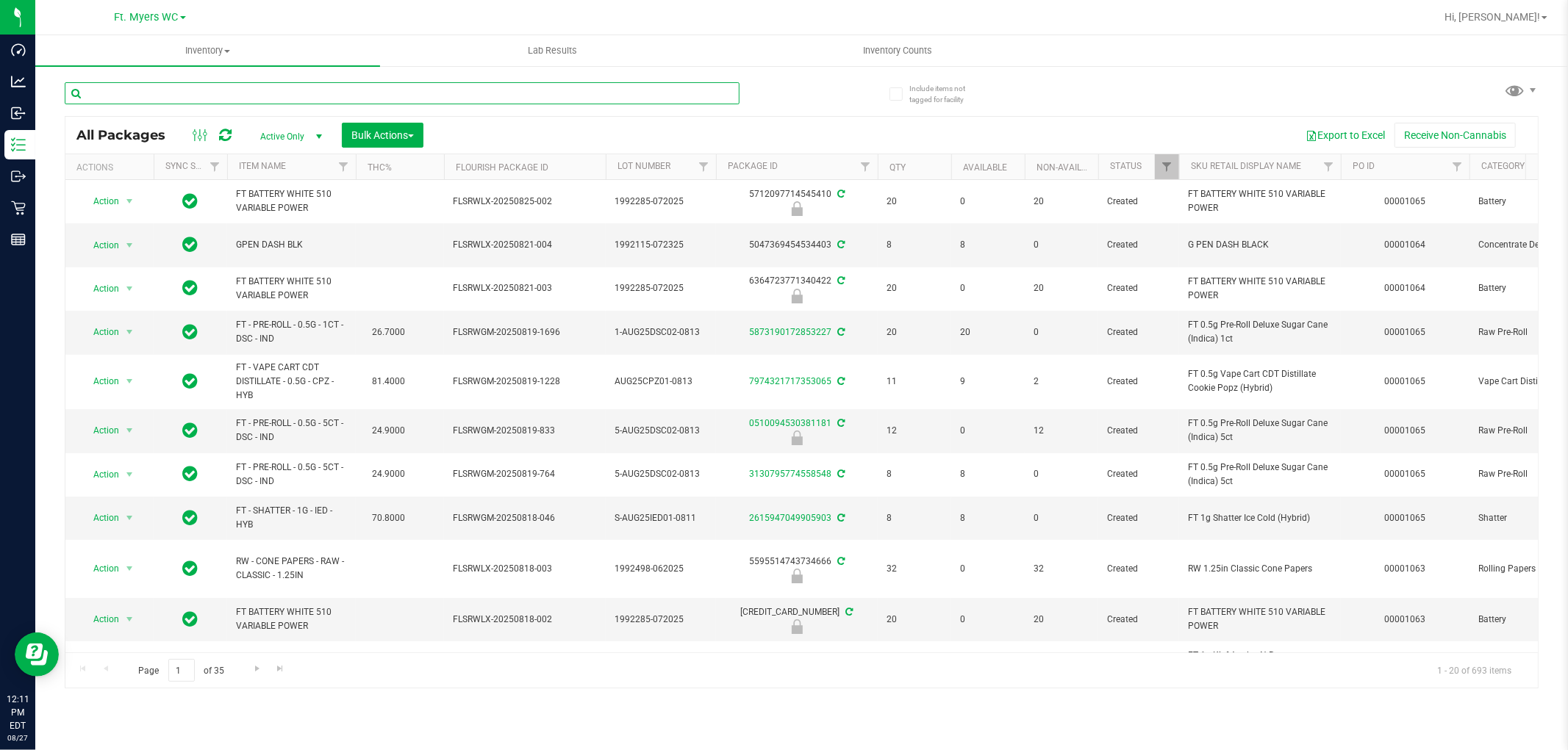
click at [300, 103] on input "text" at bounding box center [402, 93] width 674 height 22
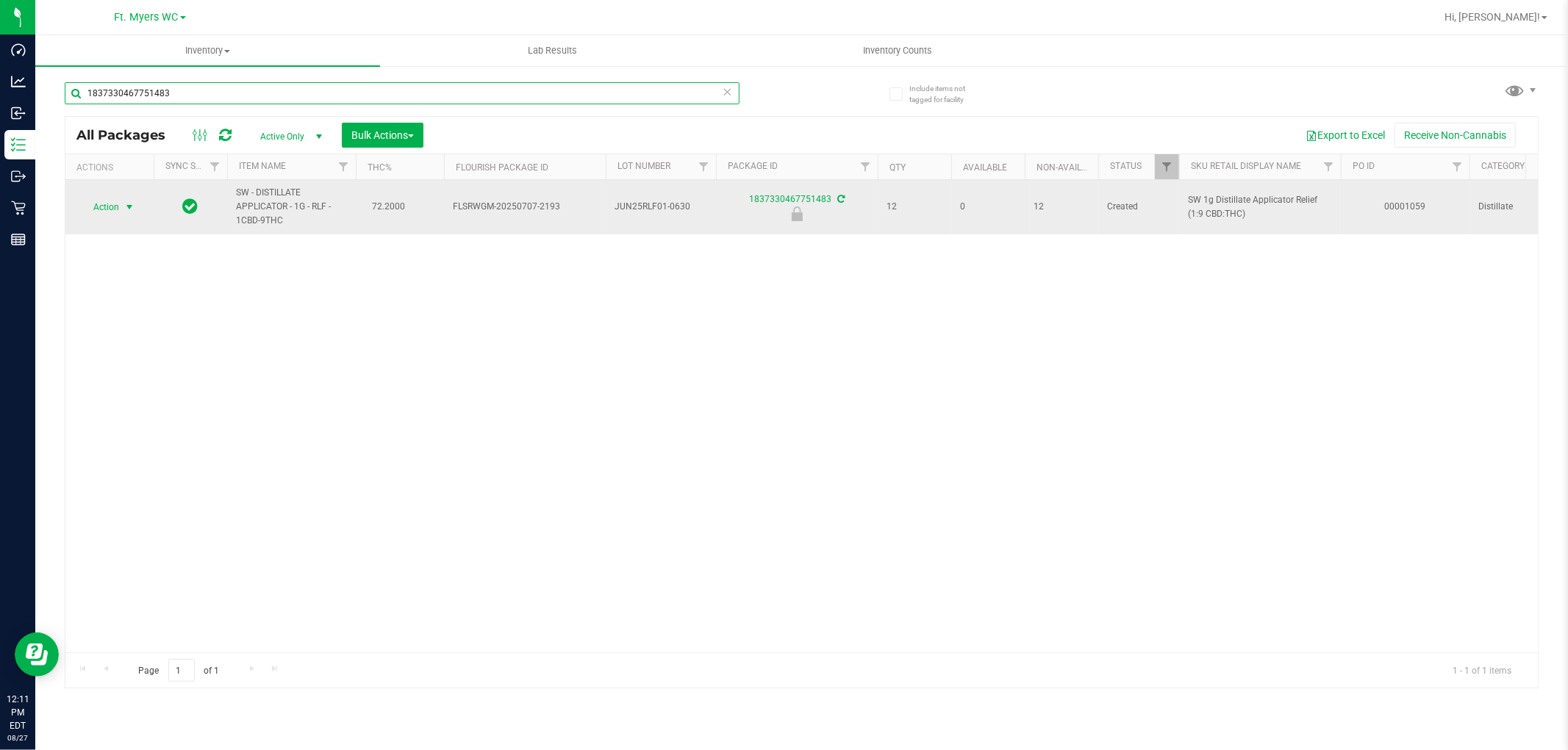
type input "1837330467751483"
click at [135, 206] on span "select" at bounding box center [129, 207] width 12 height 12
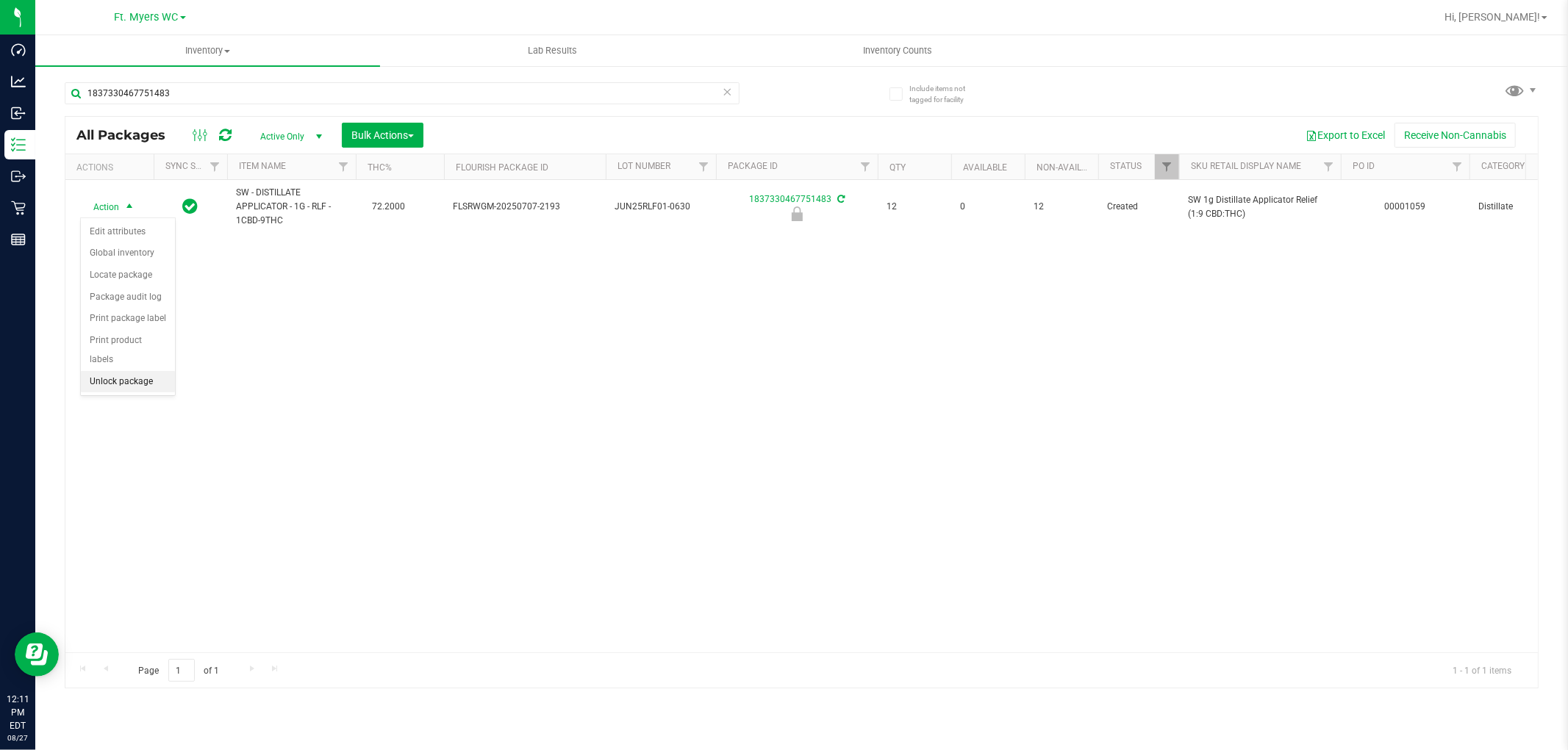
click at [132, 383] on li "Unlock package" at bounding box center [128, 382] width 94 height 22
click at [411, 81] on div "1837330467751483" at bounding box center [433, 92] width 737 height 47
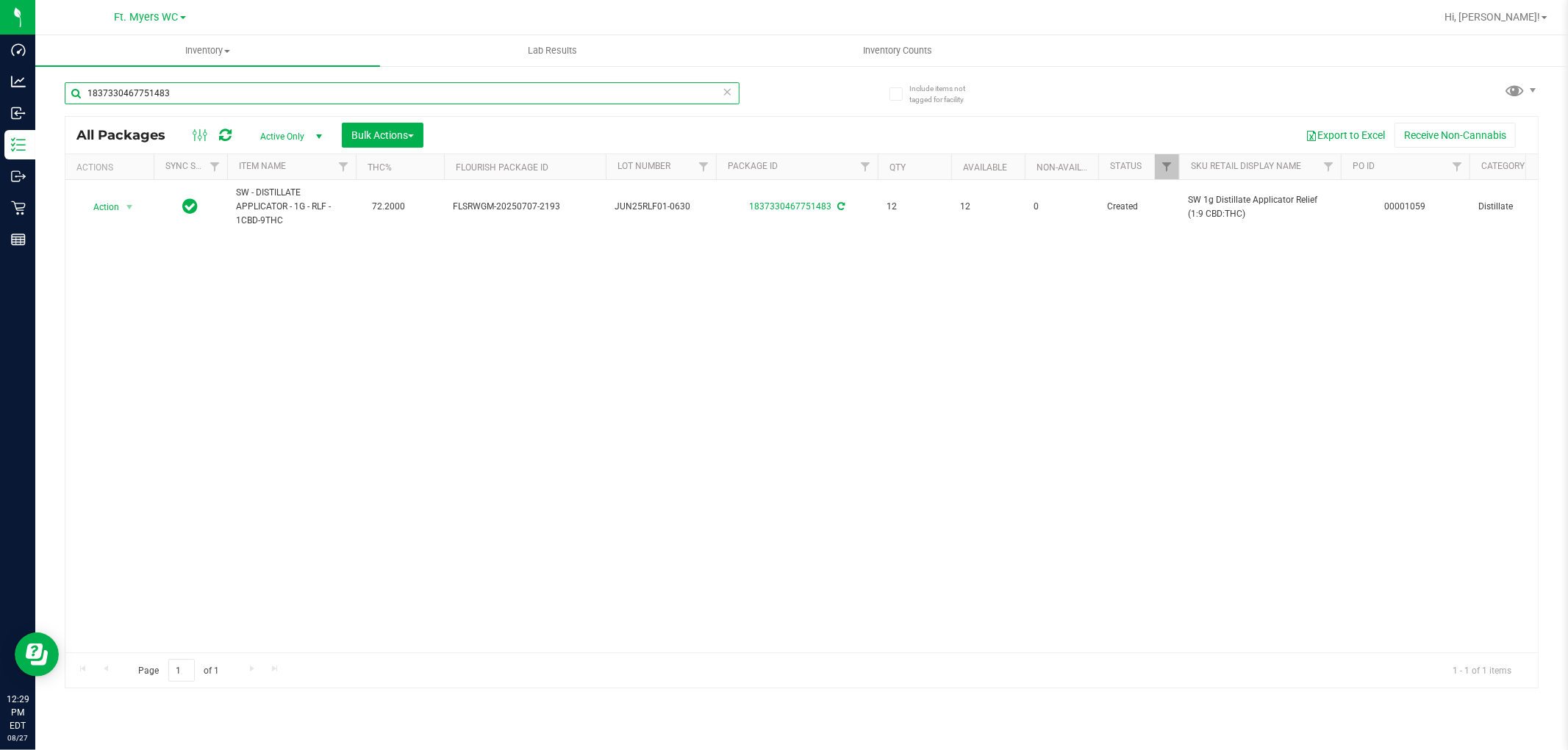
click at [405, 87] on input "1837330467751483" at bounding box center [402, 93] width 674 height 22
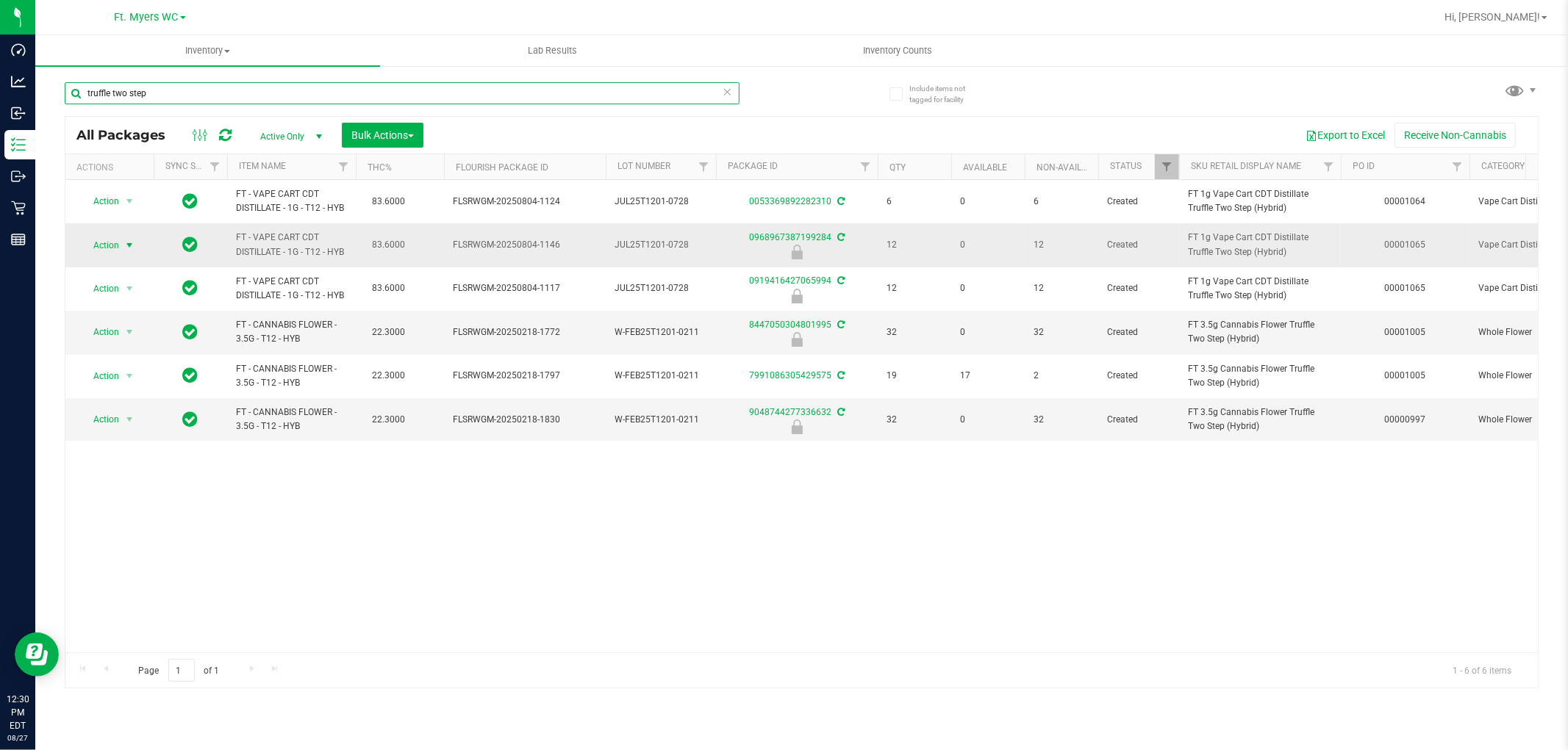
type input "truffle two step"
click at [100, 238] on span "Action" at bounding box center [100, 246] width 40 height 21
click at [136, 416] on li "Unlock package" at bounding box center [128, 421] width 94 height 22
